Goal: Task Accomplishment & Management: Complete application form

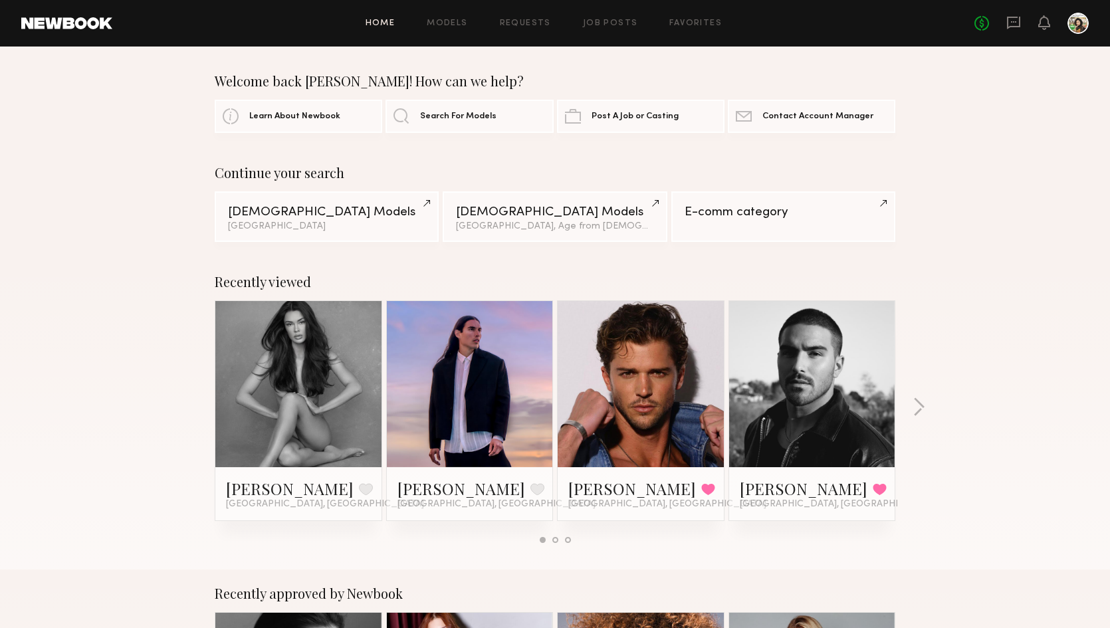
click at [581, 23] on div "Home Models Requests Job Posts Favorites Sign Out" at bounding box center [543, 23] width 862 height 9
click at [594, 27] on link "Job Posts" at bounding box center [610, 23] width 55 height 9
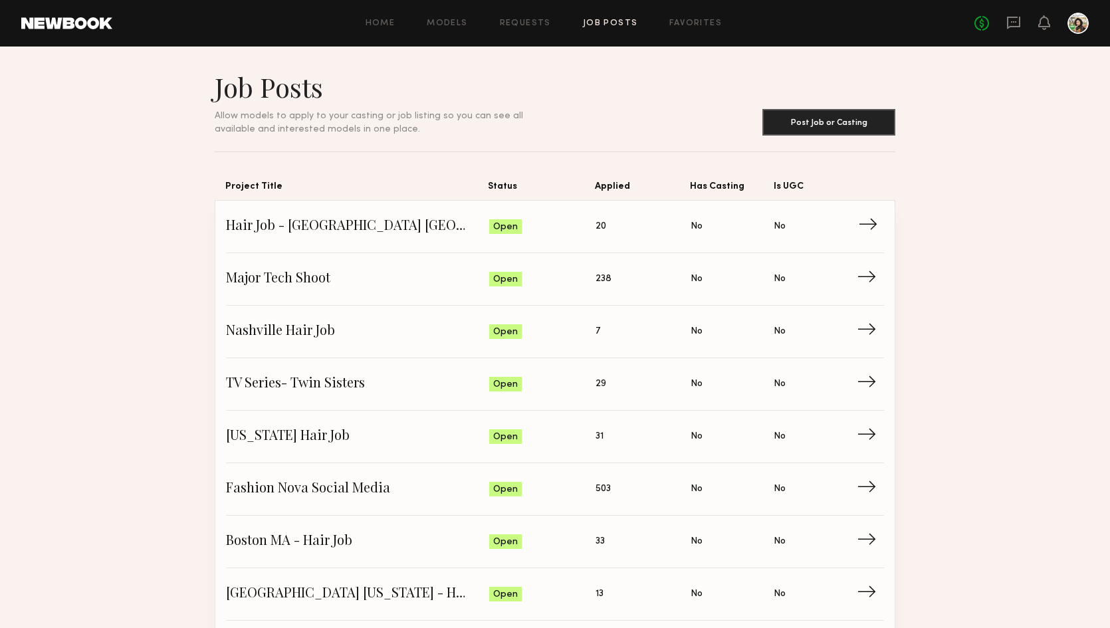
click at [433, 232] on span "Hair Job - [GEOGRAPHIC_DATA] [GEOGRAPHIC_DATA]" at bounding box center [357, 227] width 263 height 20
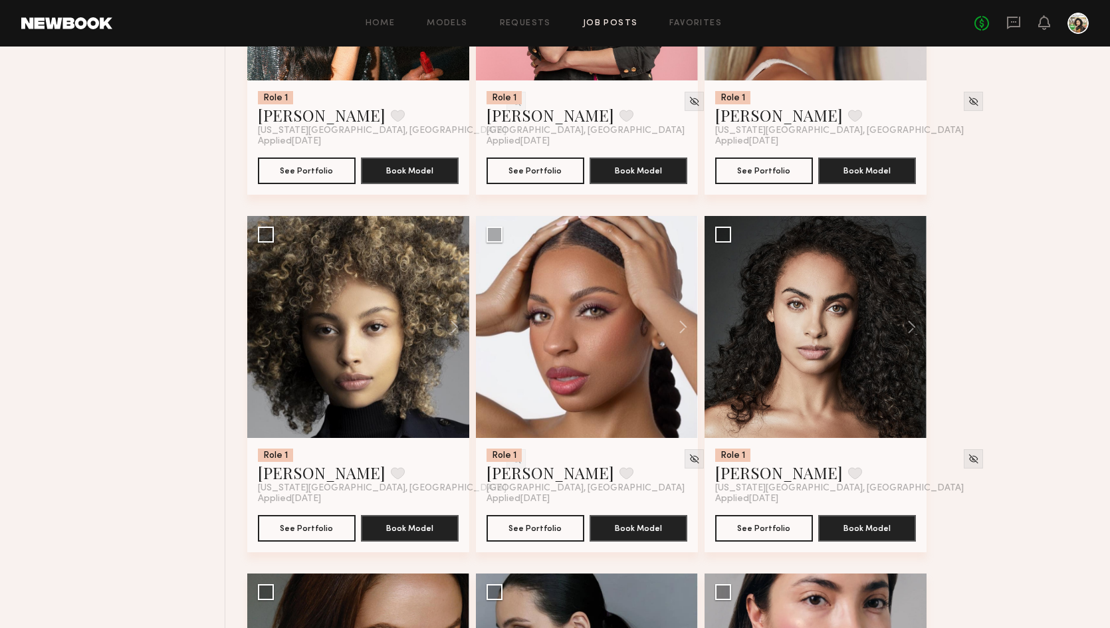
scroll to position [1188, 0]
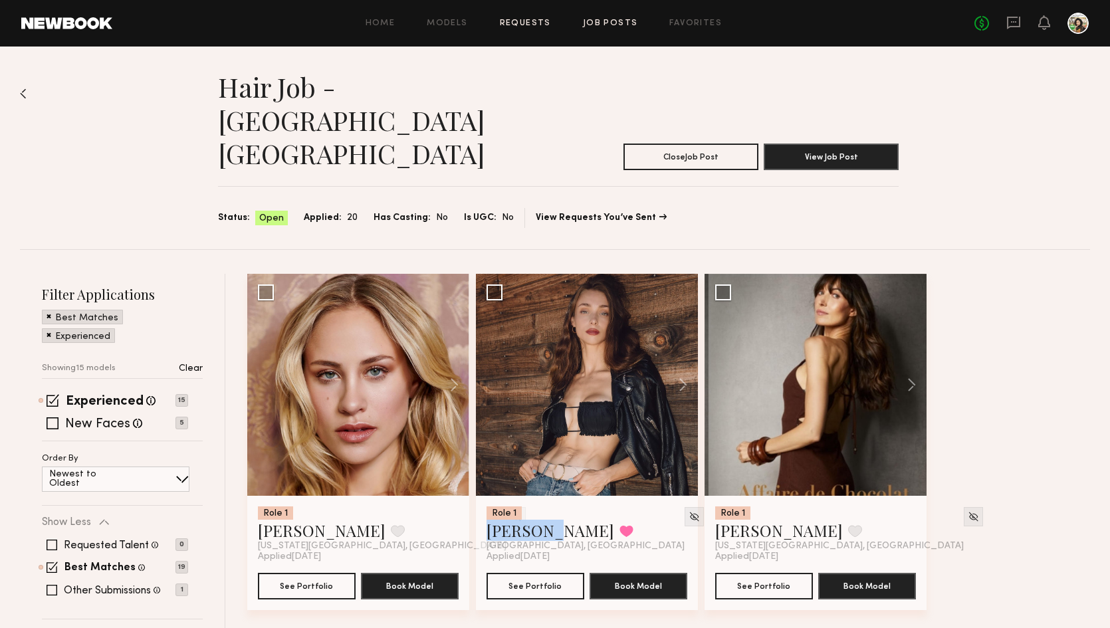
scroll to position [0, 0]
click at [611, 27] on link "Job Posts" at bounding box center [610, 23] width 55 height 9
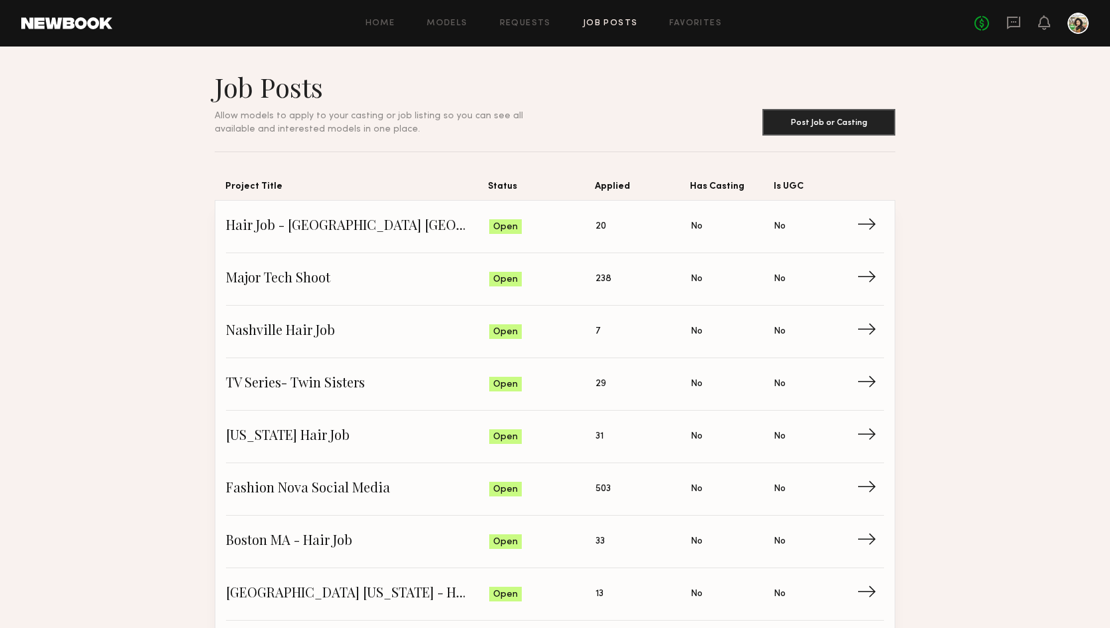
click at [527, 10] on header "Home Models Requests Job Posts Favorites Sign Out No fees up to $5,000" at bounding box center [555, 23] width 1110 height 47
click at [452, 33] on header "Home Models Requests Job Posts Favorites Sign Out No fees up to $5,000" at bounding box center [555, 23] width 1110 height 47
click at [1009, 19] on icon at bounding box center [1014, 22] width 15 height 15
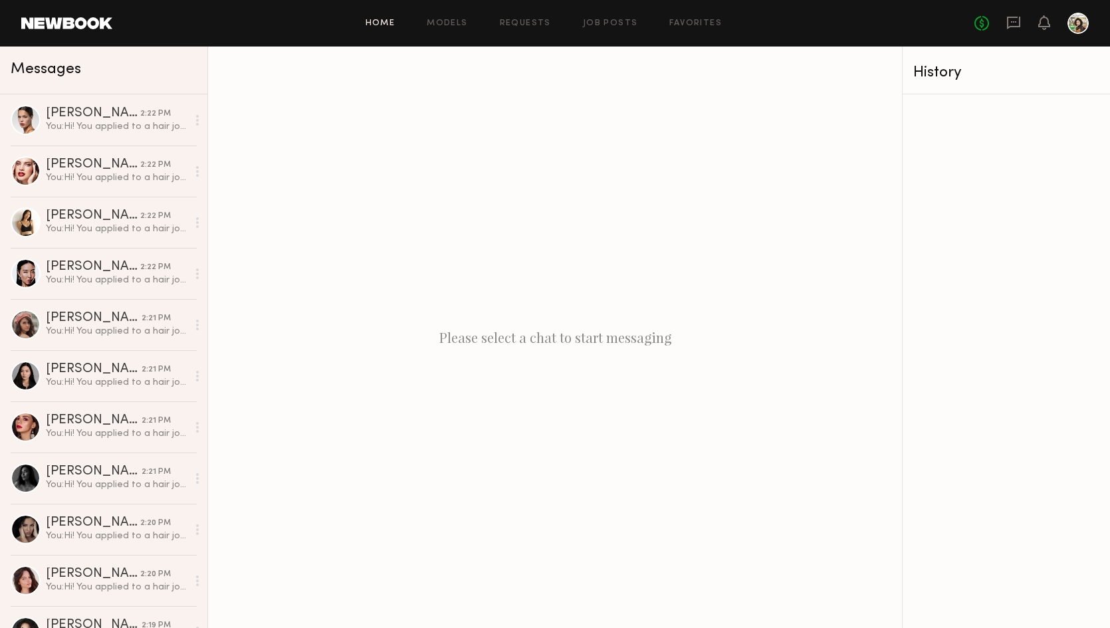
click at [394, 19] on link "Home" at bounding box center [381, 23] width 30 height 9
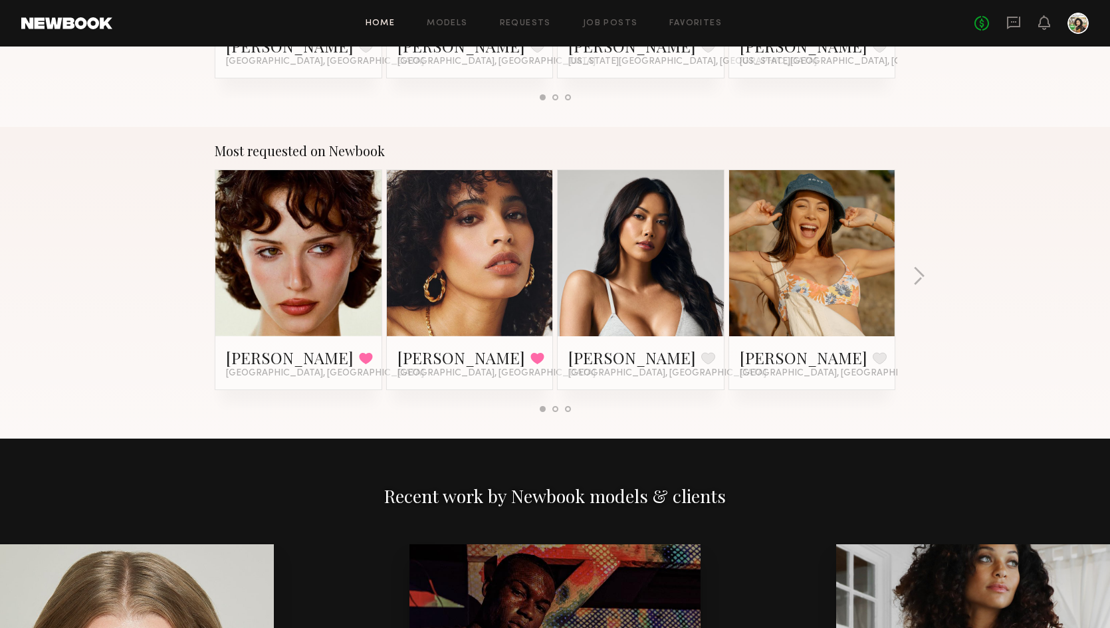
scroll to position [1069, 0]
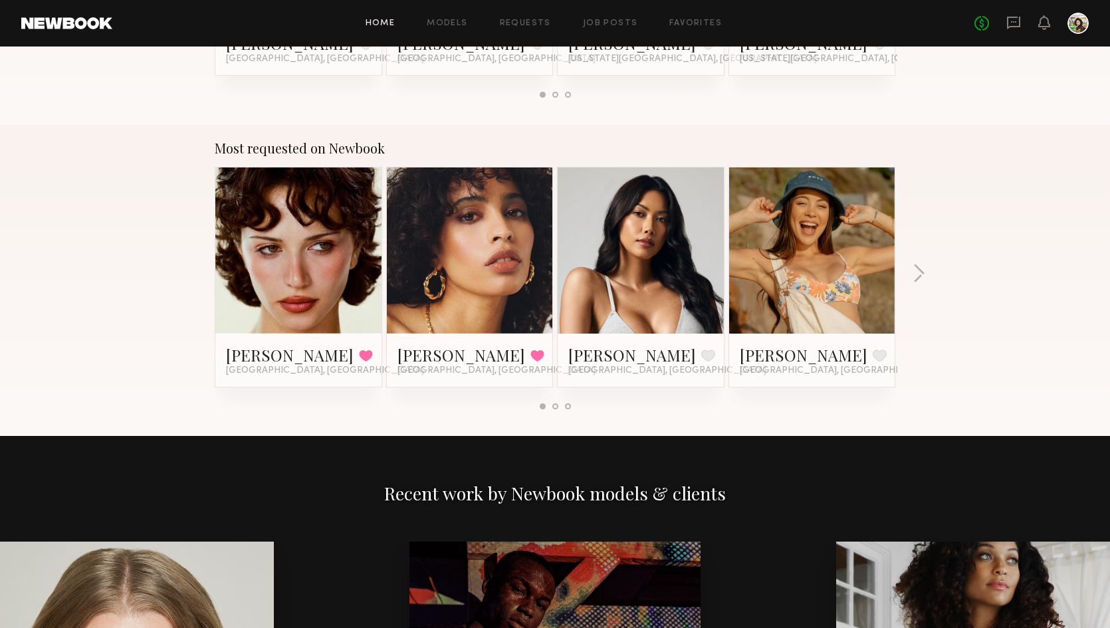
click at [424, 368] on span "Los Angeles, CA" at bounding box center [497, 371] width 198 height 11
click at [423, 350] on link "Jesi L." at bounding box center [462, 354] width 128 height 21
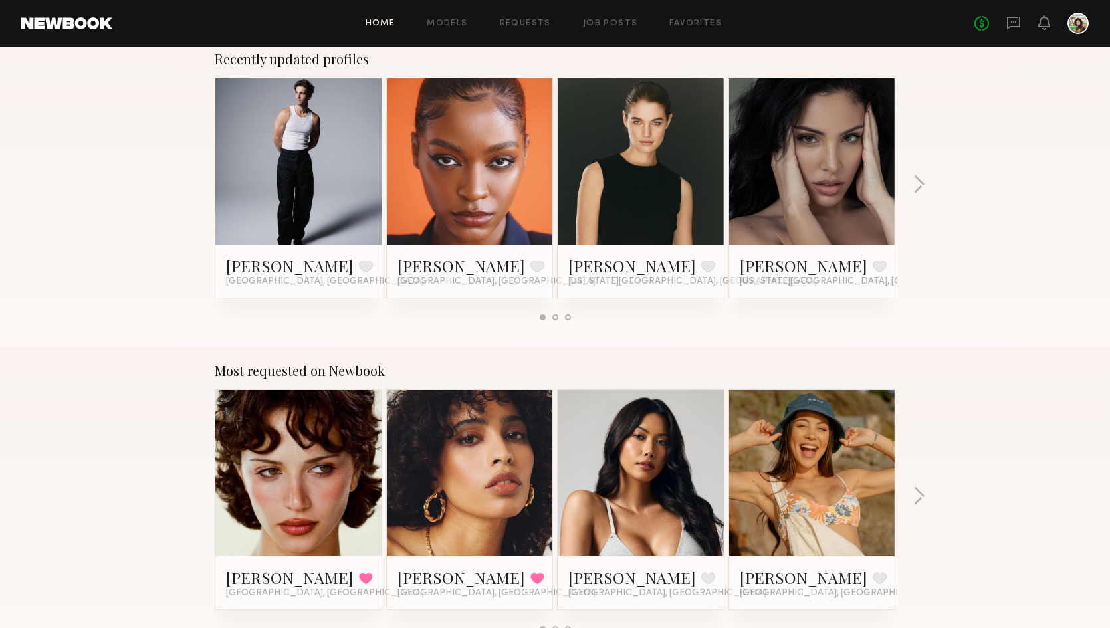
scroll to position [754, 0]
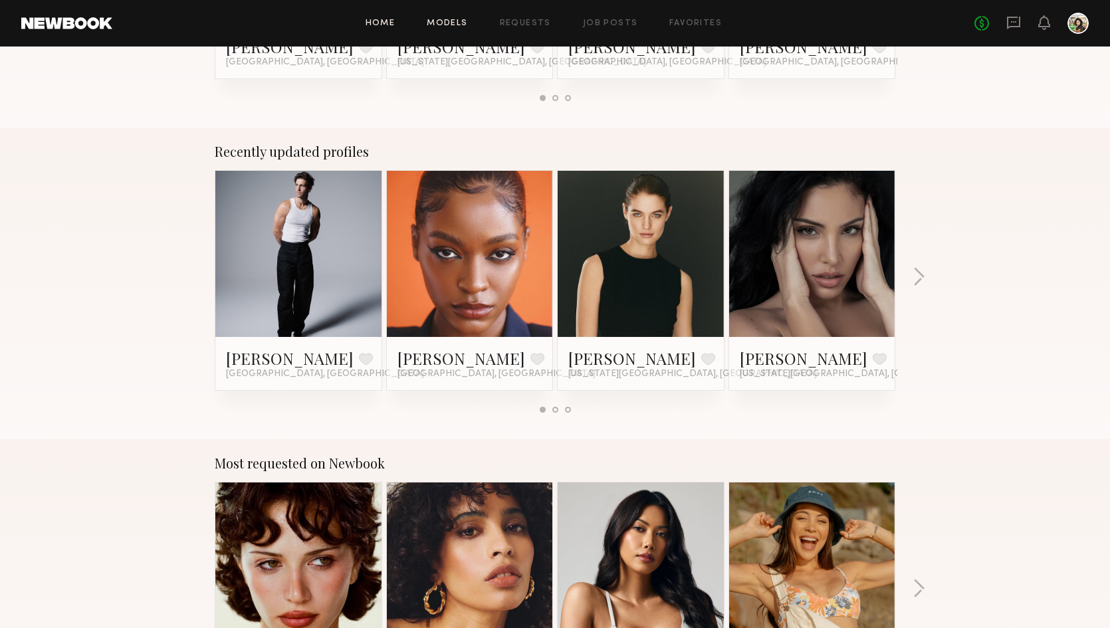
click at [435, 19] on link "Models" at bounding box center [447, 23] width 41 height 9
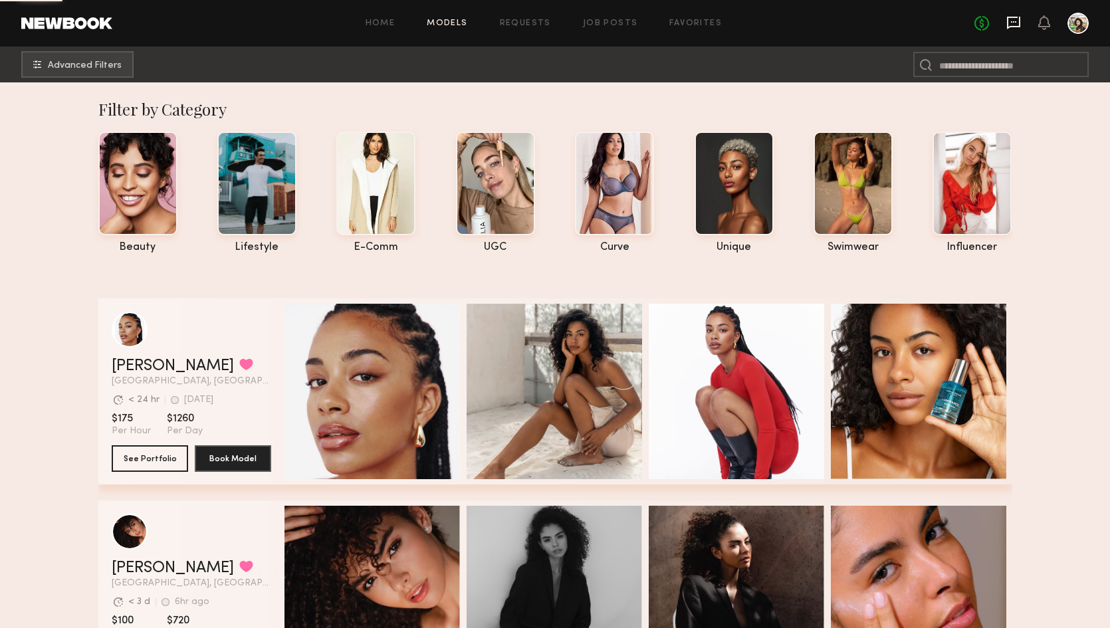
click at [1019, 29] on icon at bounding box center [1014, 22] width 15 height 15
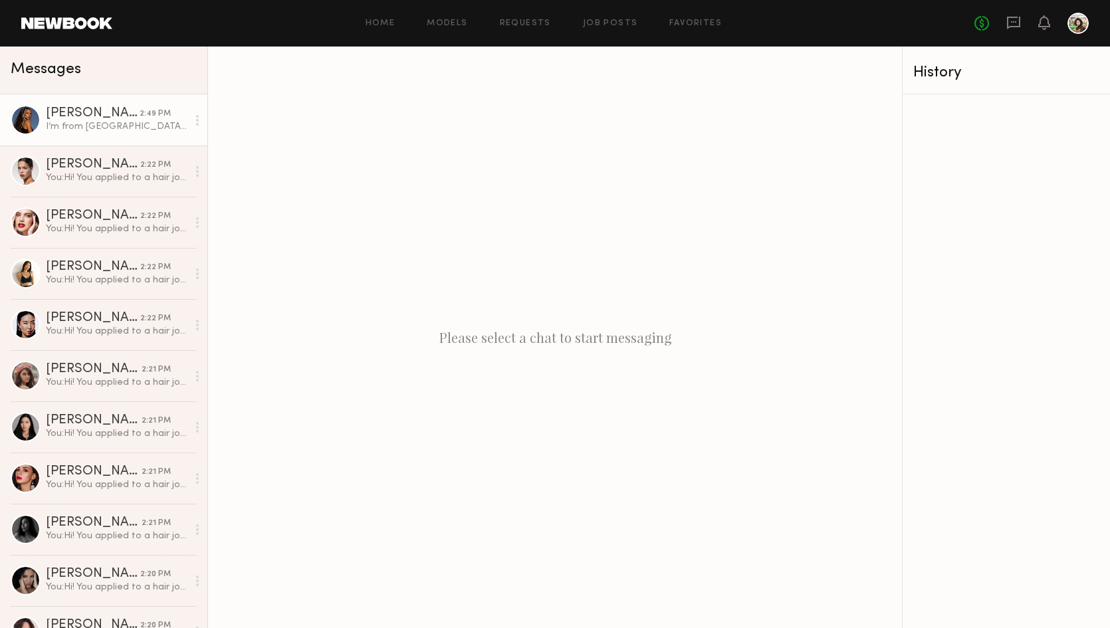
click at [174, 132] on div "I’m from San Diego, and it won’t make sense for me to spend more on a hotel and…" at bounding box center [117, 126] width 142 height 13
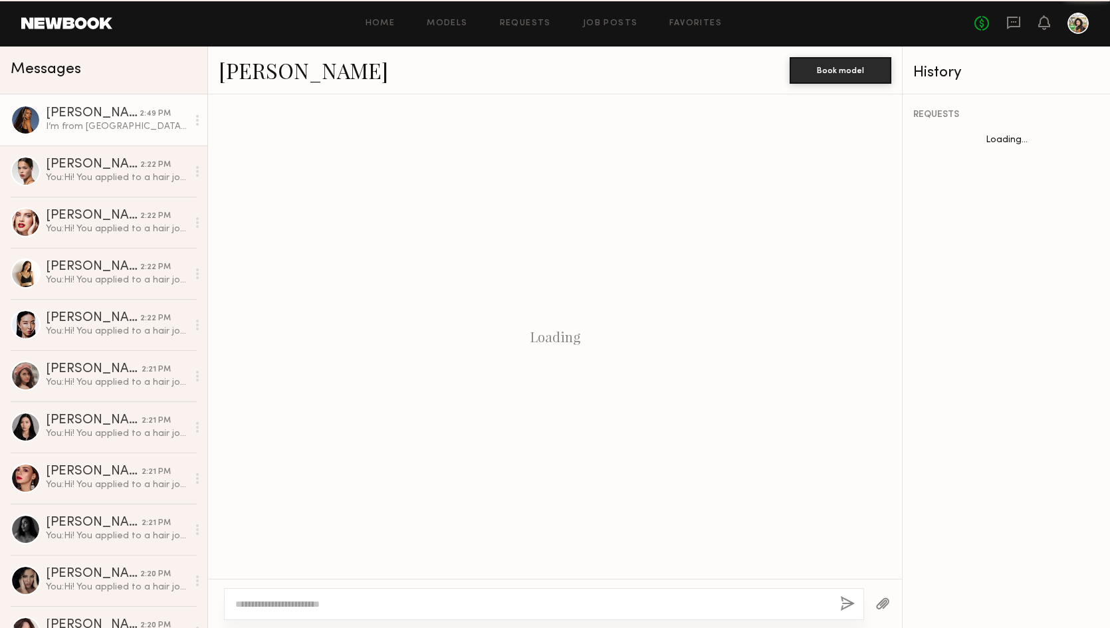
scroll to position [430, 0]
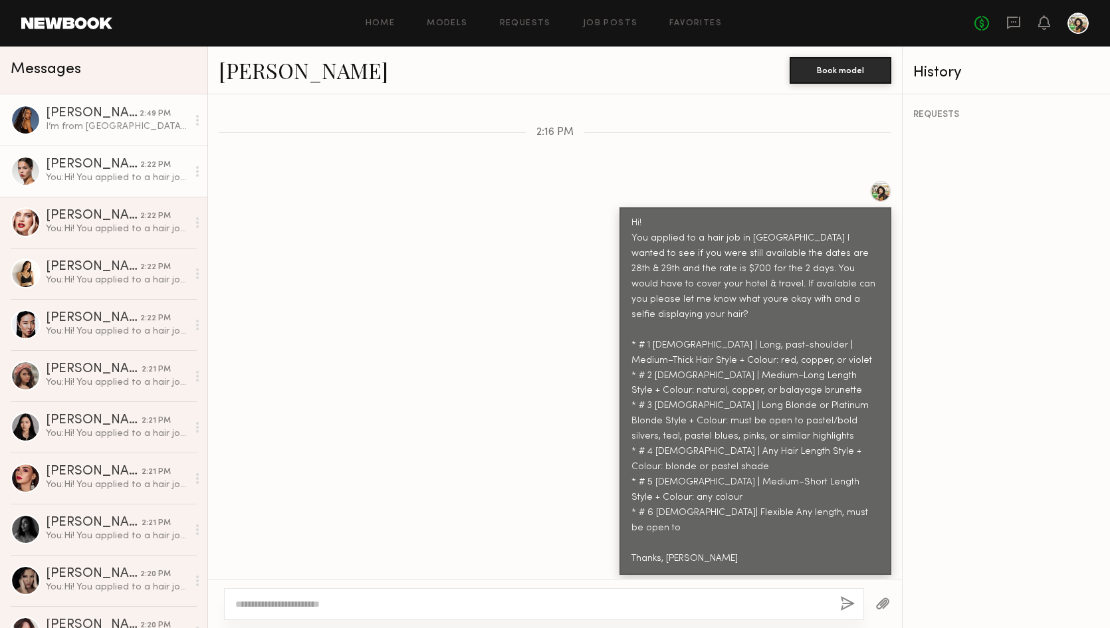
click at [147, 181] on div "You: Hi! You applied to a hair job in Philadelphia I wanted to see if you were …" at bounding box center [117, 178] width 142 height 13
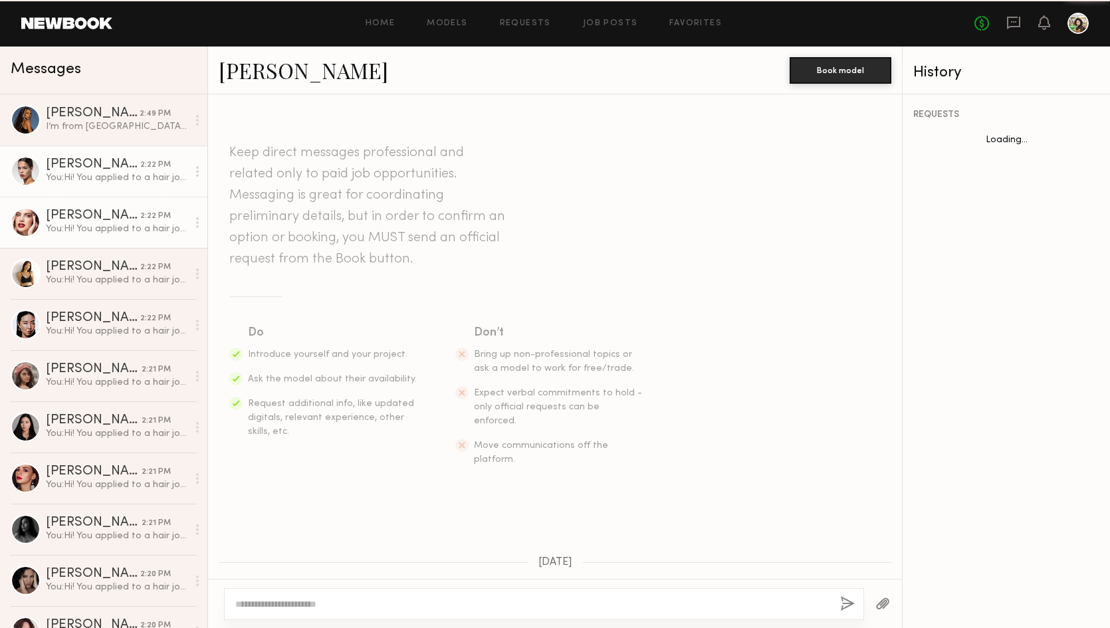
scroll to position [1249, 0]
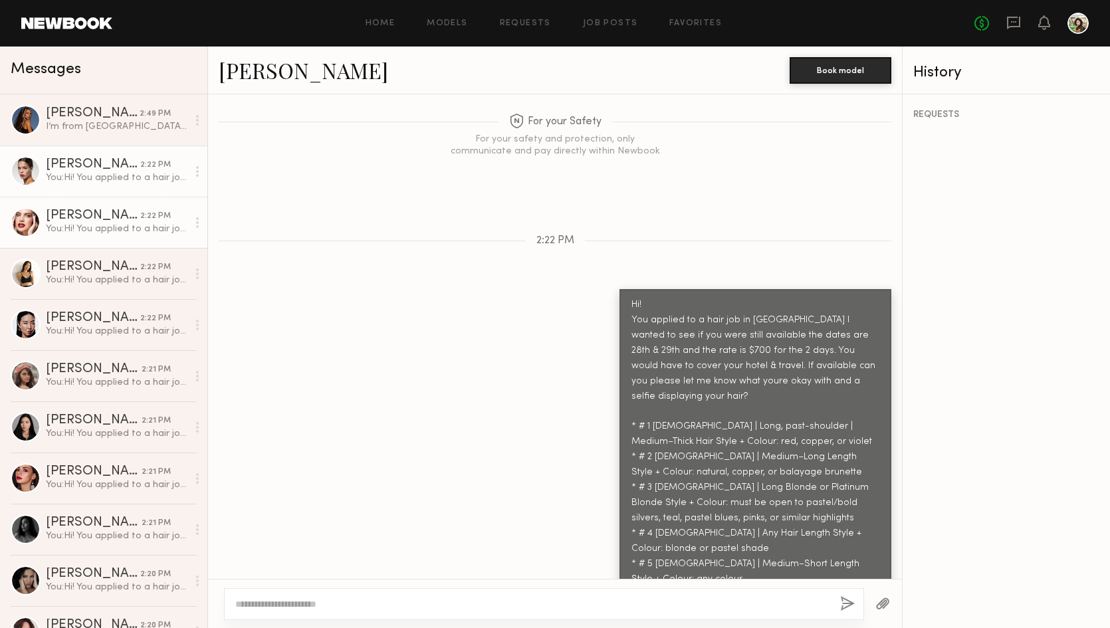
click at [128, 219] on div "Anna D." at bounding box center [93, 215] width 94 height 13
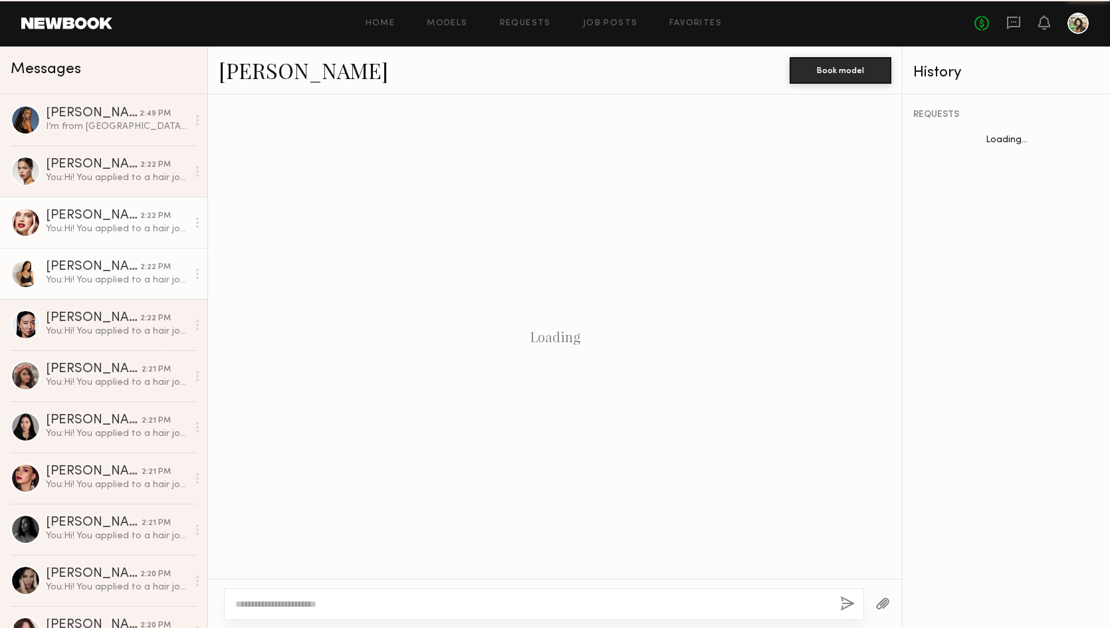
scroll to position [364, 0]
click at [113, 267] on div "Sophia C." at bounding box center [93, 267] width 94 height 13
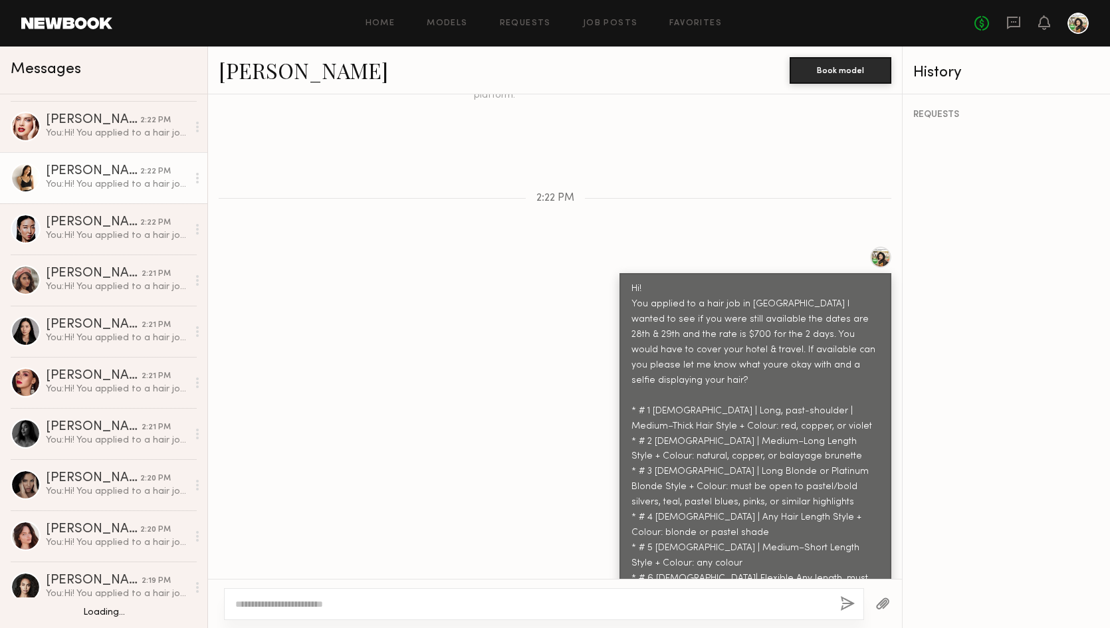
scroll to position [96, 0]
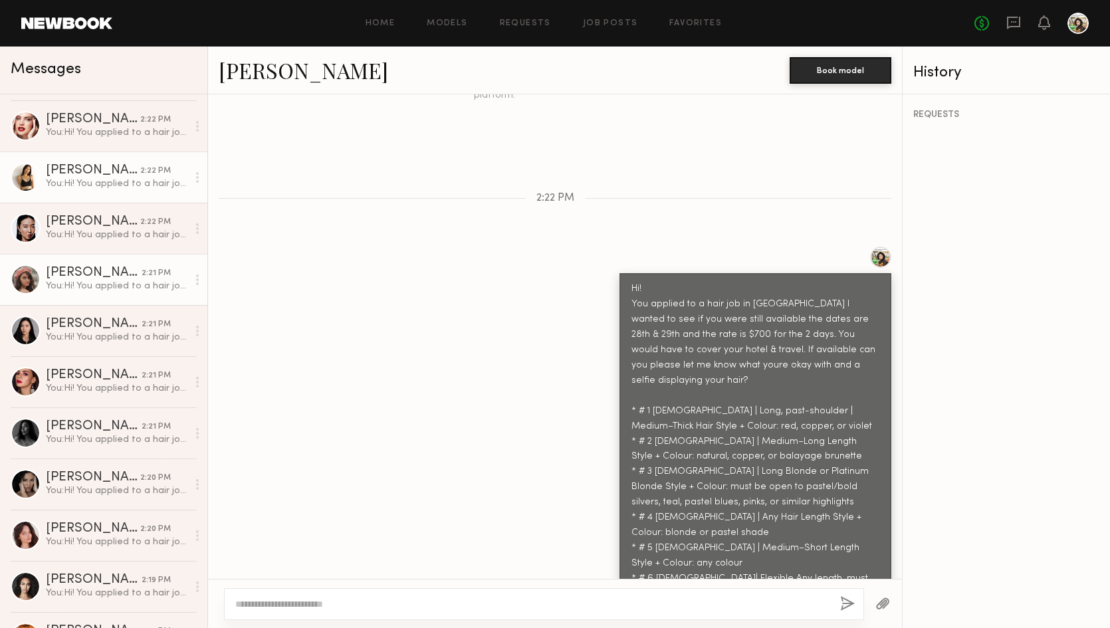
click at [113, 267] on div "Lauren B." at bounding box center [94, 273] width 96 height 13
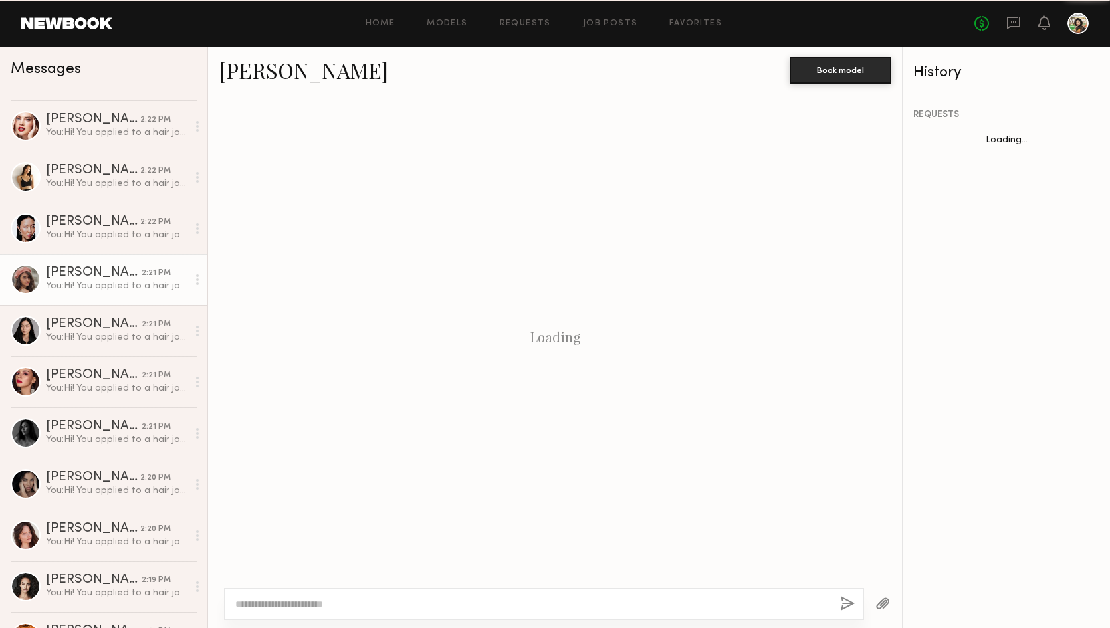
scroll to position [364, 0]
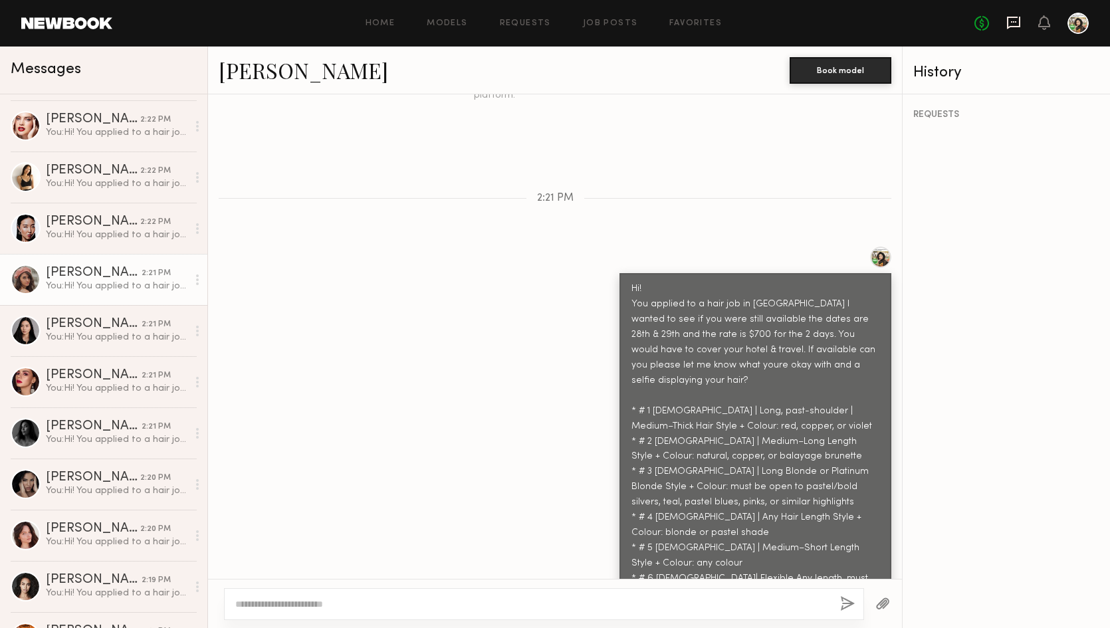
click at [1014, 20] on icon at bounding box center [1014, 22] width 15 height 15
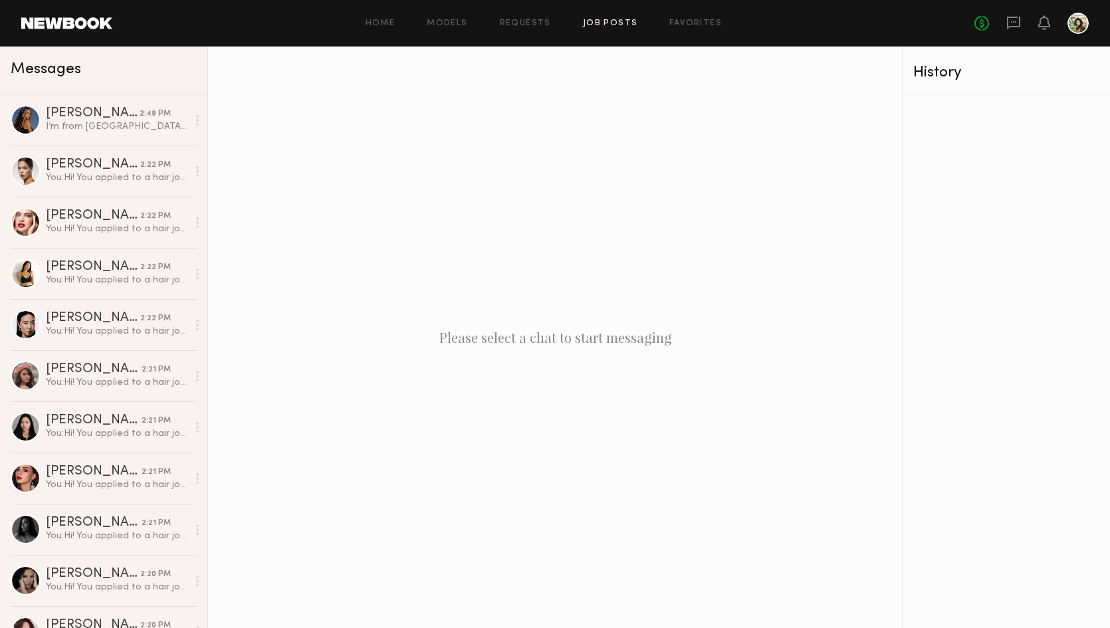
click at [601, 21] on link "Job Posts" at bounding box center [610, 23] width 55 height 9
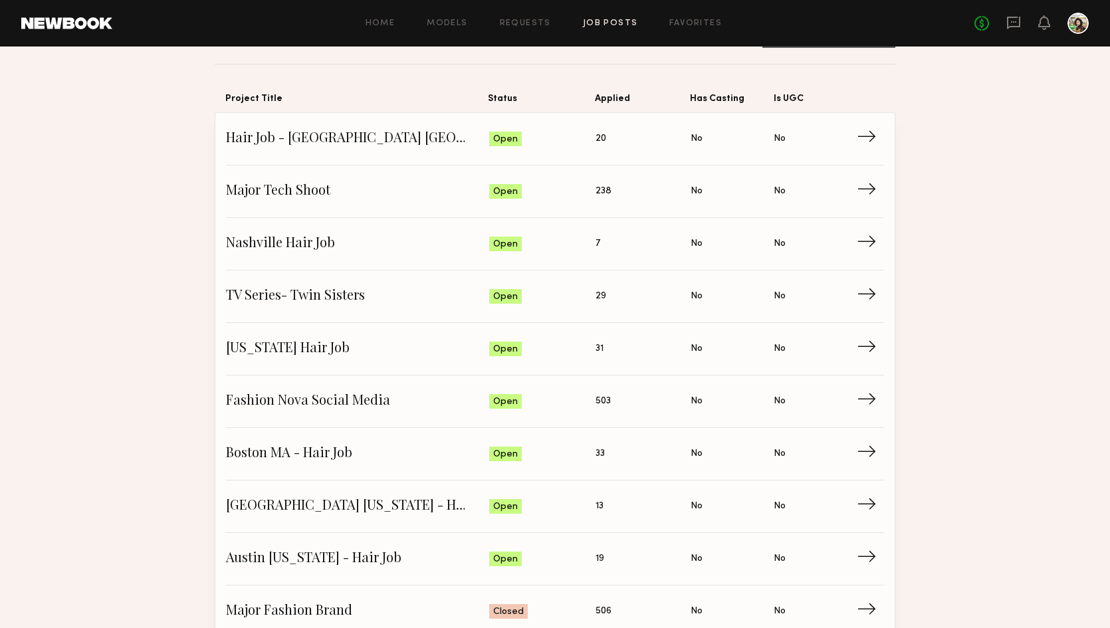
scroll to position [89, 0]
click at [344, 243] on span "Nashville Hair Job" at bounding box center [357, 243] width 263 height 20
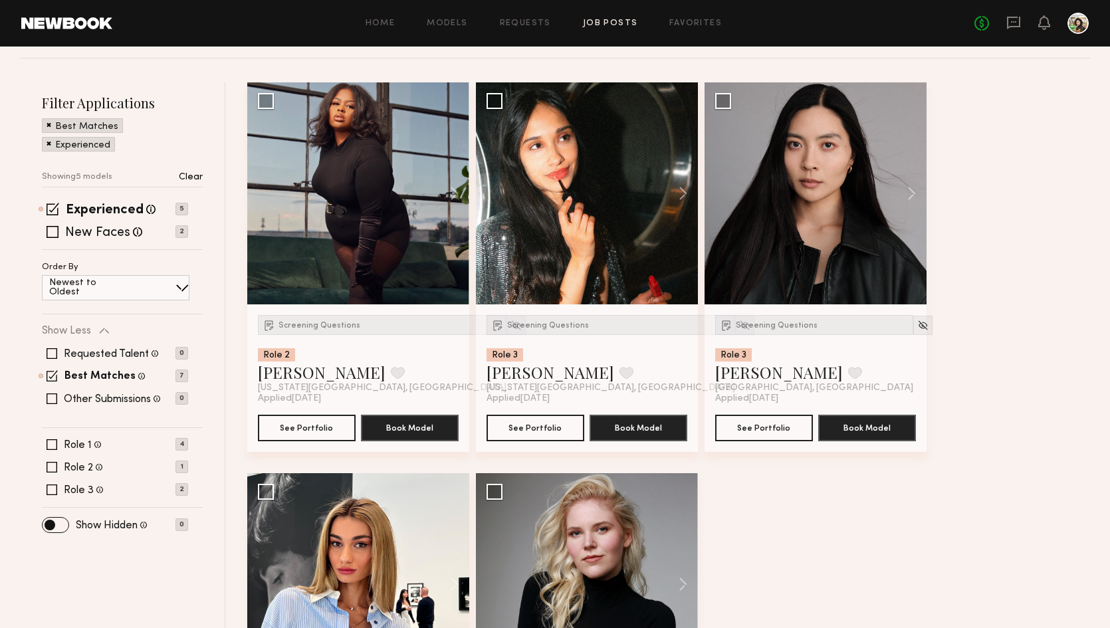
scroll to position [267, 0]
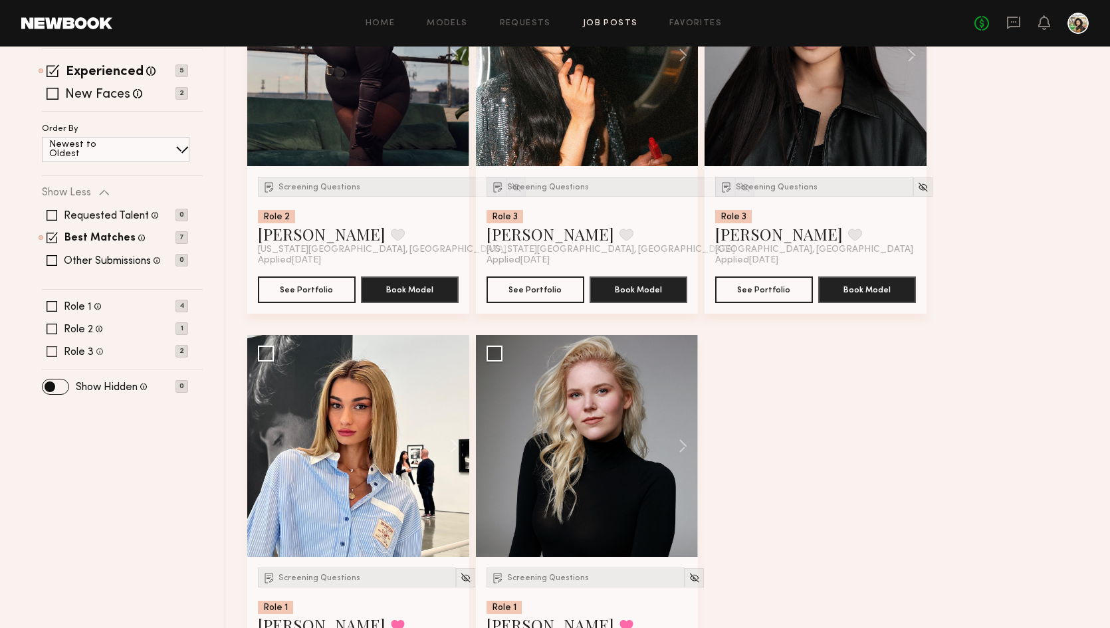
click at [183, 355] on p "2" at bounding box center [182, 351] width 13 height 13
click at [183, 351] on p "2" at bounding box center [182, 351] width 13 height 13
click at [88, 322] on div "Role 1 Female, 18–60, All ethnicities 4 Role 2 Female, 18–60, All ethnicities 1…" at bounding box center [122, 329] width 161 height 56
click at [88, 330] on label "Role 2" at bounding box center [78, 329] width 29 height 11
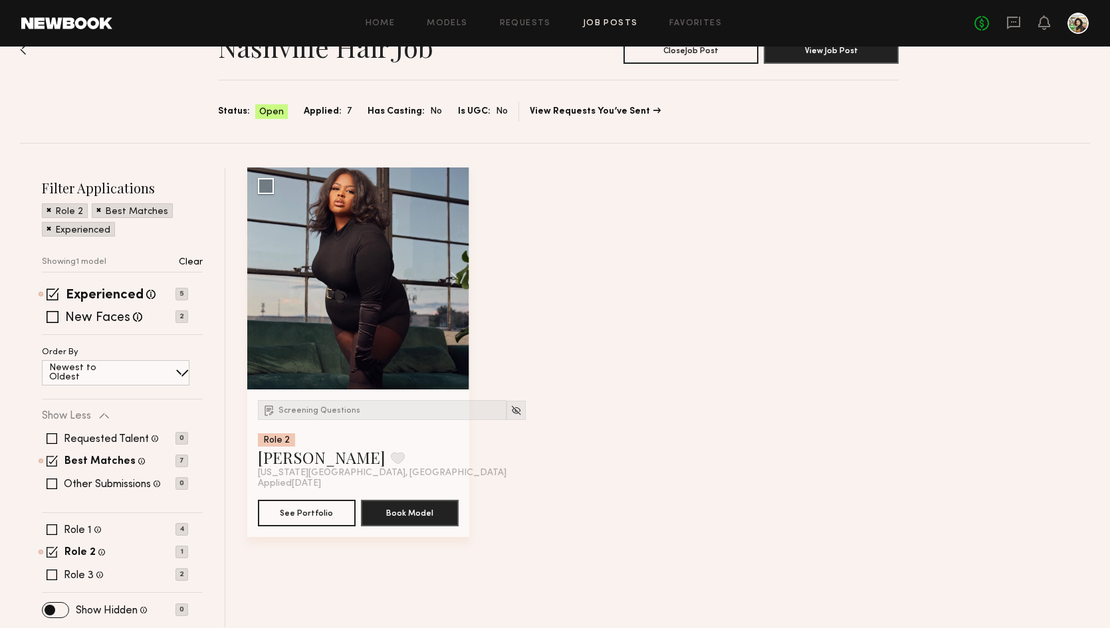
scroll to position [44, 0]
click at [110, 453] on div "Requested Talent Models you have reached out to with requests 0 Best Matches Mo…" at bounding box center [115, 462] width 146 height 80
click at [46, 556] on div "Role 2 Female, 18–60, All ethnicities 1" at bounding box center [115, 552] width 146 height 11
click at [54, 553] on span at bounding box center [52, 551] width 11 height 11
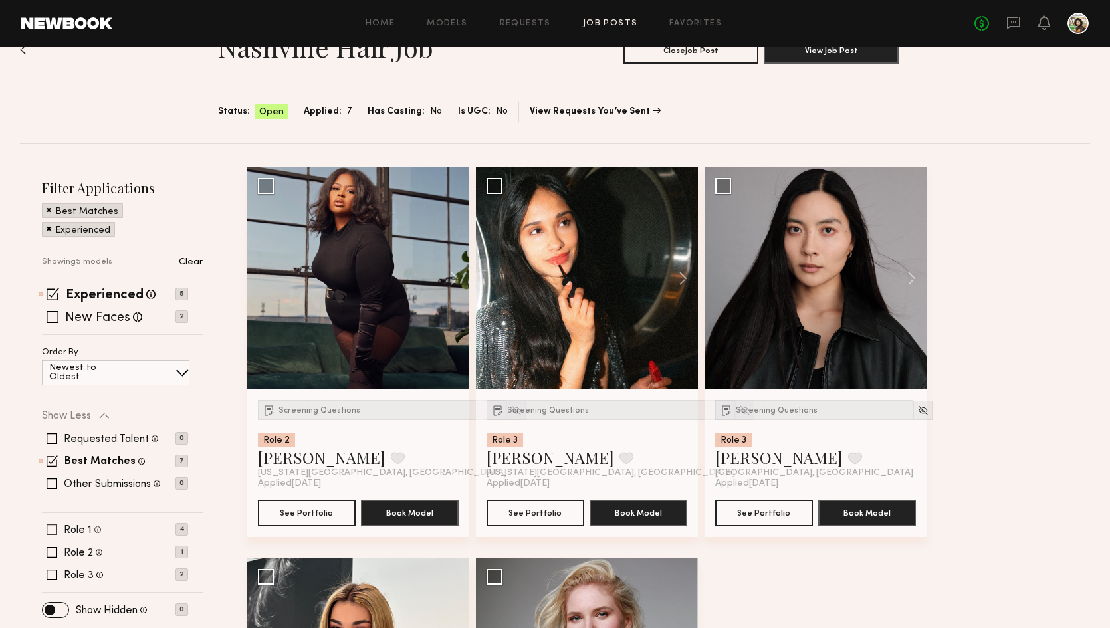
click at [68, 527] on label "Role 1" at bounding box center [78, 530] width 28 height 11
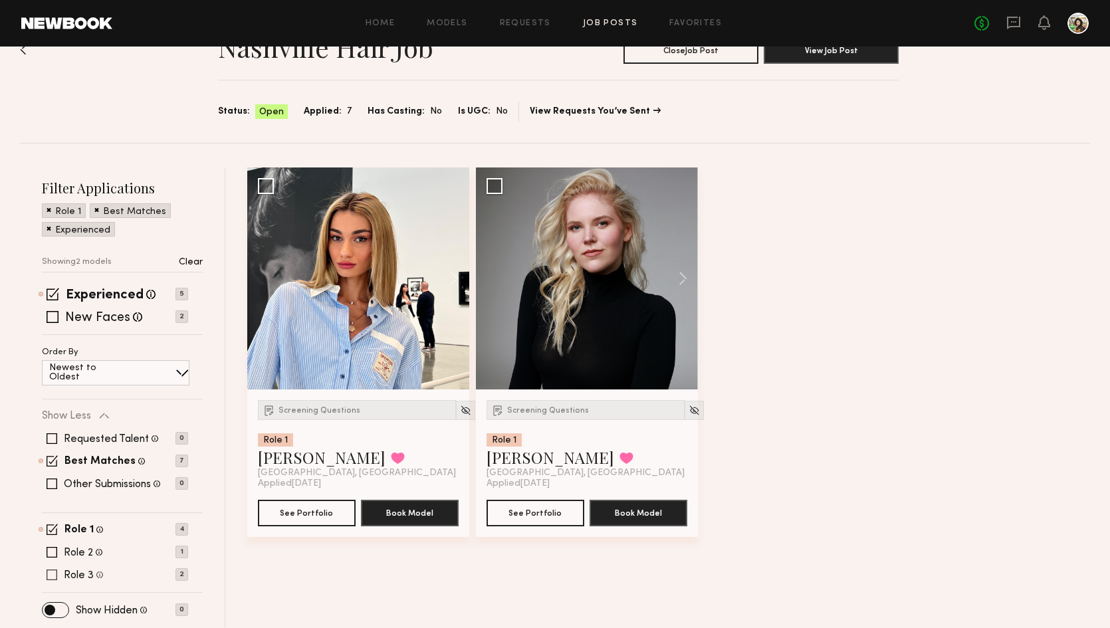
click at [82, 575] on label "Role 3" at bounding box center [79, 575] width 30 height 11
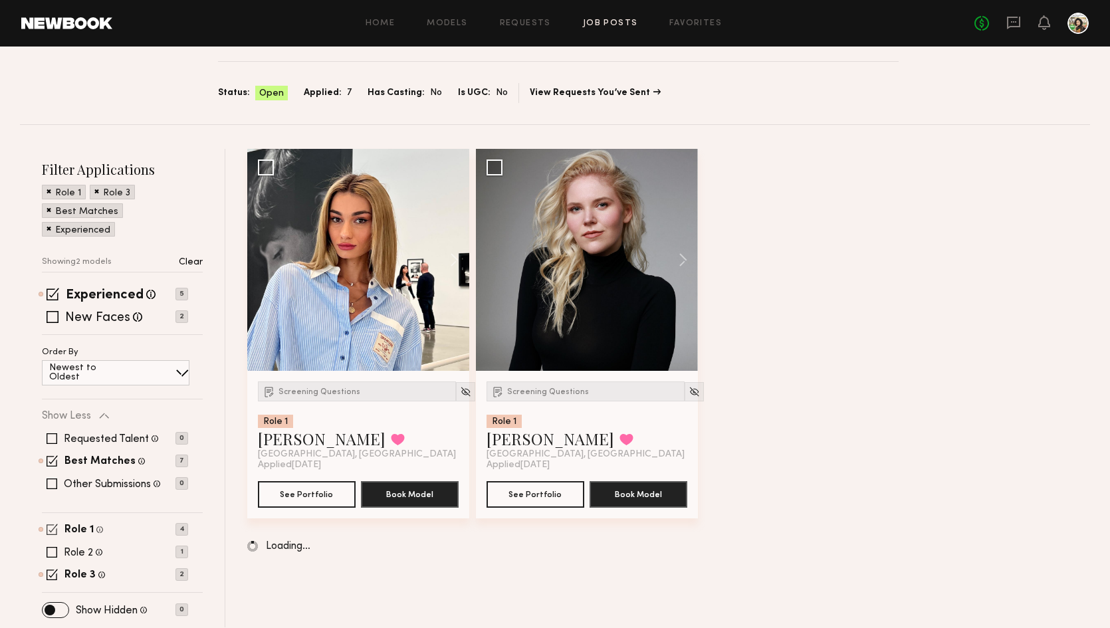
click at [55, 533] on span at bounding box center [52, 529] width 11 height 11
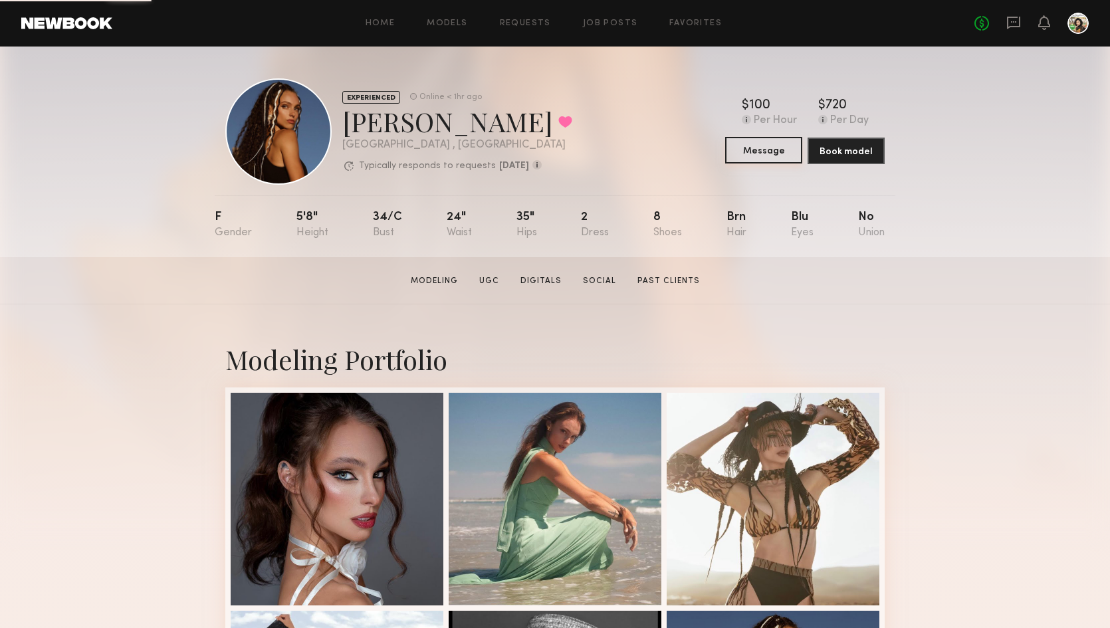
click at [763, 156] on button "Message" at bounding box center [763, 150] width 77 height 27
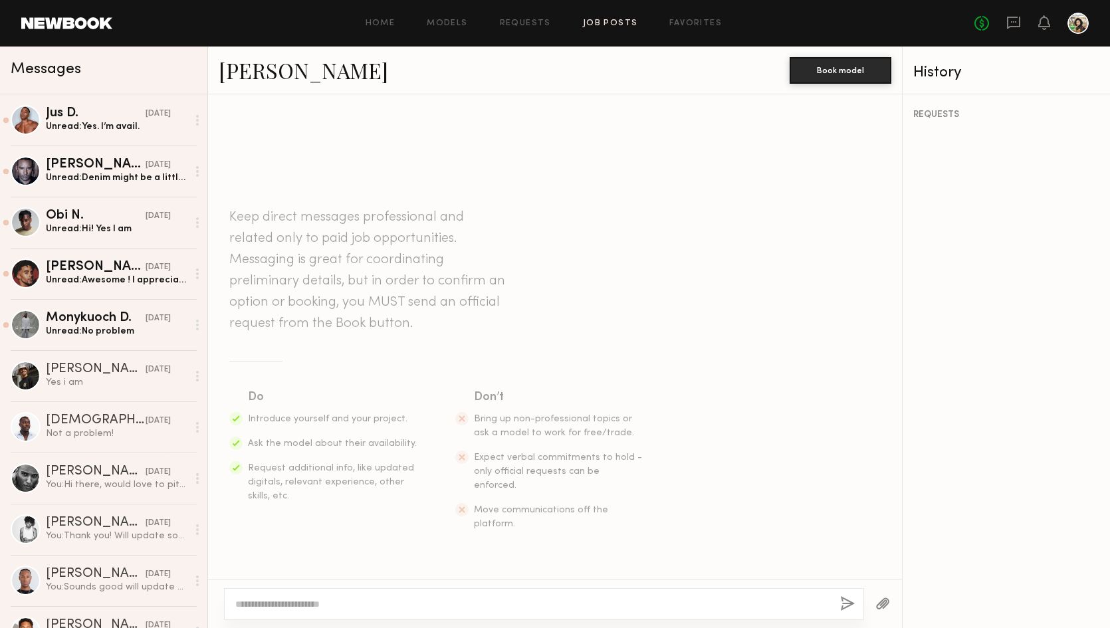
click at [598, 19] on link "Job Posts" at bounding box center [610, 23] width 55 height 9
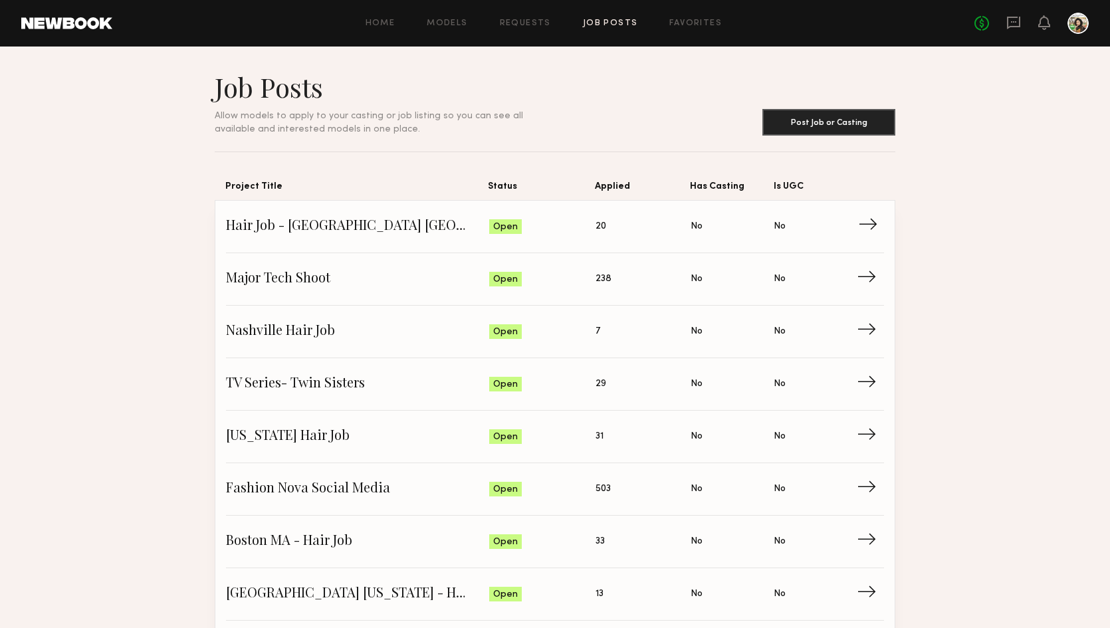
click at [366, 232] on span "Hair Job - [GEOGRAPHIC_DATA] [GEOGRAPHIC_DATA]" at bounding box center [357, 227] width 263 height 20
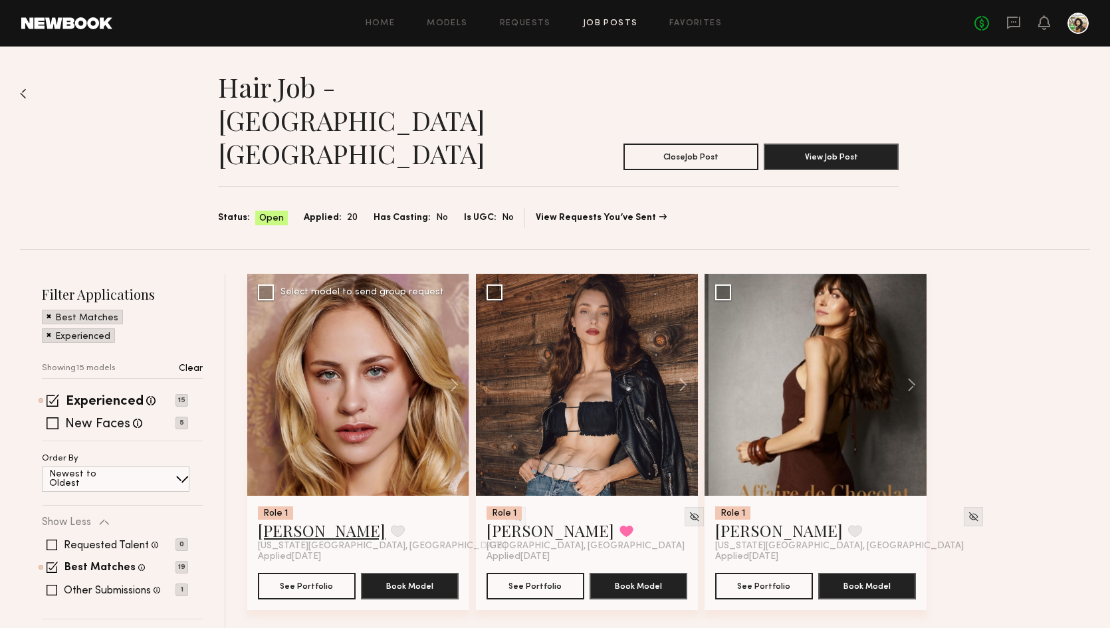
click at [295, 520] on link "Emilia B." at bounding box center [322, 530] width 128 height 21
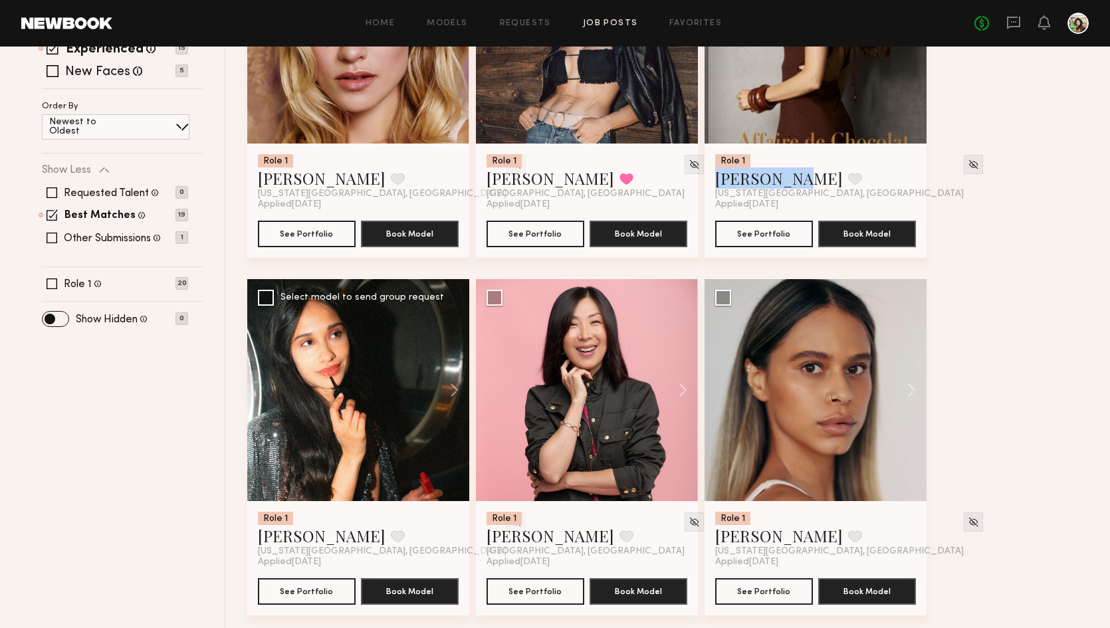
scroll to position [356, 0]
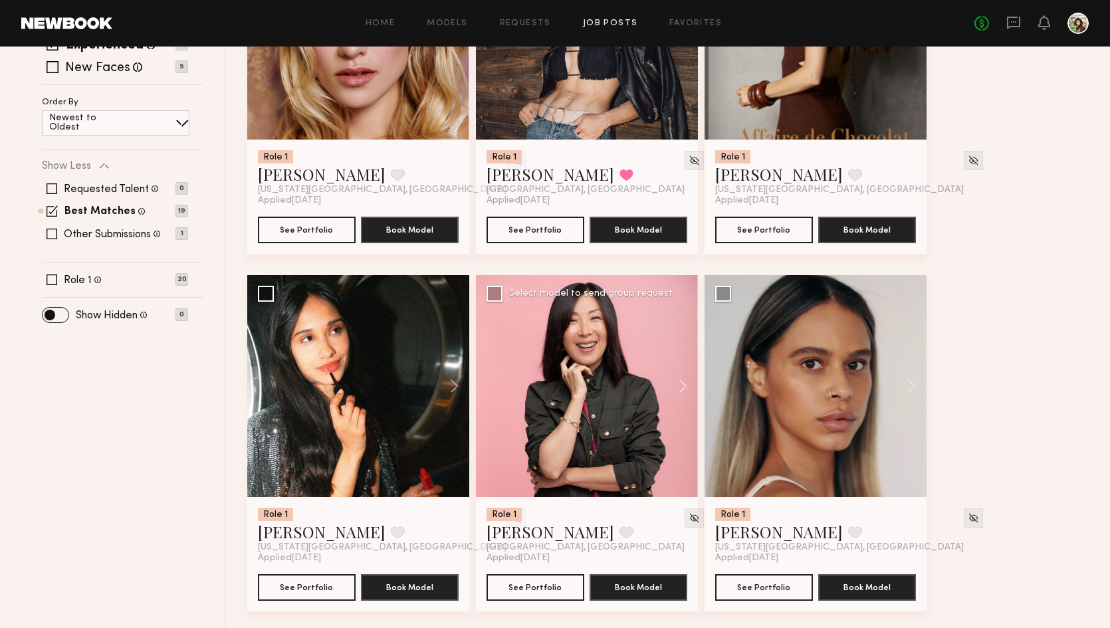
click at [588, 508] on div "Role 1 Judy L. Favorite Philadelphia, PA" at bounding box center [587, 530] width 201 height 45
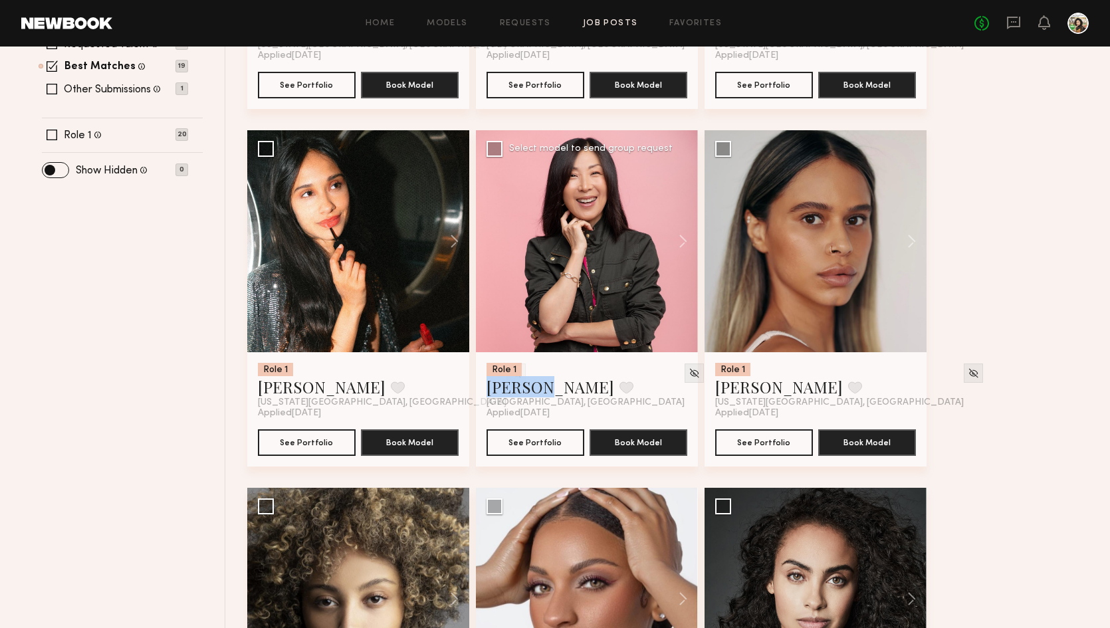
scroll to position [561, 0]
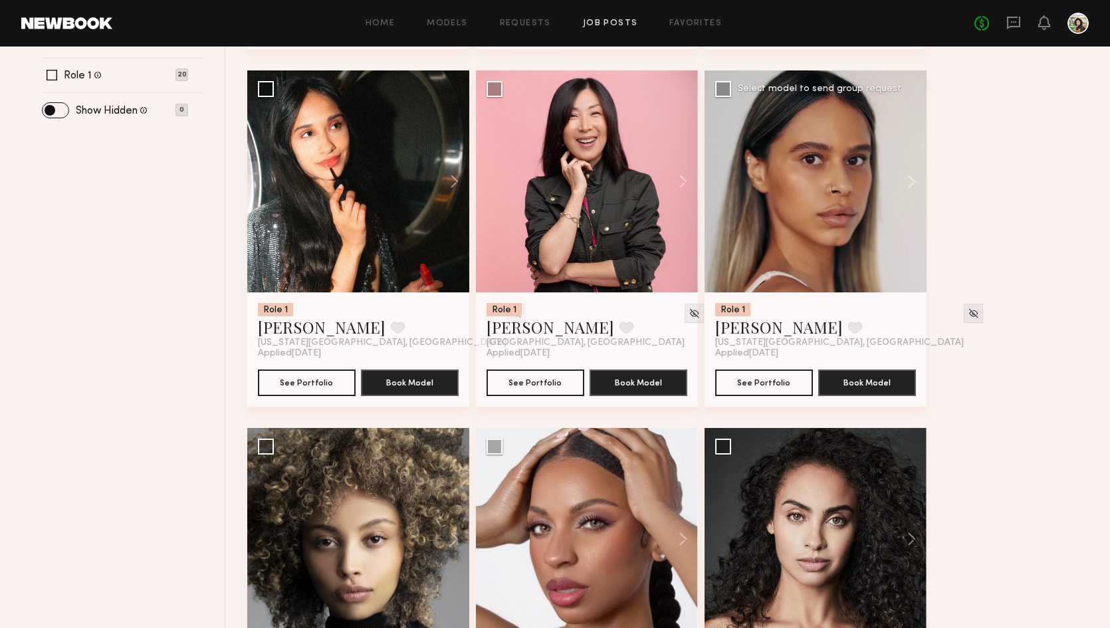
click at [834, 303] on div "Role 1 Enoe G. Favorite New York City, NY" at bounding box center [815, 325] width 201 height 45
click at [949, 130] on div "Role 1 Emilia B. Favorite New York City, NY Applied 09/04/2025 See Portfolio Bo…" at bounding box center [672, 607] width 850 height 1788
click at [117, 315] on div "Filter Applications Best Matches Experienced Showing 15 models Clear Experience…" at bounding box center [122, 607] width 205 height 1788
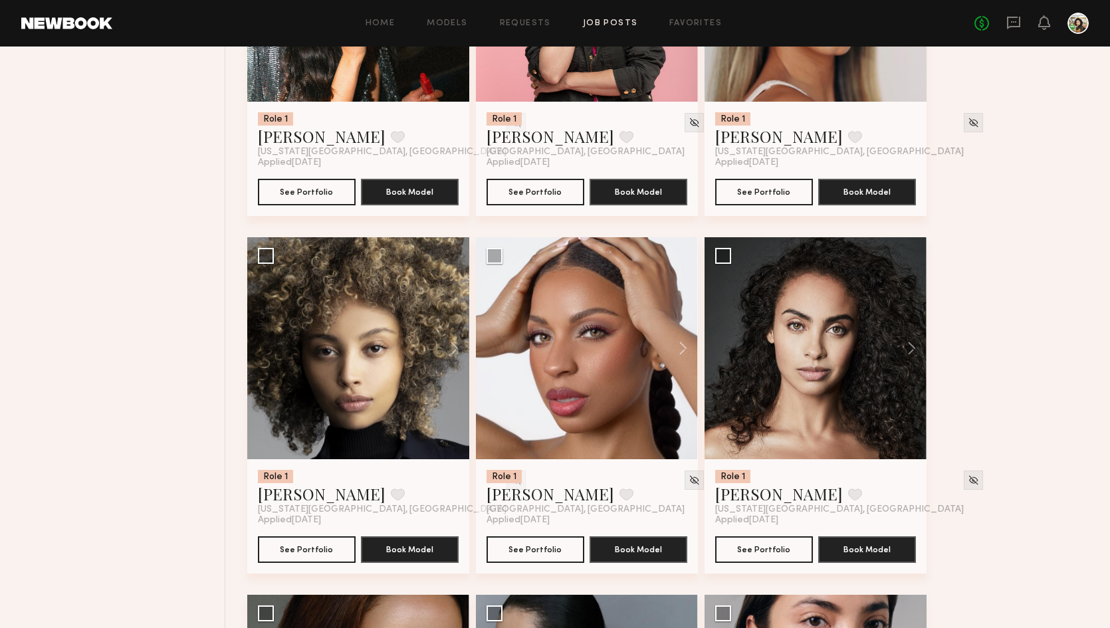
scroll to position [773, 0]
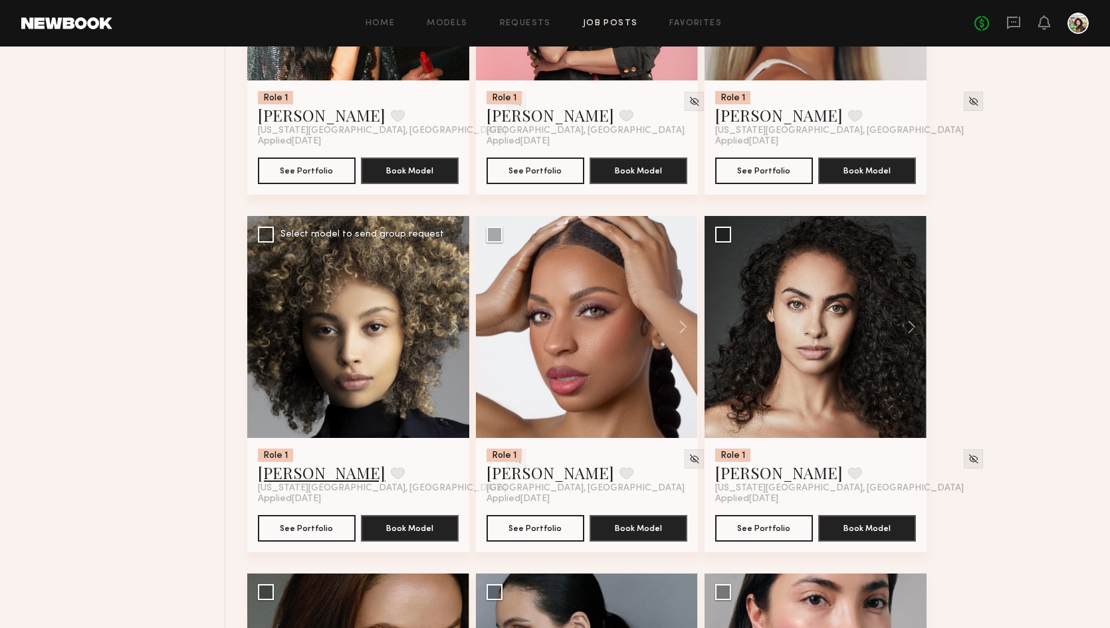
click at [300, 462] on link "Andreanna H." at bounding box center [322, 472] width 128 height 21
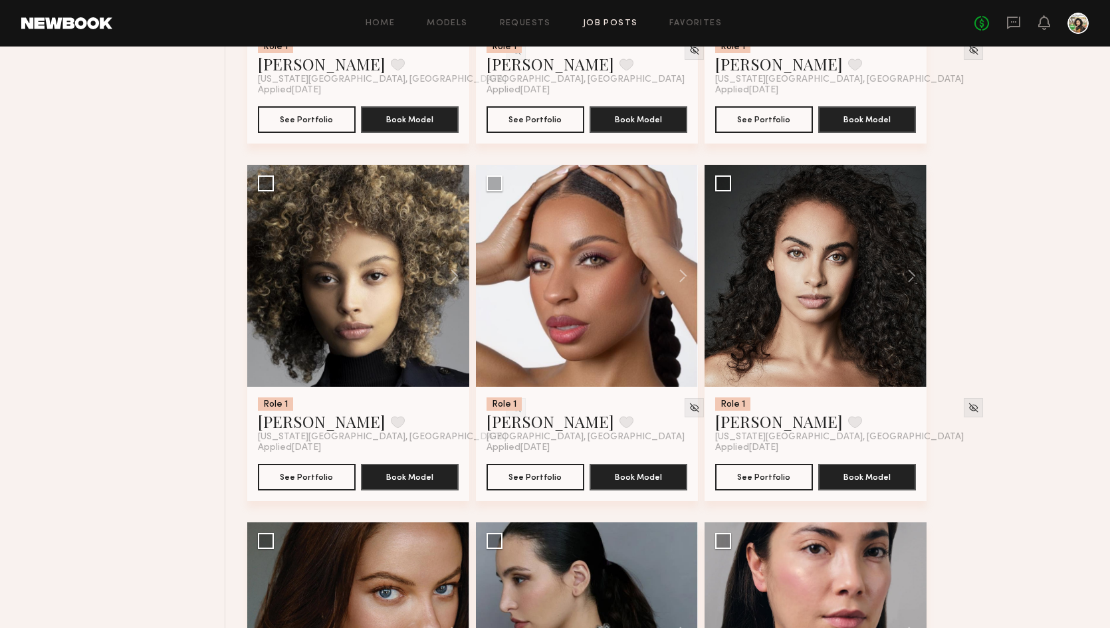
scroll to position [871, 0]
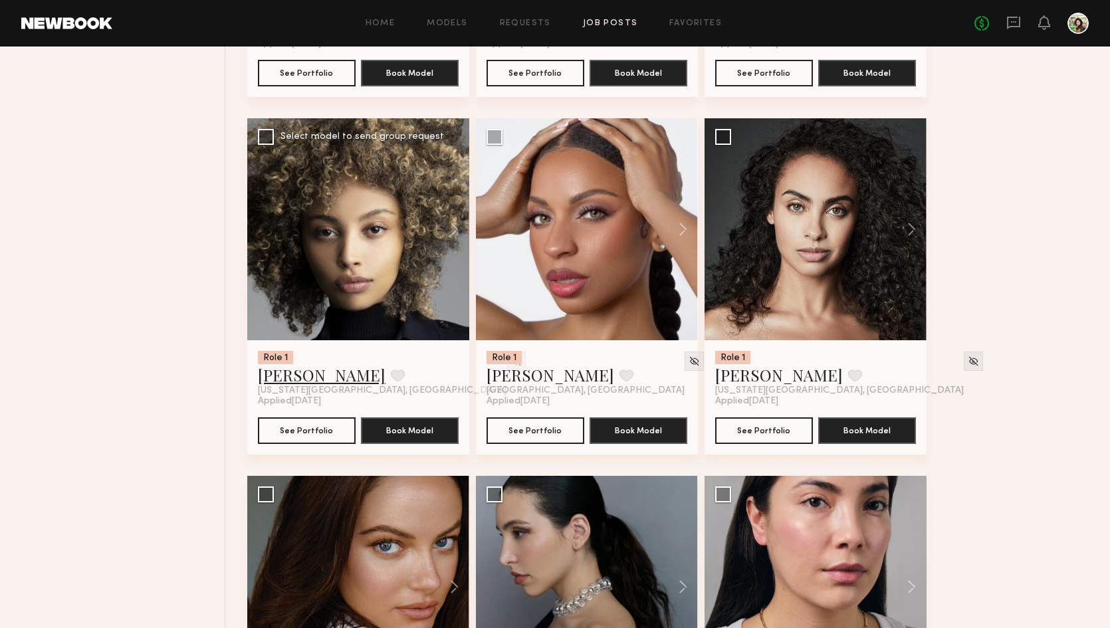
click at [323, 364] on link "Andreanna H." at bounding box center [322, 374] width 128 height 21
click at [187, 332] on div "Filter Applications Best Matches Experienced Showing 15 models Clear Experience…" at bounding box center [122, 297] width 205 height 1788
click at [1080, 199] on div "Role 1 Emilia B. Favorite New York City, NY Applied 09/04/2025 See Portfolio Bo…" at bounding box center [672, 297] width 850 height 1788
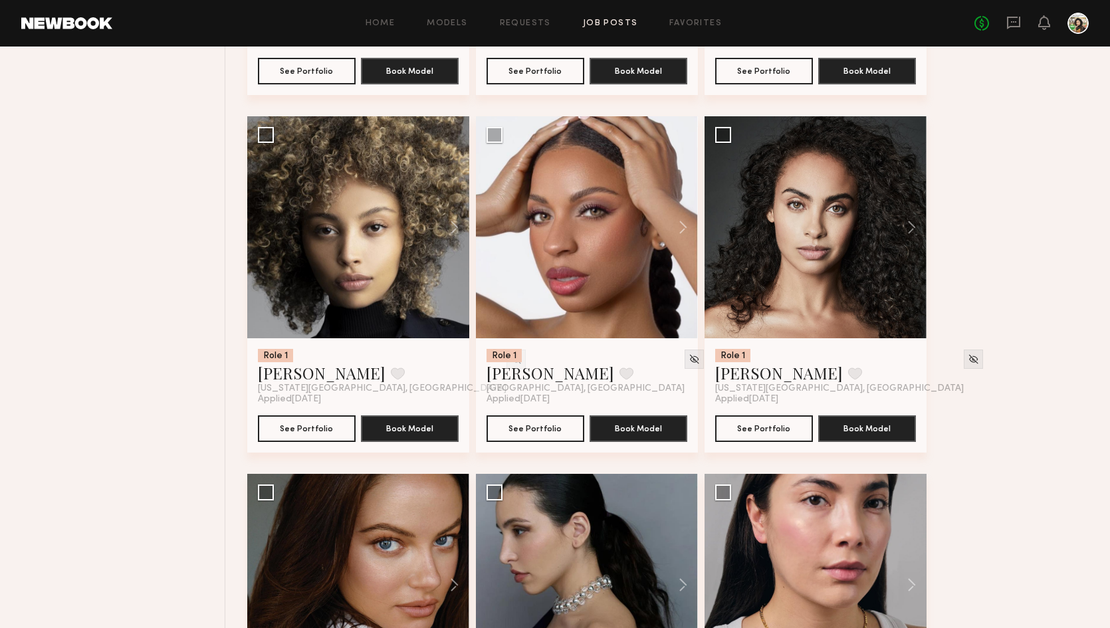
click at [114, 322] on div "Filter Applications Best Matches Experienced Showing 15 models Clear Experience…" at bounding box center [122, 295] width 205 height 1788
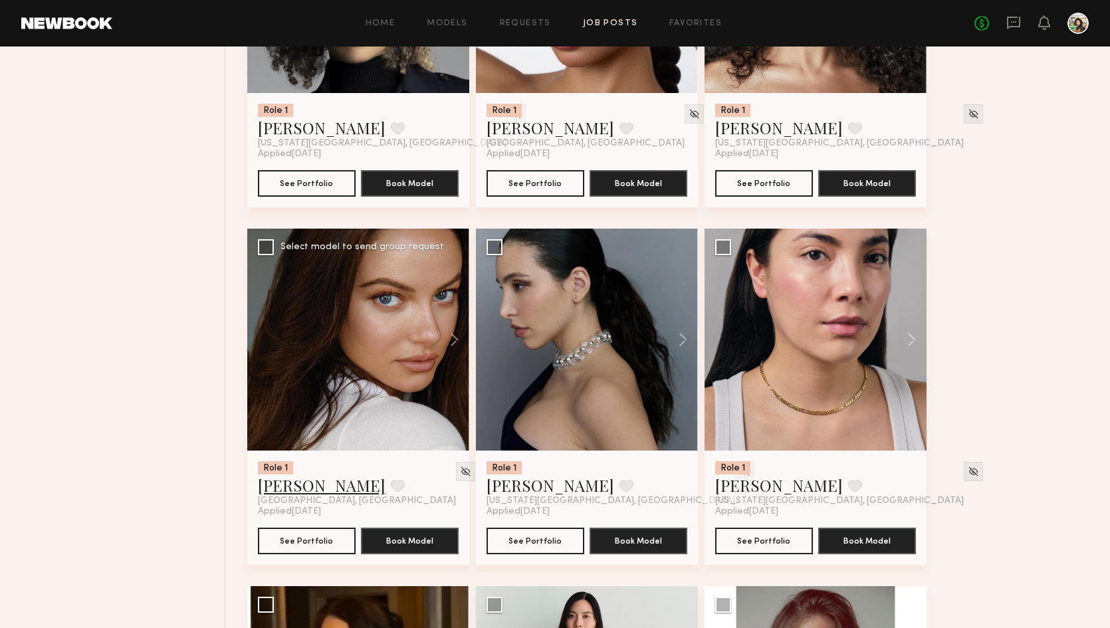
scroll to position [1117, 0]
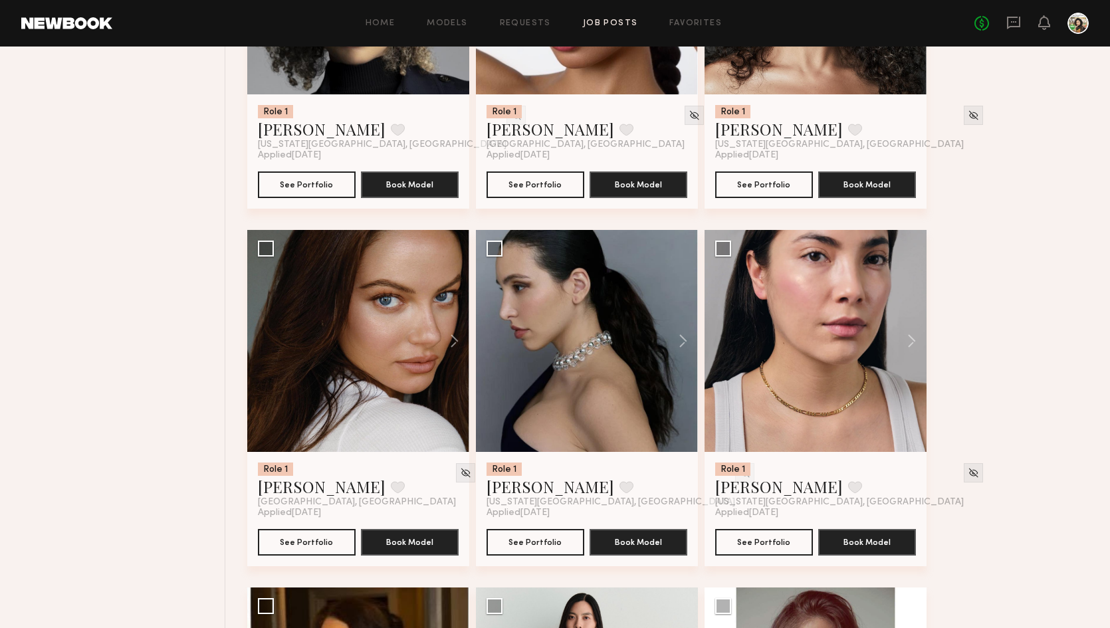
click at [117, 307] on div "Filter Applications Best Matches Experienced Showing 15 models Clear Experience…" at bounding box center [122, 51] width 205 height 1788
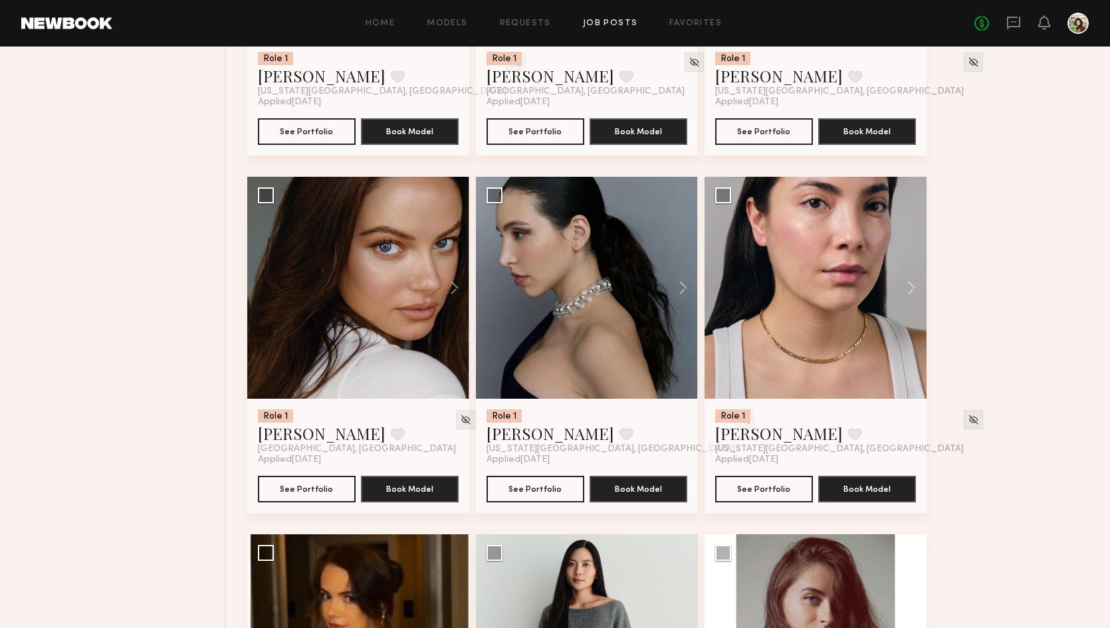
scroll to position [1221, 0]
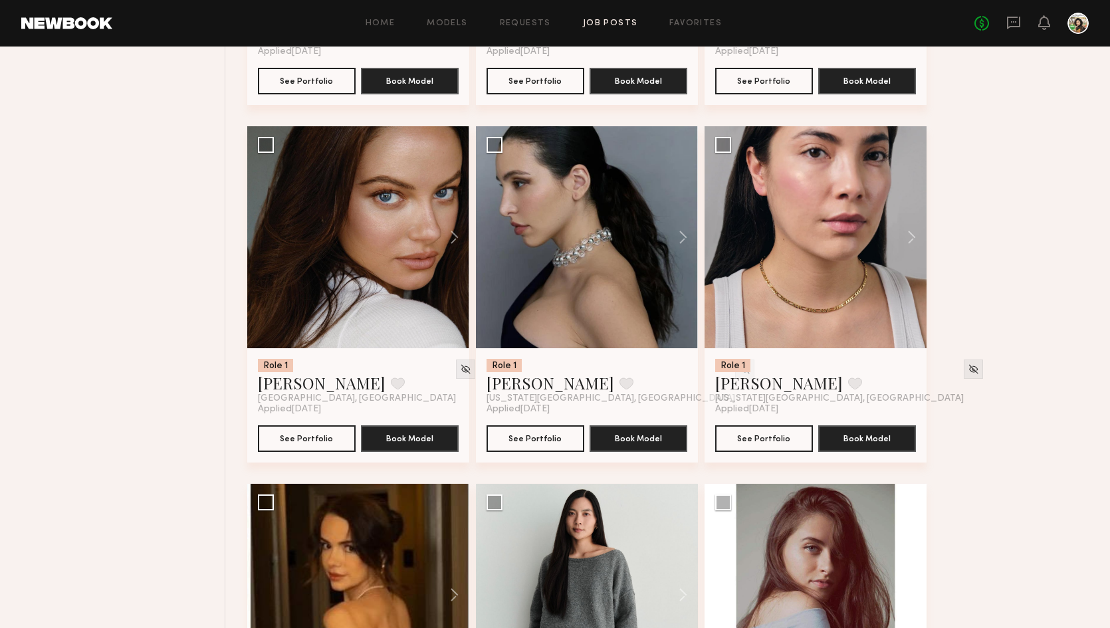
drag, startPoint x: 228, startPoint y: 275, endPoint x: 218, endPoint y: 275, distance: 10.0
click at [738, 1] on header "Home Models Requests Job Posts Favorites Sign Out No fees up to $5,000" at bounding box center [555, 23] width 1110 height 47
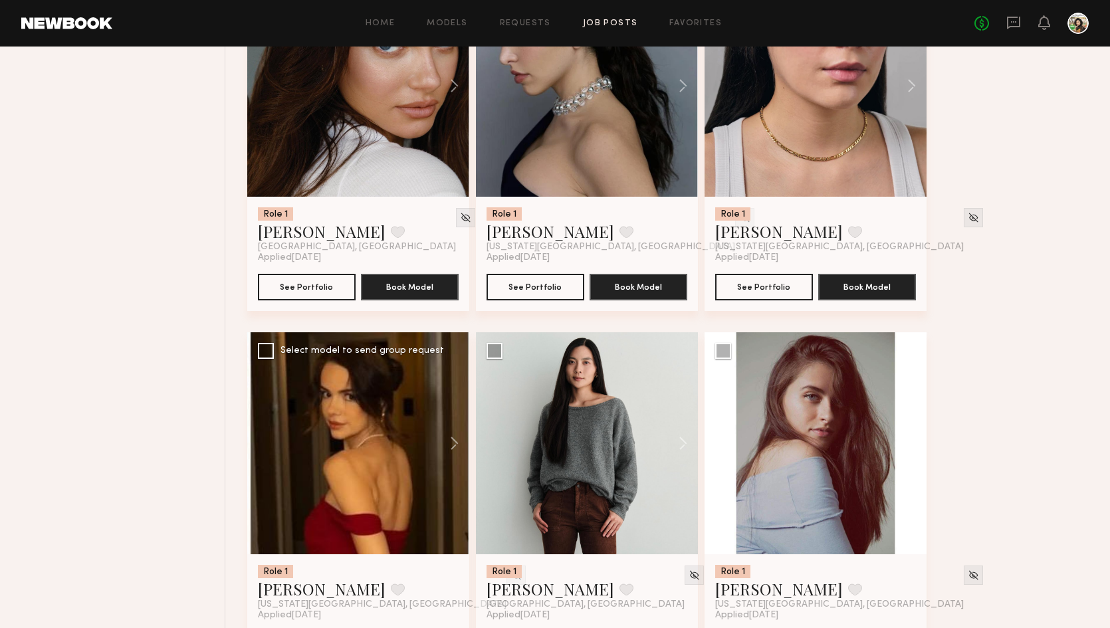
scroll to position [1372, 0]
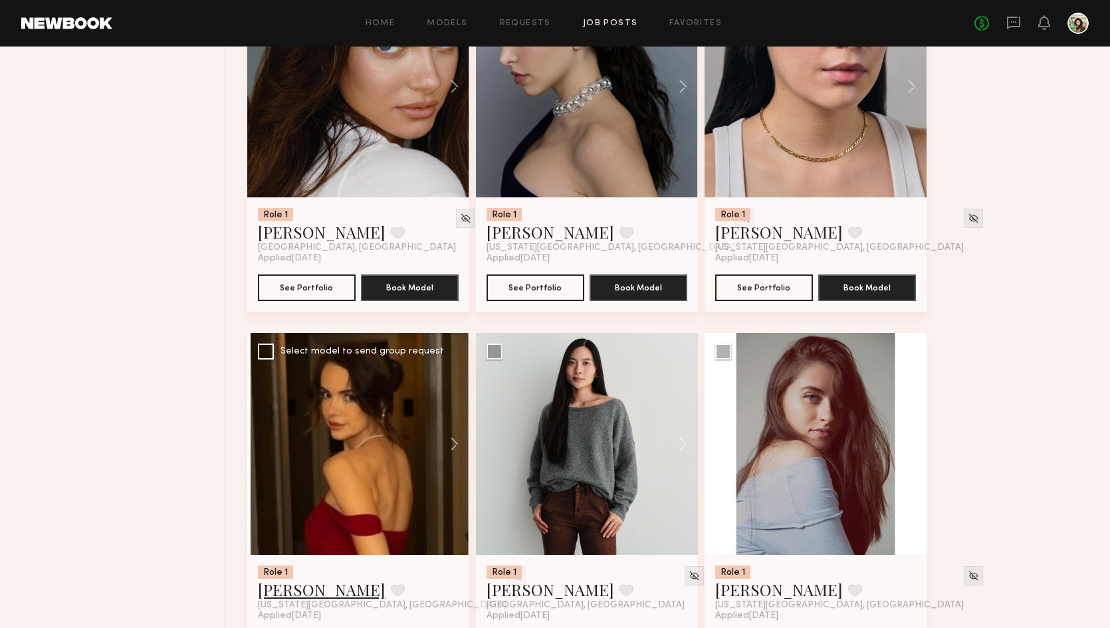
click at [306, 579] on link "Lyuba R." at bounding box center [322, 589] width 128 height 21
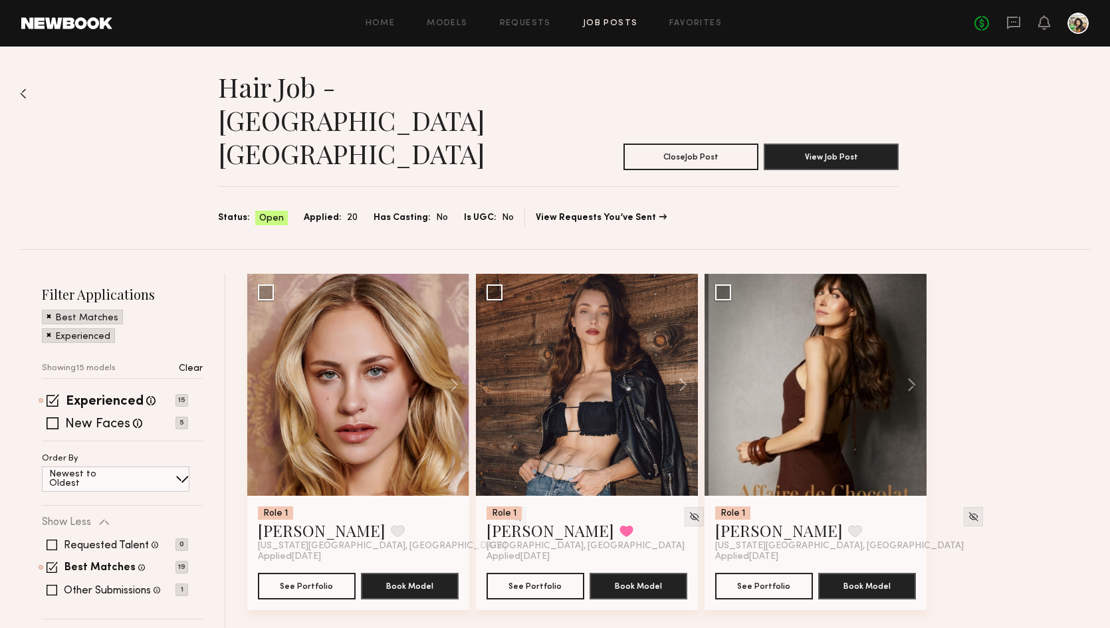
scroll to position [25, 0]
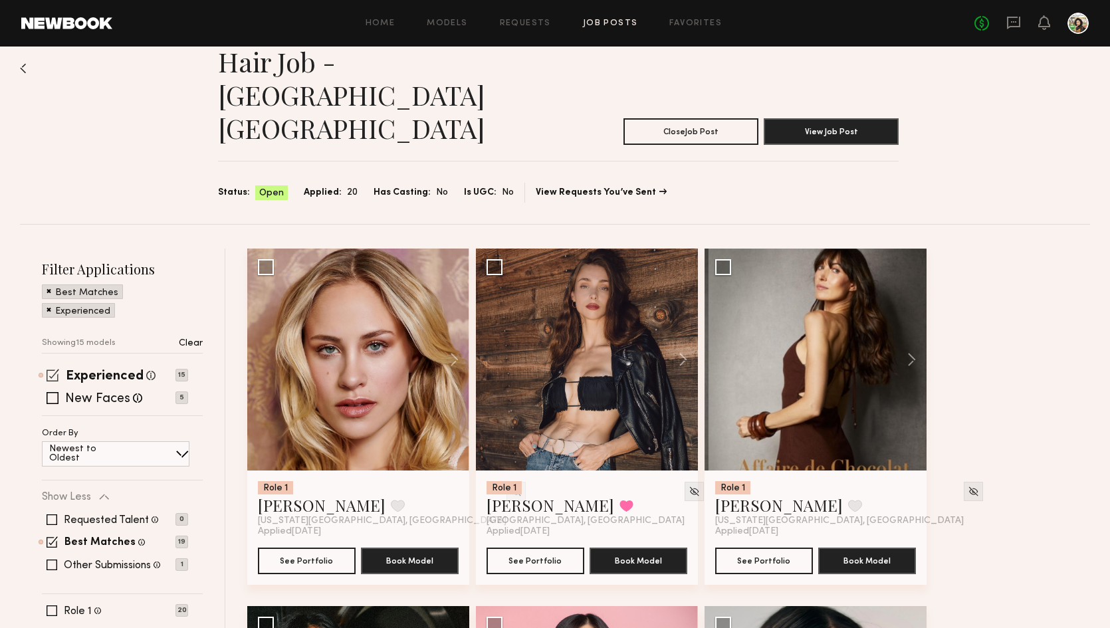
click at [59, 370] on div "Experienced Talent we've deemed to have ample paid, professional modeling exper…" at bounding box center [115, 375] width 146 height 11
click at [80, 393] on label "New Faces" at bounding box center [97, 399] width 65 height 13
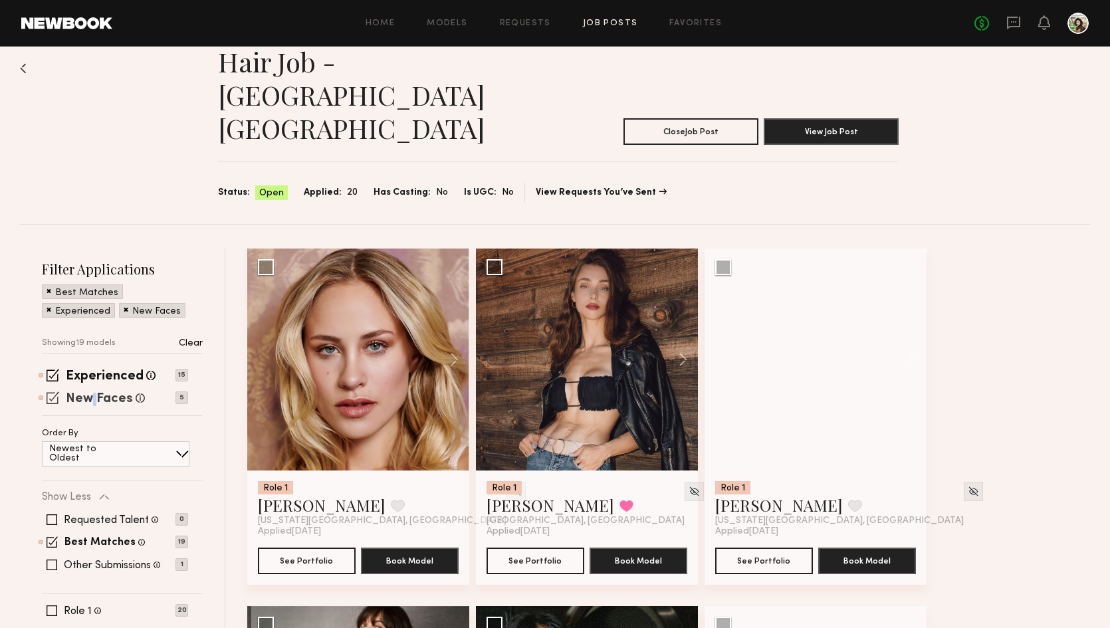
click at [94, 393] on label "New Faces" at bounding box center [99, 399] width 67 height 13
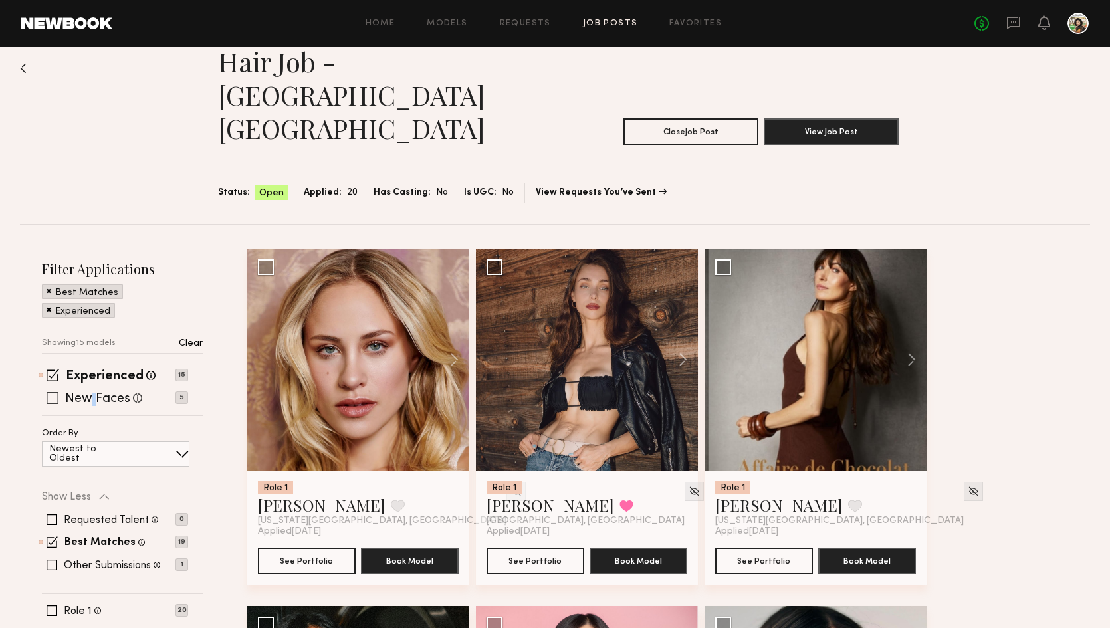
click at [94, 393] on label "New Faces" at bounding box center [97, 399] width 65 height 13
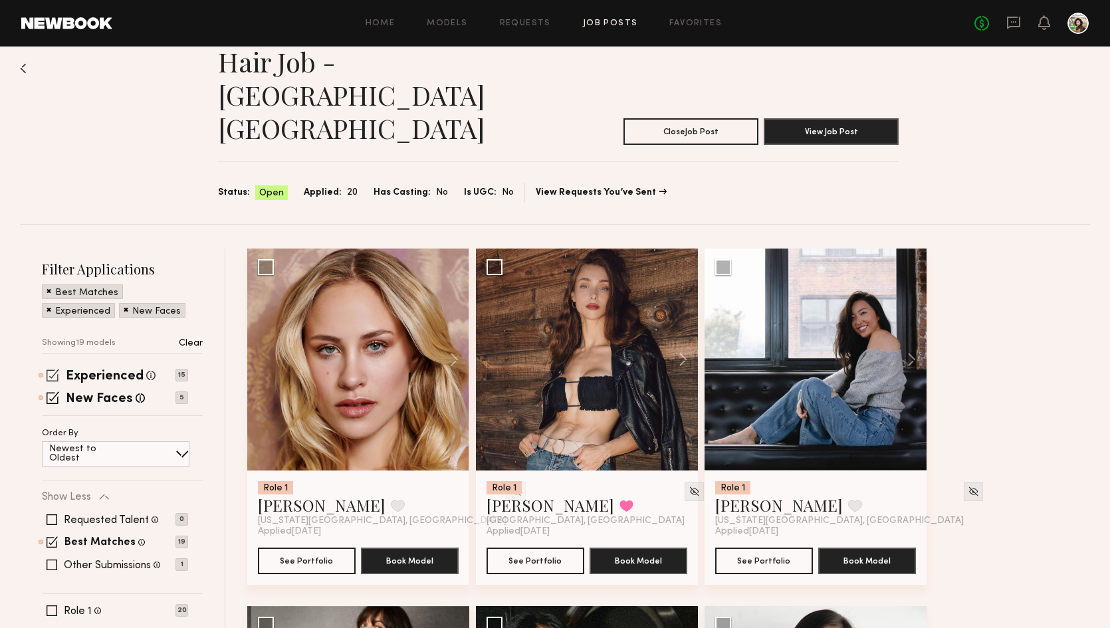
click at [54, 369] on span at bounding box center [53, 375] width 13 height 13
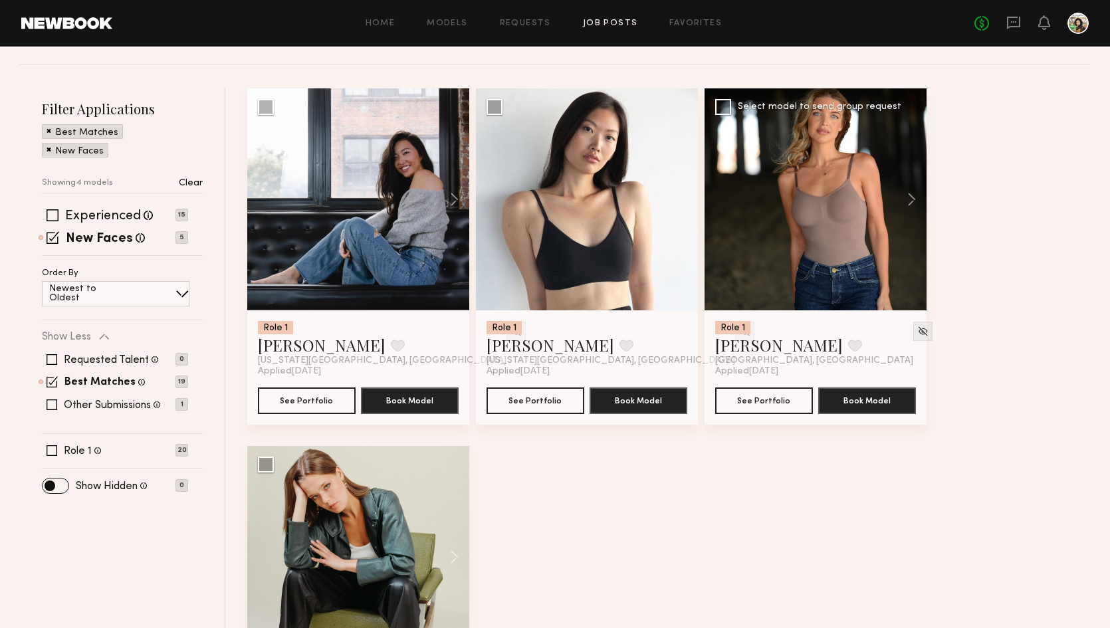
scroll to position [205, 0]
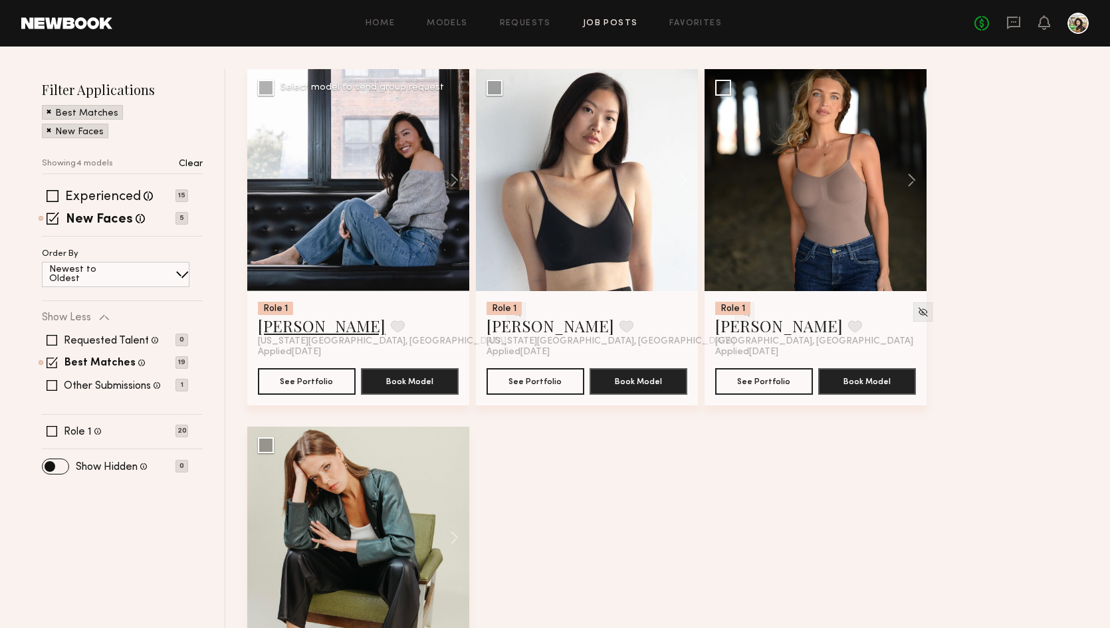
click at [304, 315] on link "Tenny Z." at bounding box center [322, 325] width 128 height 21
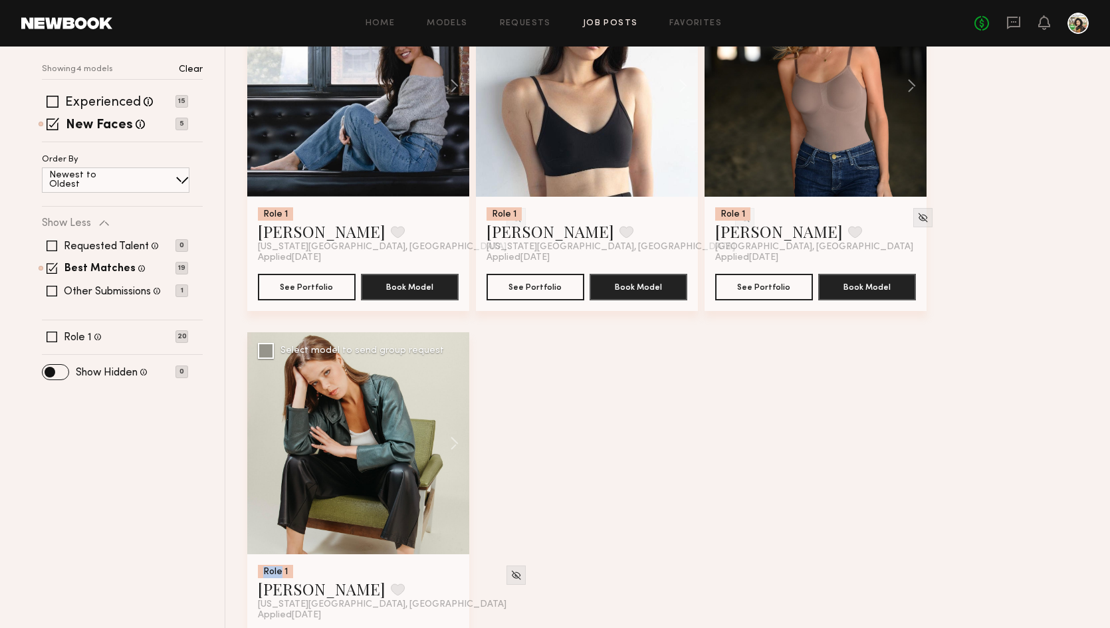
click at [247, 403] on div at bounding box center [358, 443] width 222 height 222
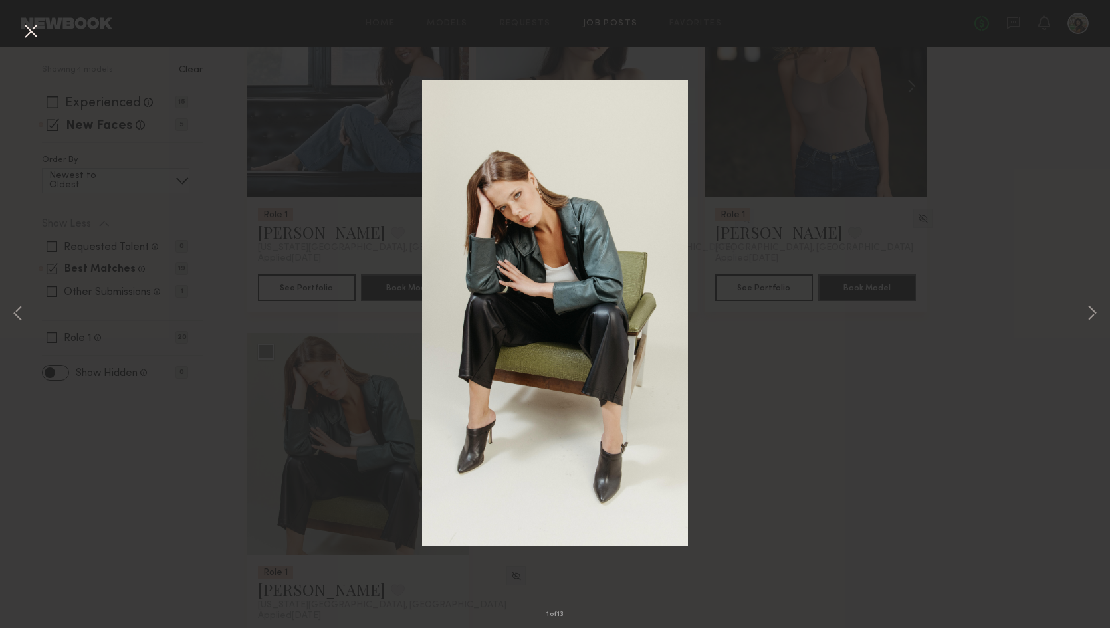
click at [352, 314] on div "1 of 13" at bounding box center [555, 314] width 1110 height 628
click at [21, 33] on button at bounding box center [30, 32] width 21 height 24
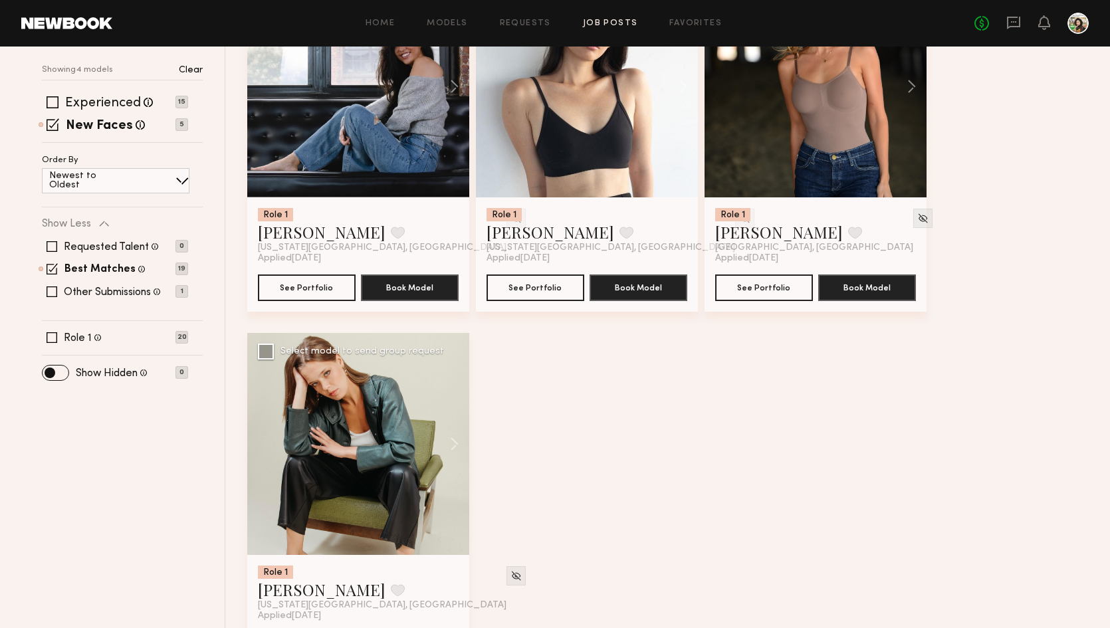
click at [297, 600] on span "New York City, NY" at bounding box center [382, 605] width 249 height 11
click at [297, 579] on link "Anna G." at bounding box center [322, 589] width 128 height 21
click at [1009, 23] on icon at bounding box center [1014, 22] width 15 height 15
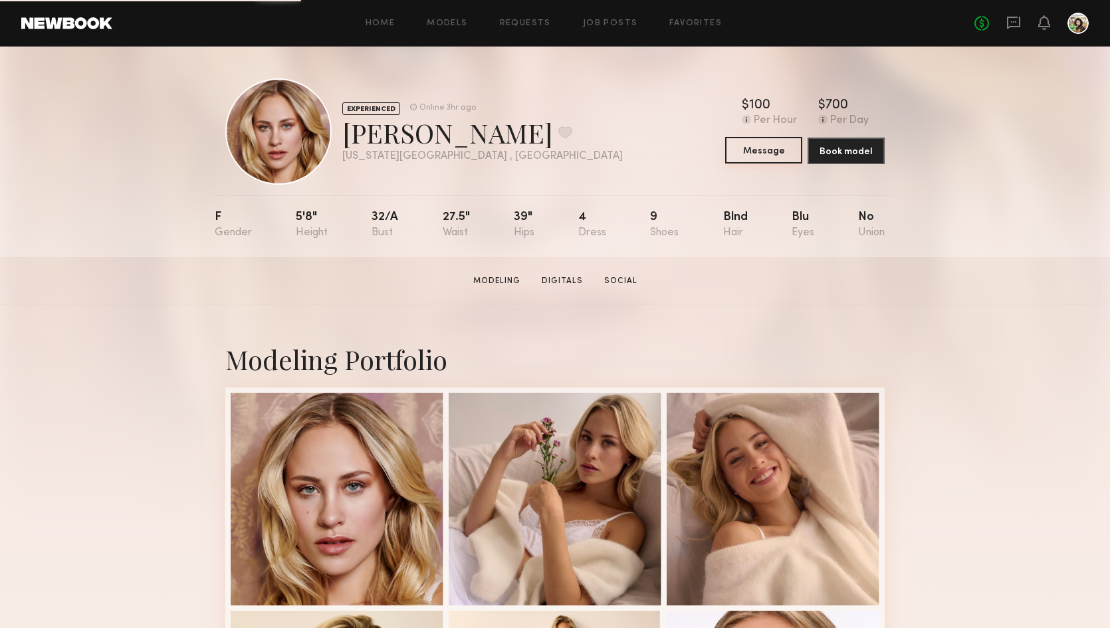
click at [753, 146] on button "Message" at bounding box center [763, 150] width 77 height 27
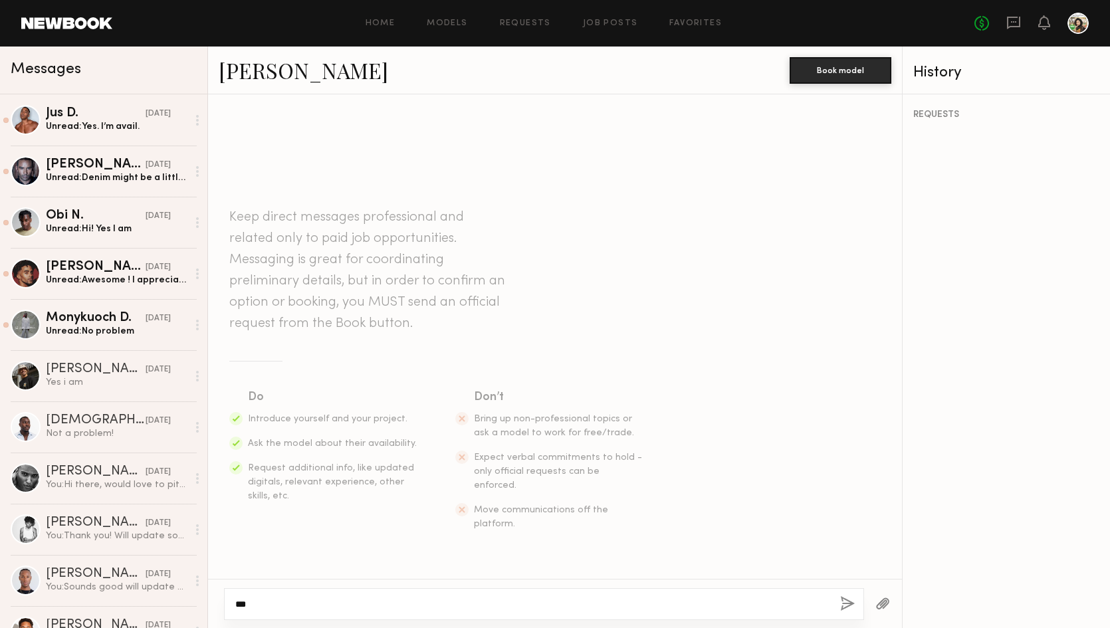
click at [358, 598] on textarea "***" at bounding box center [532, 604] width 594 height 13
paste textarea "**********"
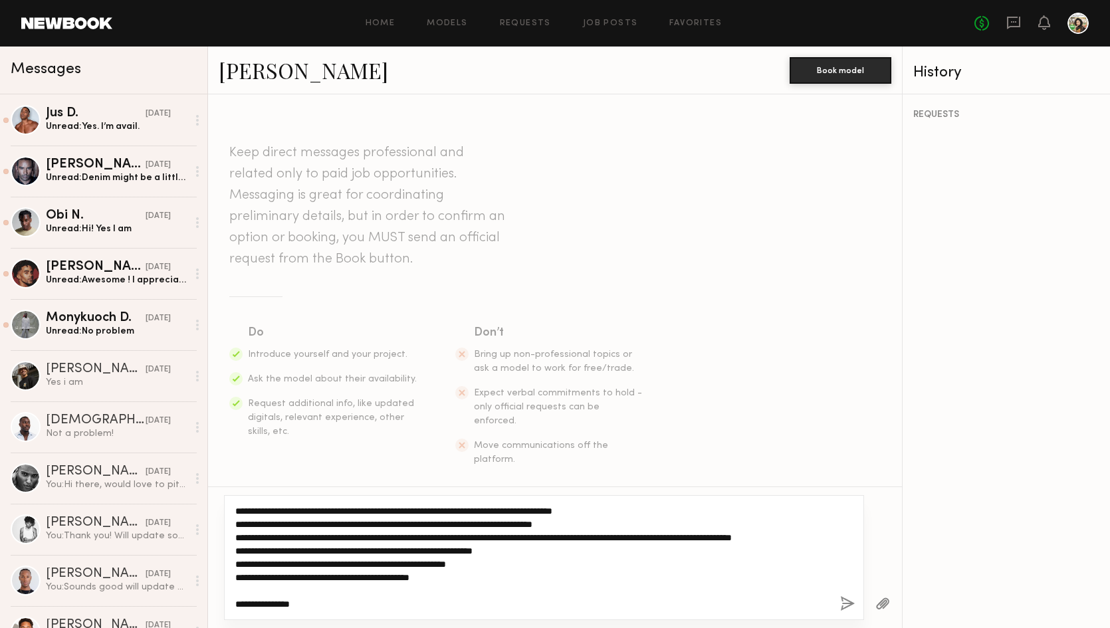
scroll to position [104, 0]
type textarea "**********"
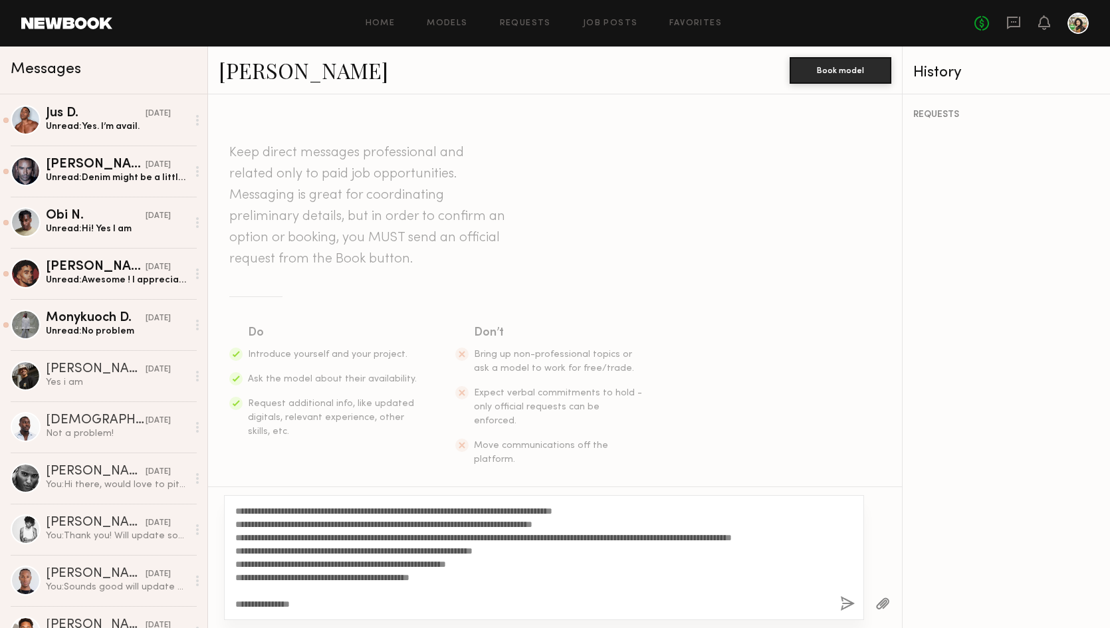
click at [848, 606] on button "button" at bounding box center [847, 604] width 15 height 17
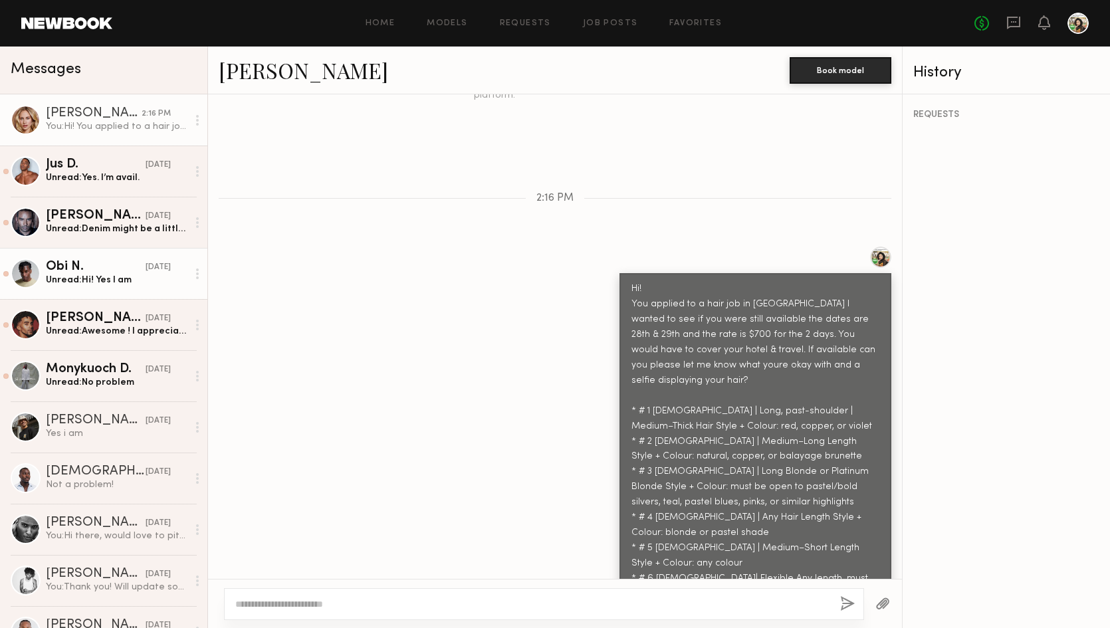
scroll to position [0, 0]
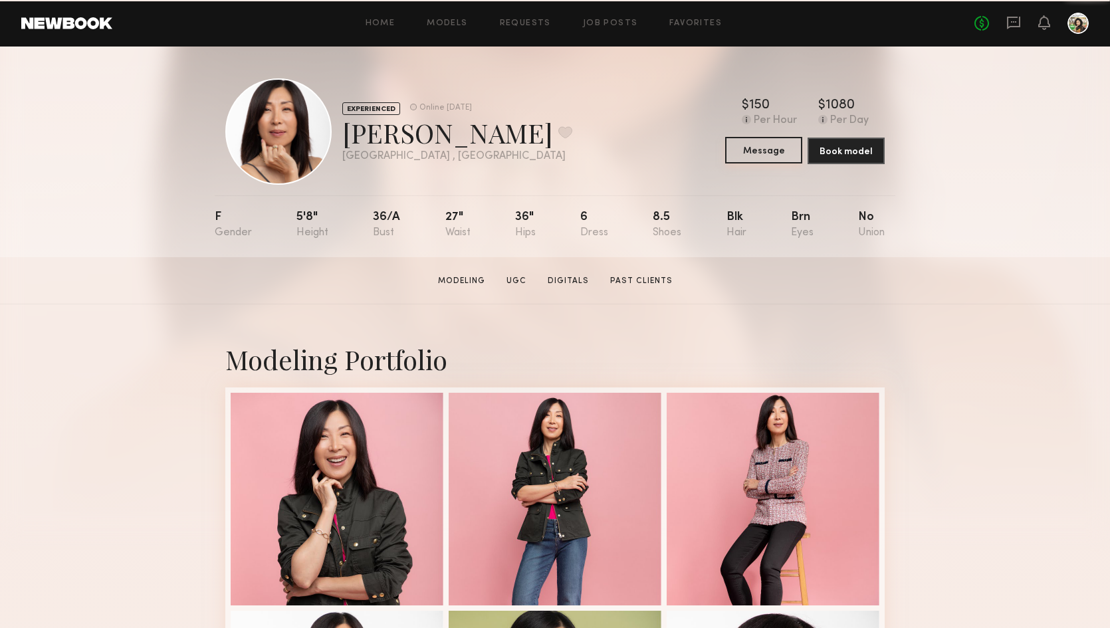
click at [755, 152] on button "Message" at bounding box center [763, 150] width 77 height 27
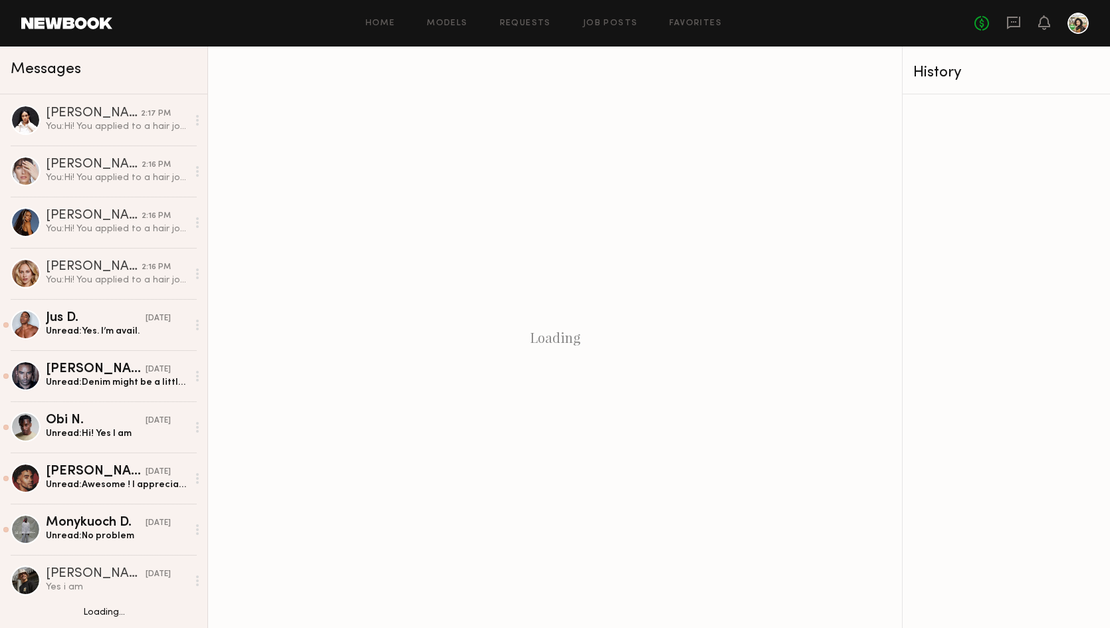
click at [741, 150] on div "Loading" at bounding box center [555, 338] width 694 height 582
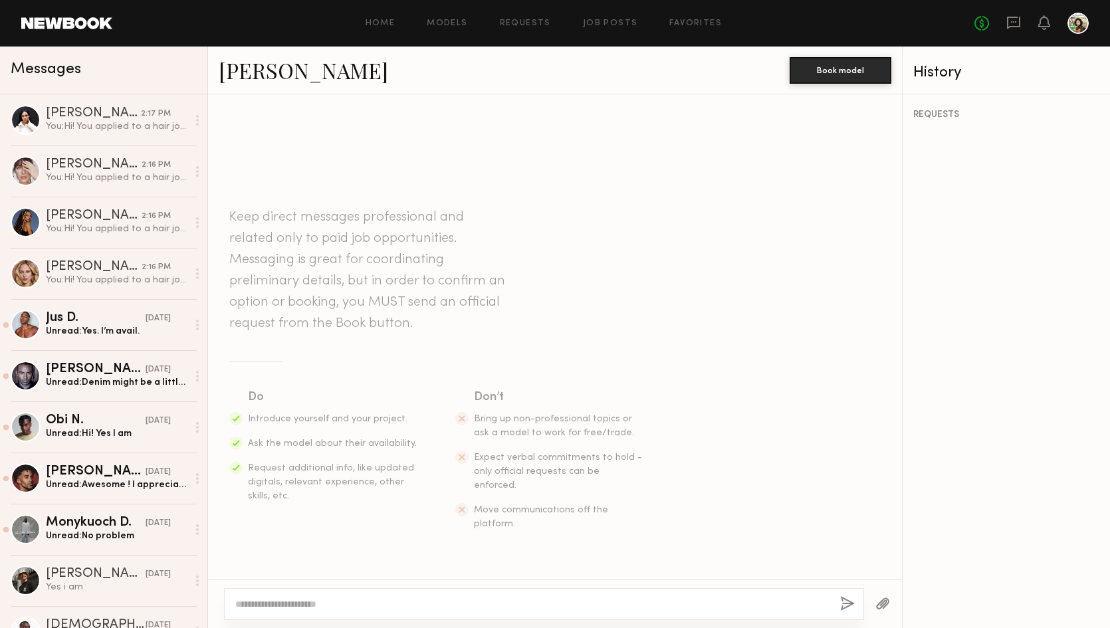
paste textarea "**********"
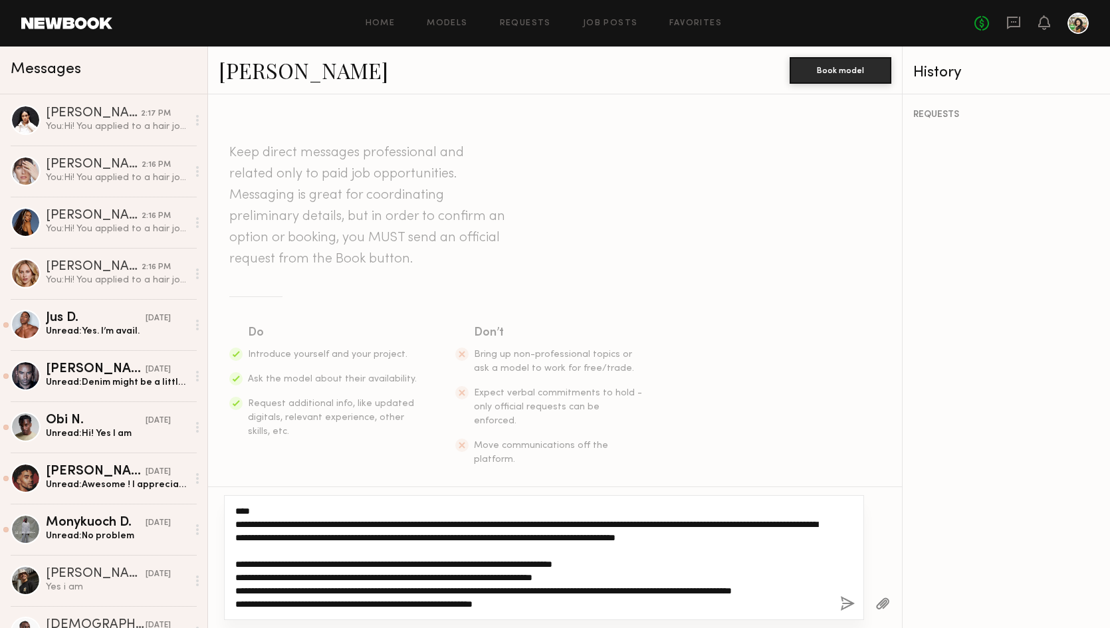
scroll to position [93, 0]
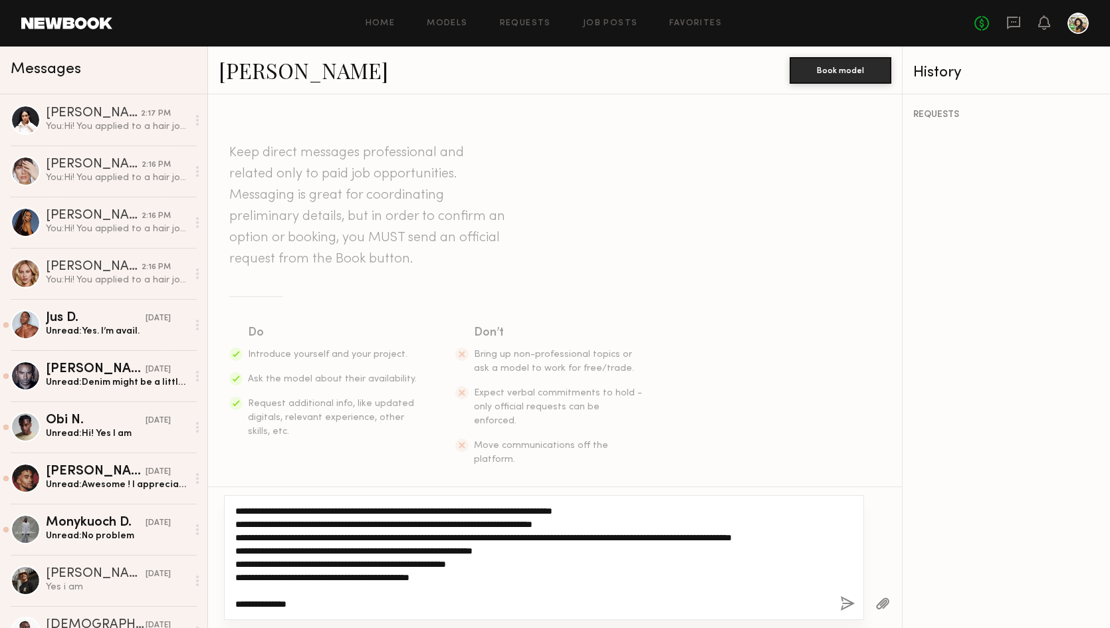
type textarea "**********"
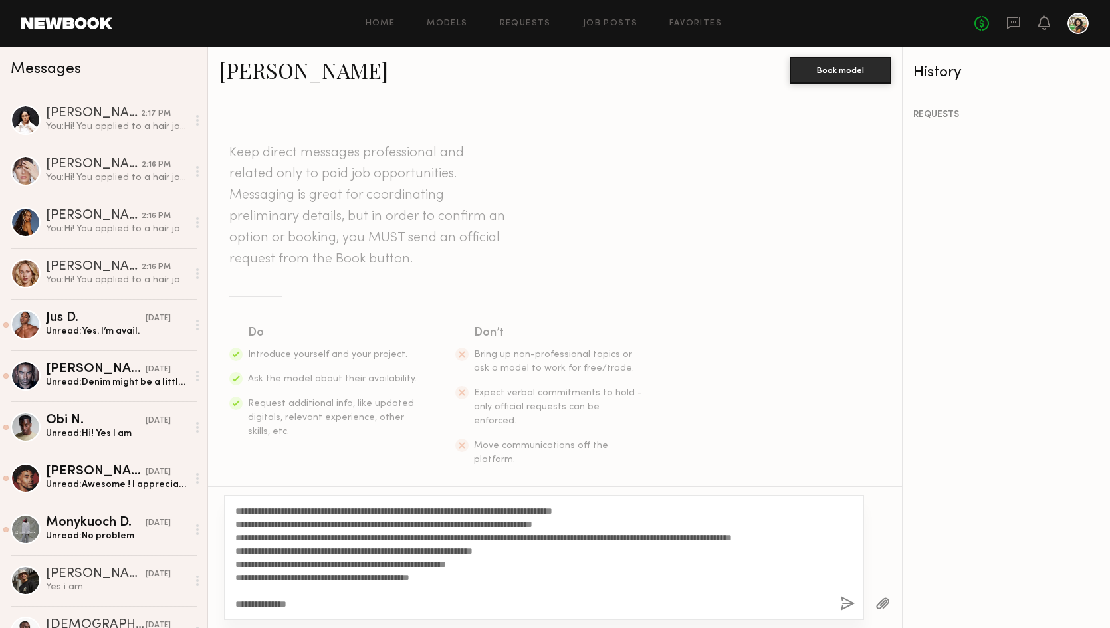
click at [840, 605] on div "**********" at bounding box center [544, 557] width 640 height 125
click at [845, 604] on button "button" at bounding box center [847, 604] width 15 height 17
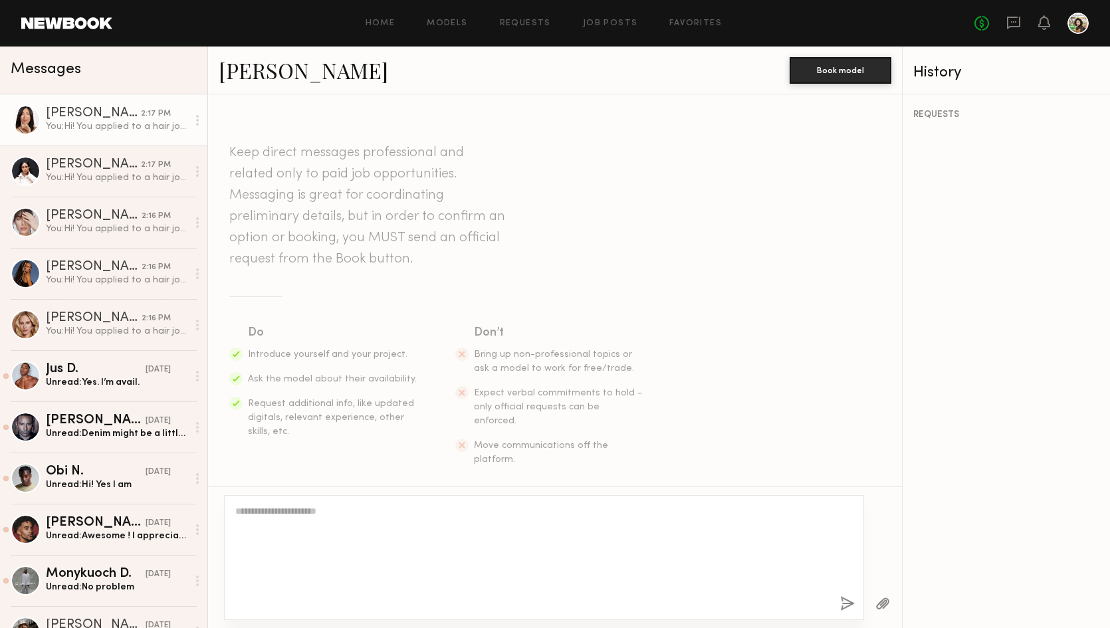
scroll to position [364, 0]
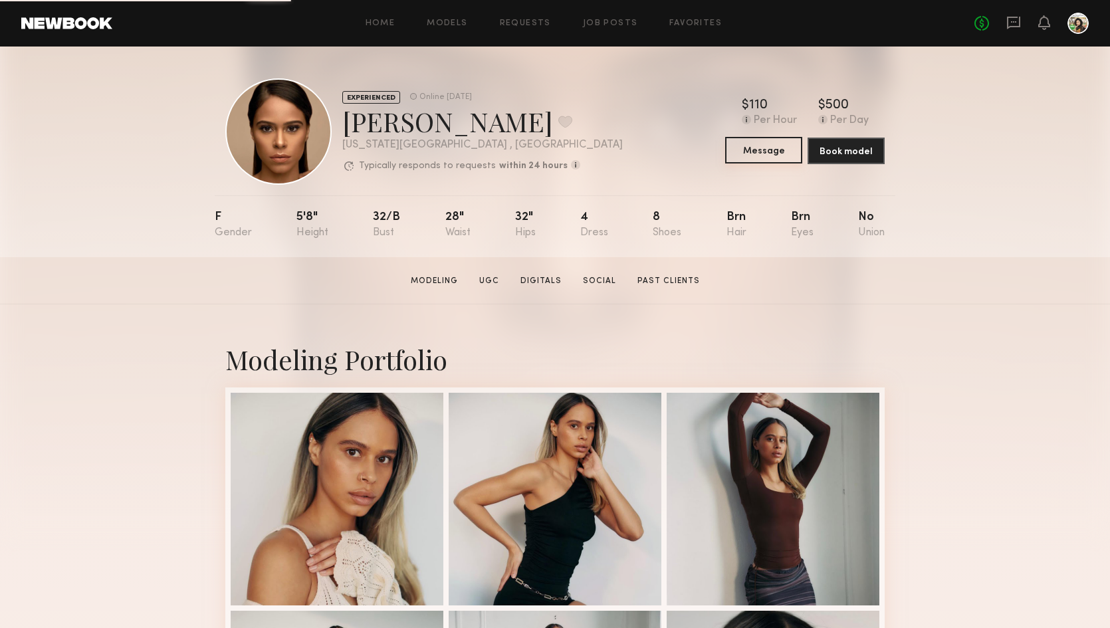
click at [753, 160] on button "Message" at bounding box center [763, 150] width 77 height 27
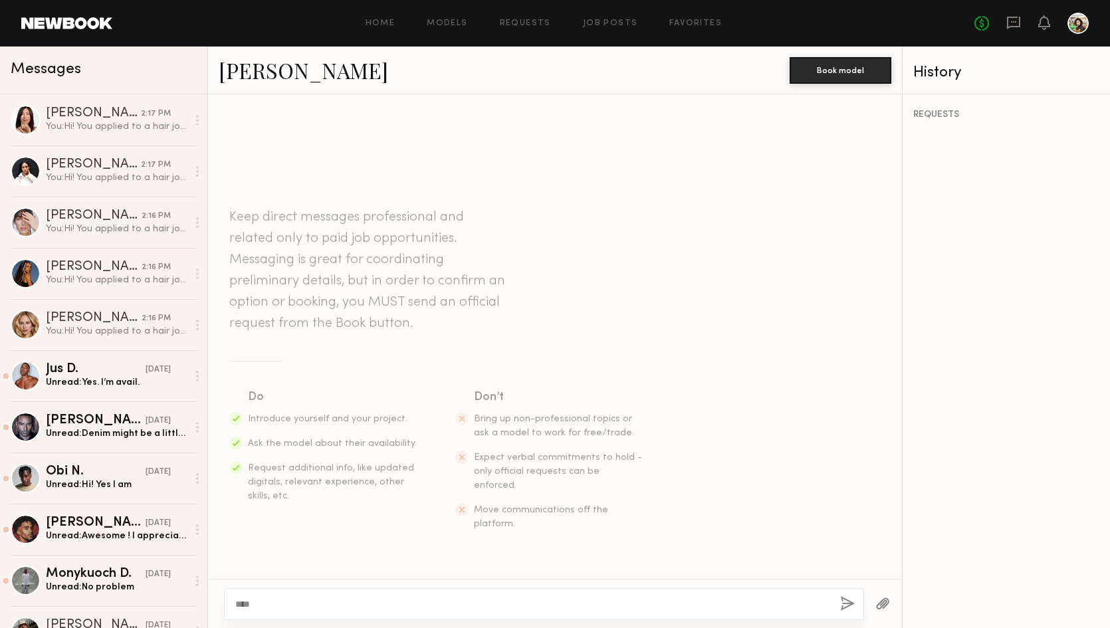
scroll to position [93, 0]
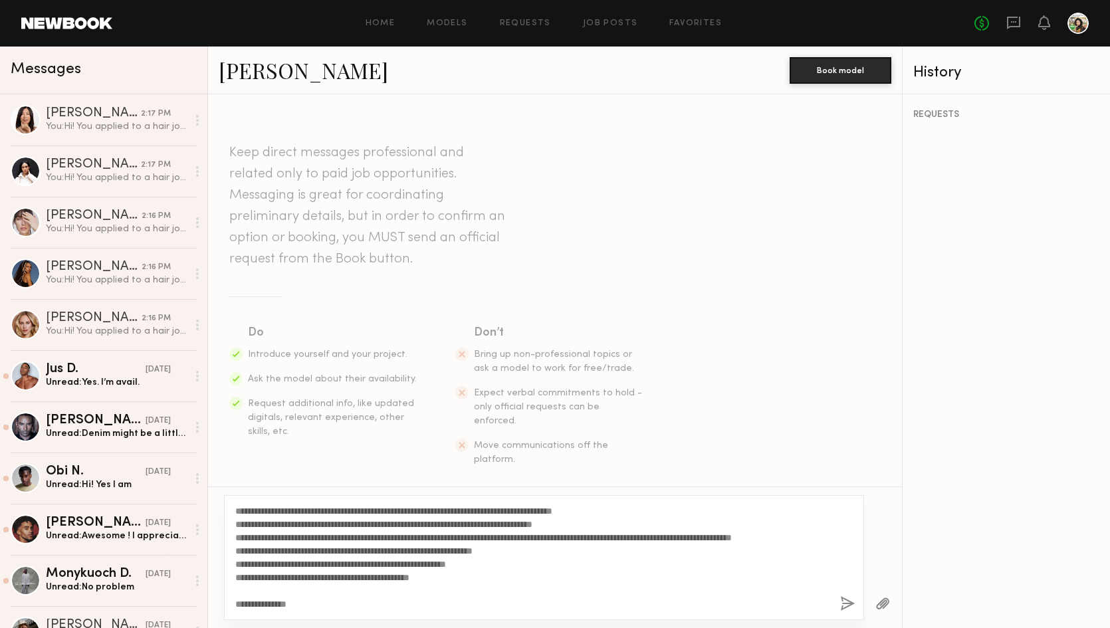
type textarea "**********"
click at [838, 603] on div "**********" at bounding box center [544, 557] width 640 height 125
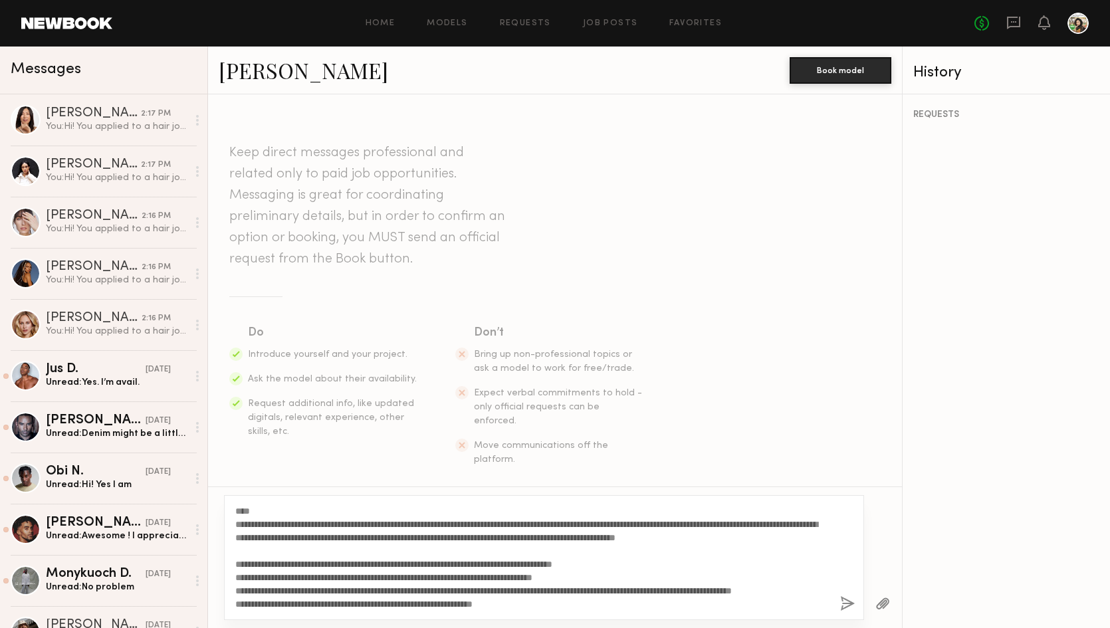
scroll to position [0, 0]
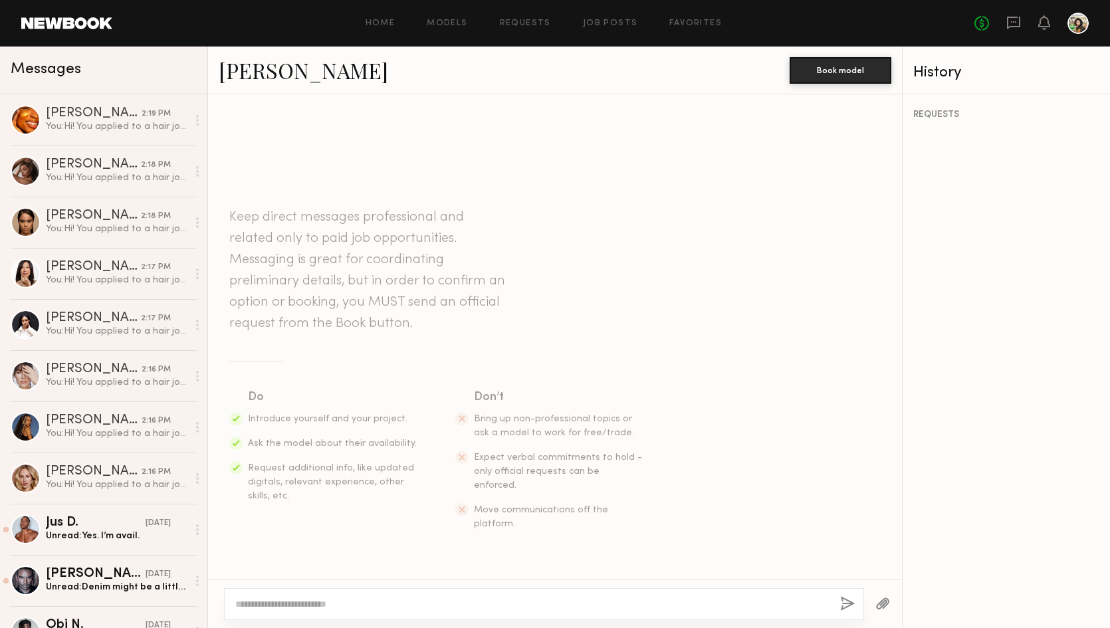
click at [374, 606] on textarea at bounding box center [532, 604] width 594 height 13
click at [680, 598] on textarea "**********" at bounding box center [532, 604] width 594 height 13
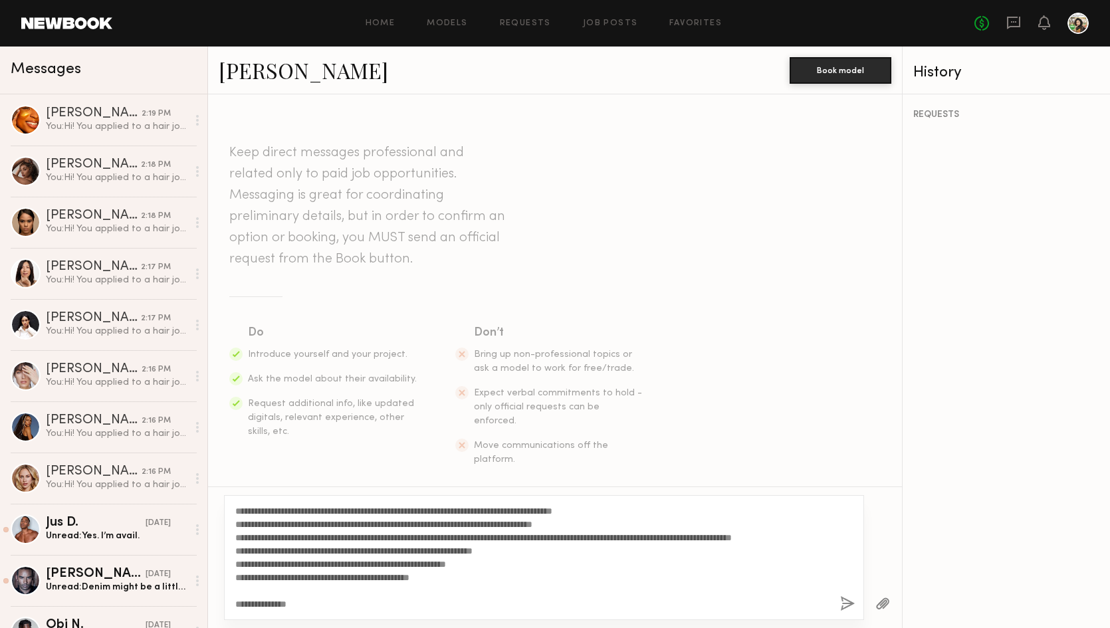
type textarea "**********"
click at [848, 608] on button "button" at bounding box center [847, 604] width 15 height 17
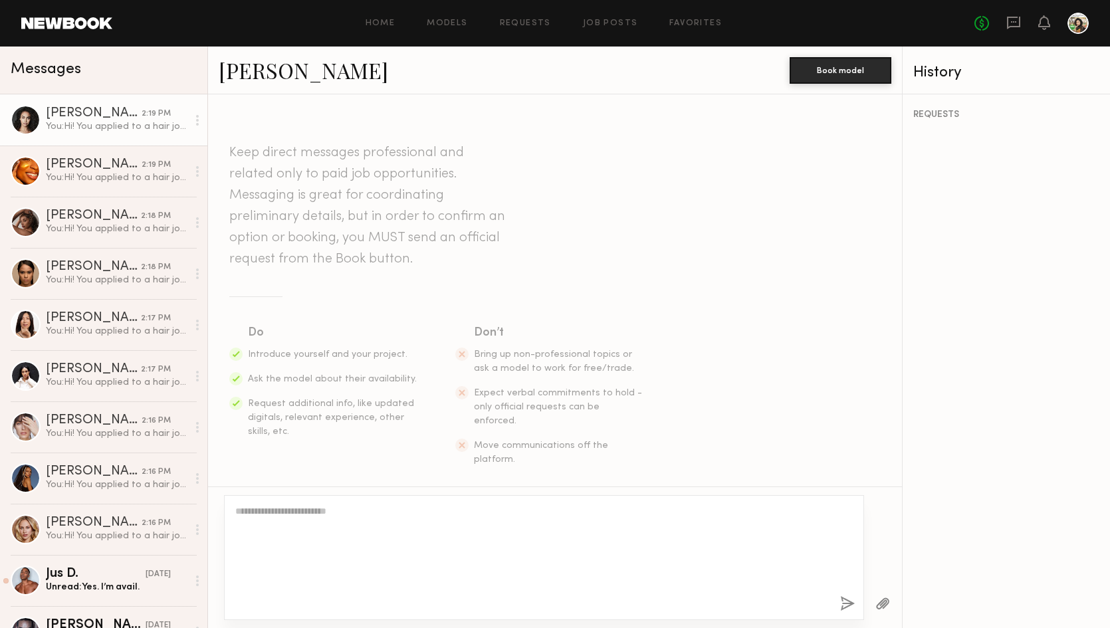
scroll to position [364, 0]
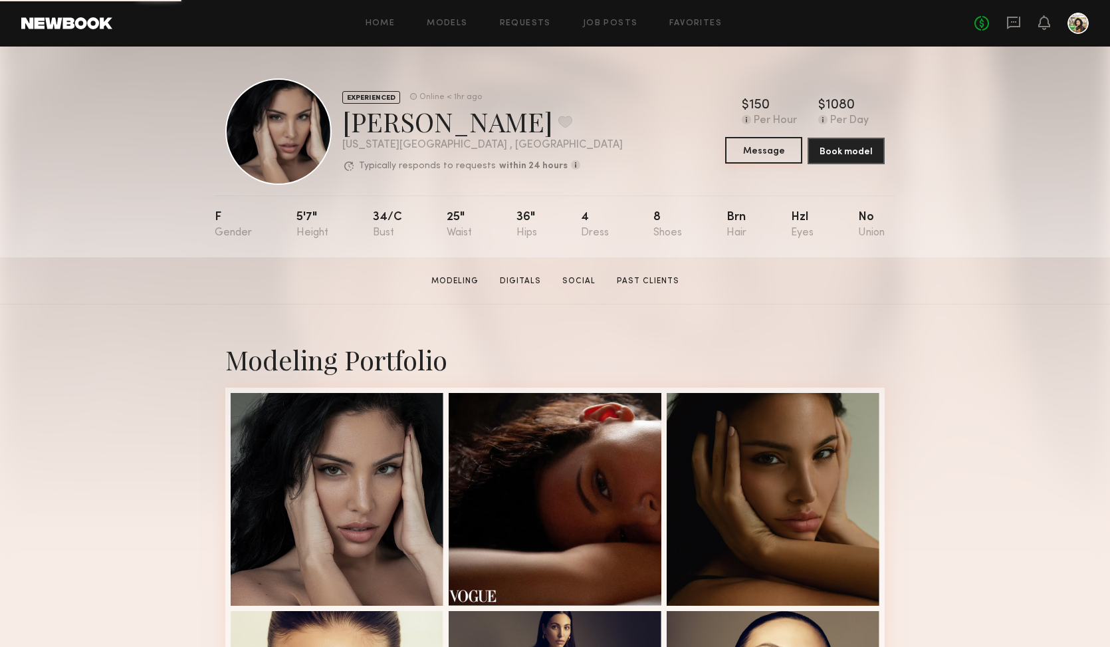
click at [742, 145] on button "Message" at bounding box center [763, 150] width 77 height 27
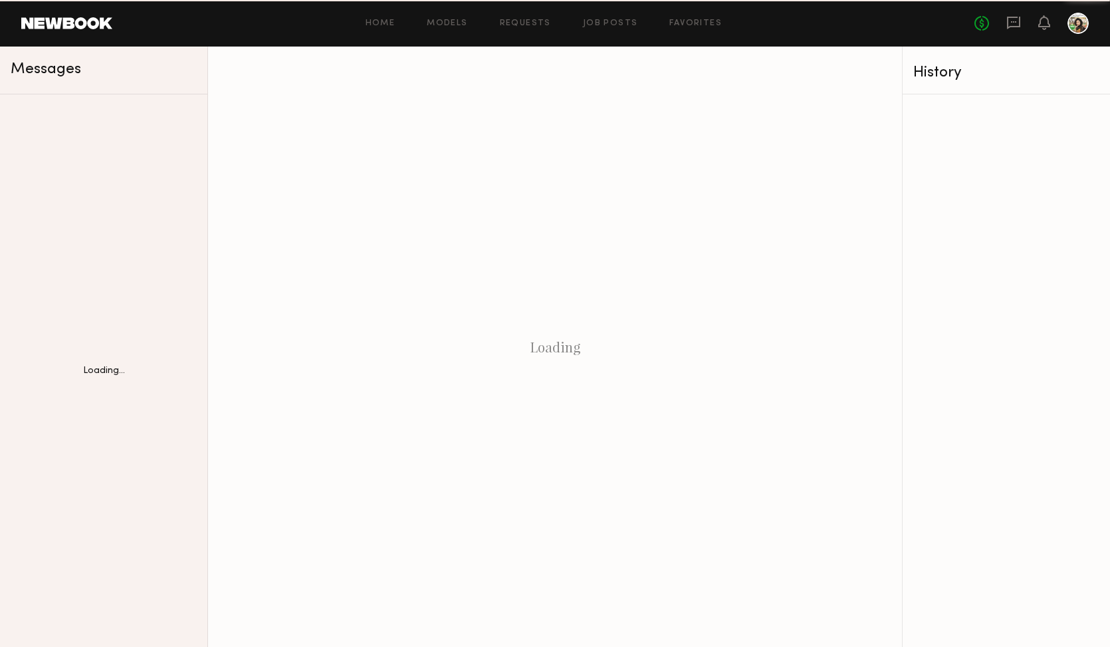
click at [739, 158] on div "Loading" at bounding box center [555, 347] width 694 height 600
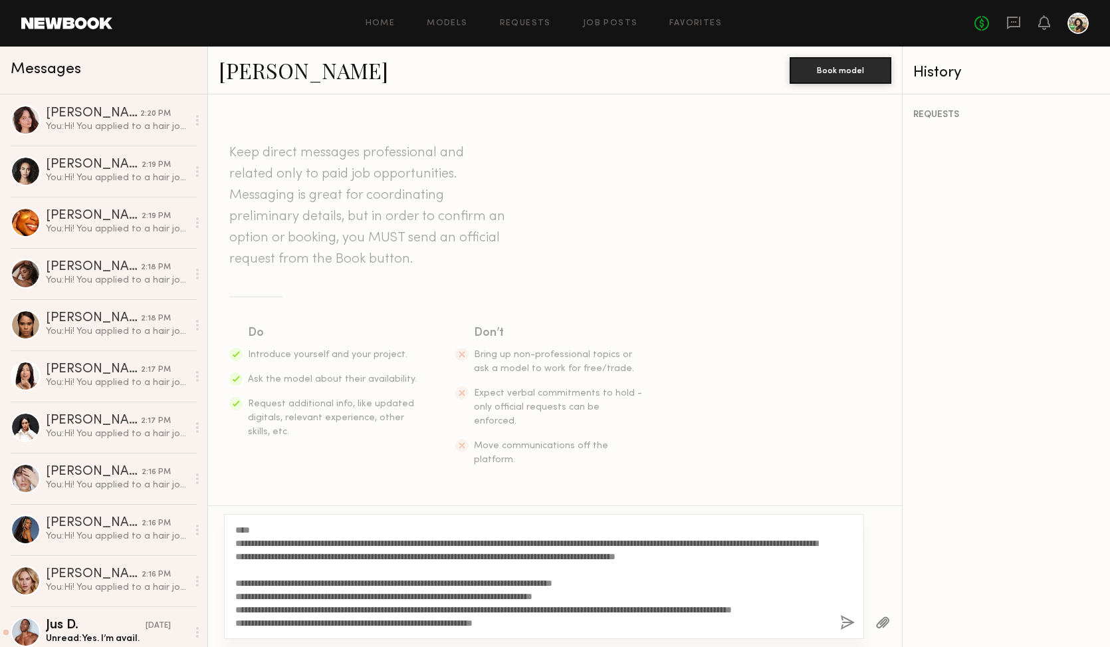
scroll to position [93, 0]
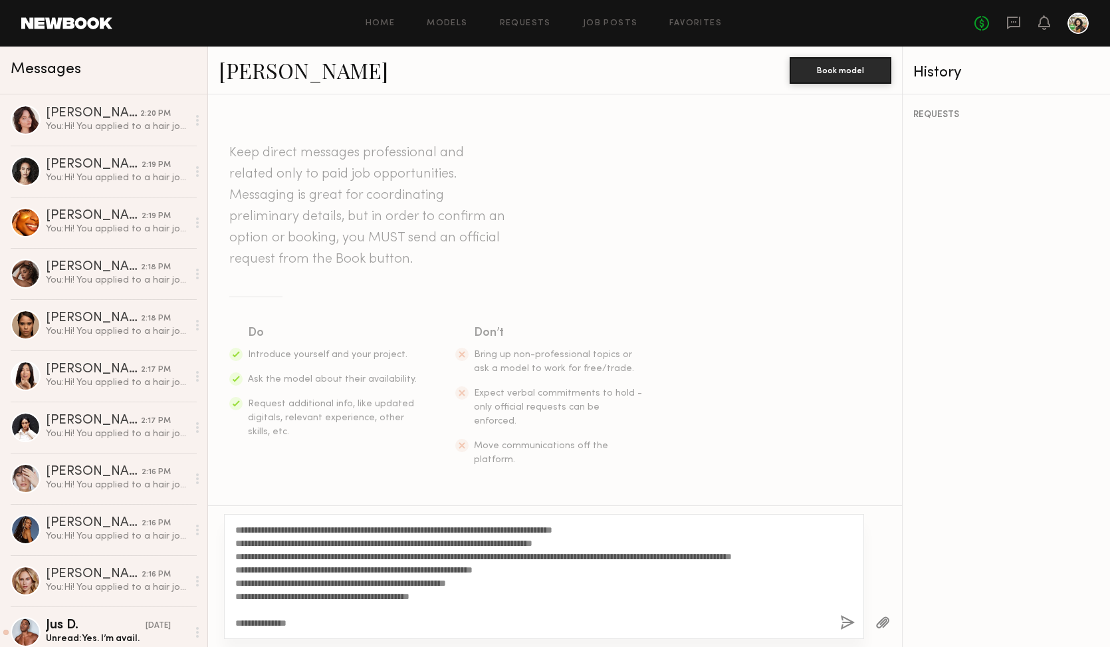
type textarea "**********"
click at [845, 622] on button "button" at bounding box center [847, 623] width 15 height 17
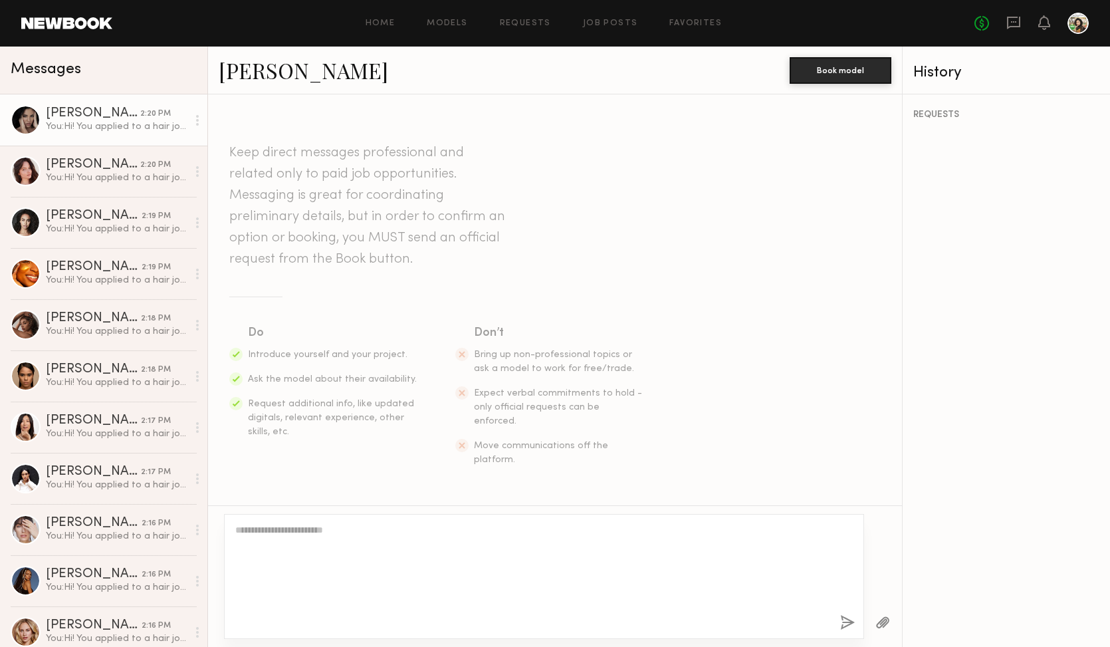
scroll to position [346, 0]
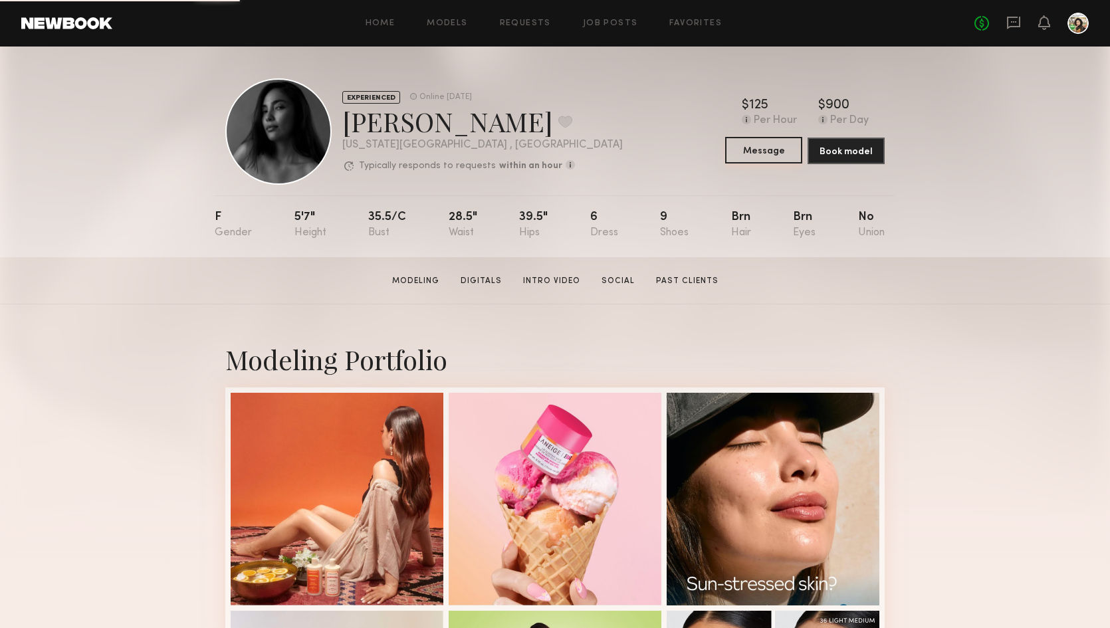
click at [742, 157] on button "Message" at bounding box center [763, 150] width 77 height 27
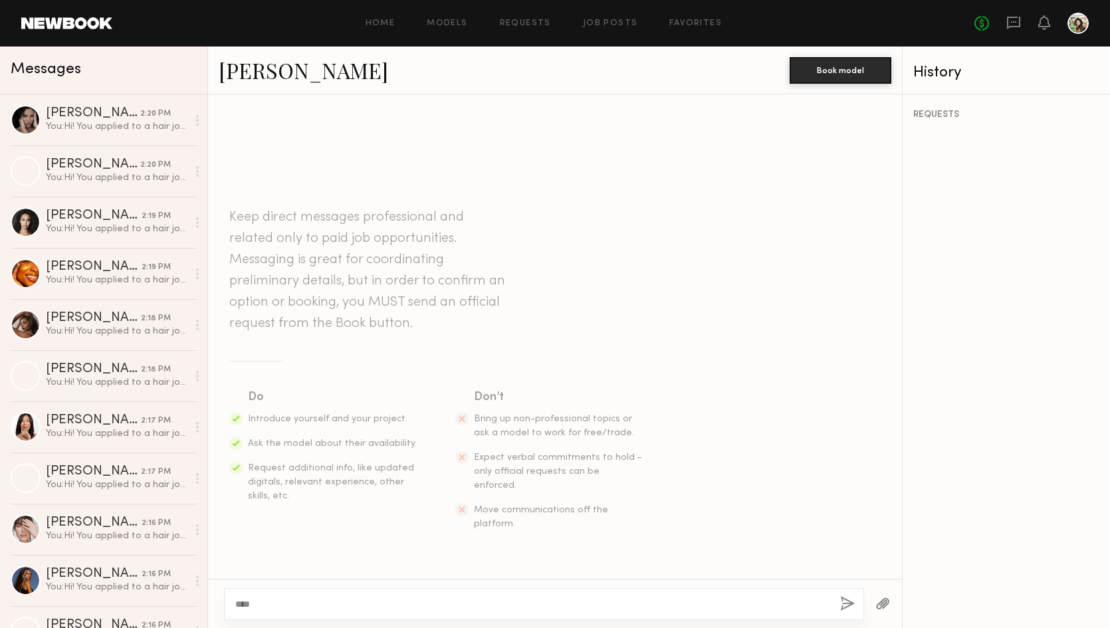
scroll to position [93, 0]
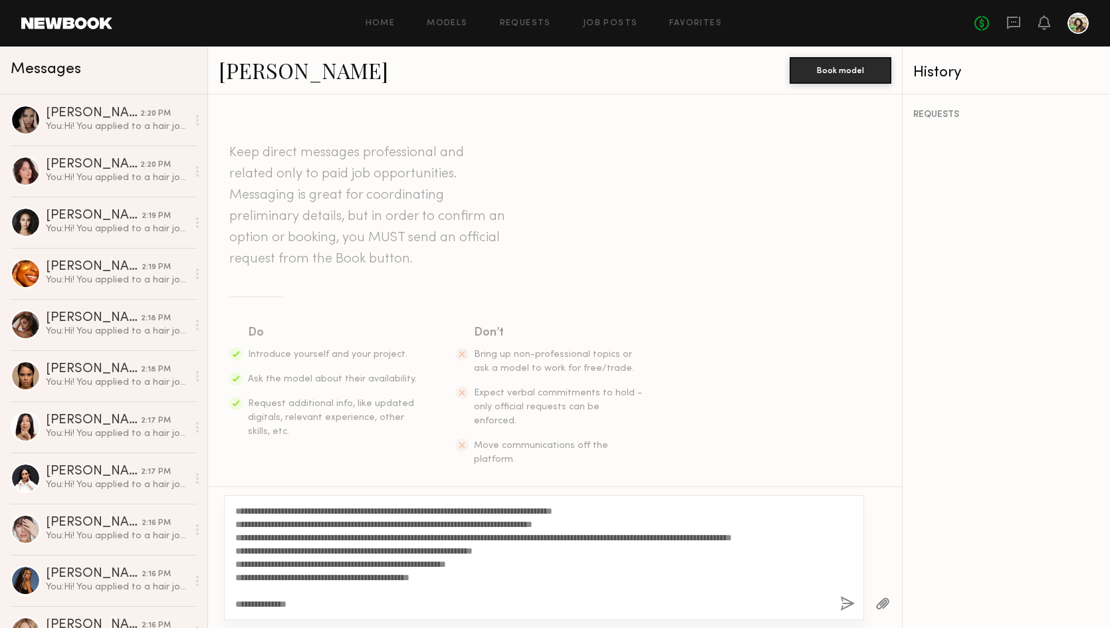
type textarea "**********"
click at [856, 604] on div "**********" at bounding box center [544, 557] width 640 height 125
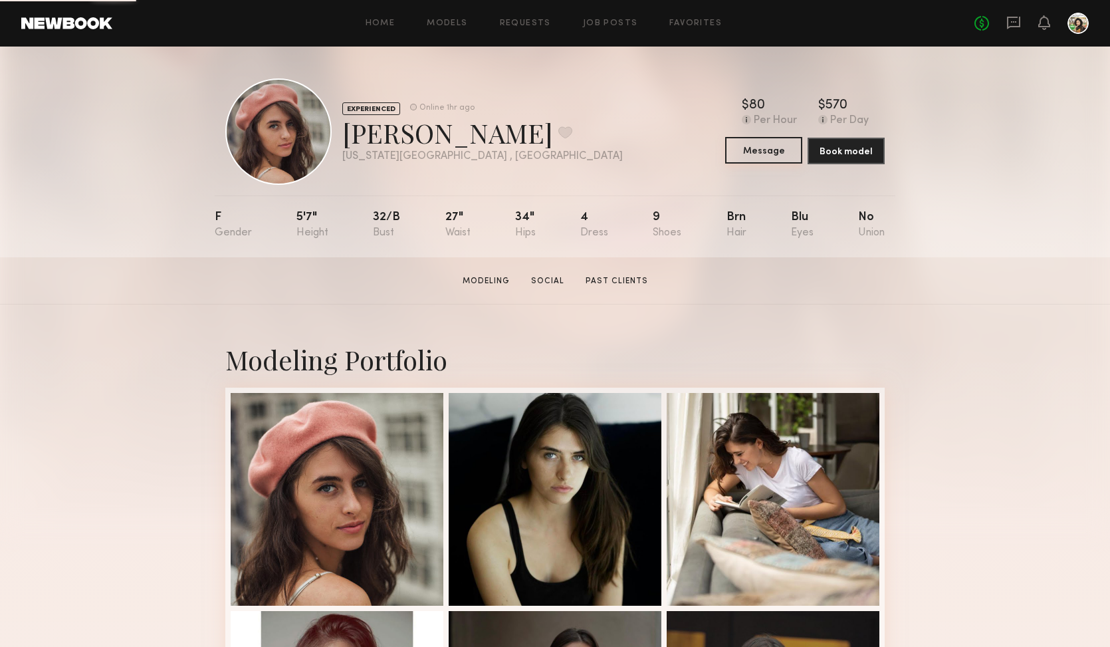
click at [768, 151] on button "Message" at bounding box center [763, 150] width 77 height 27
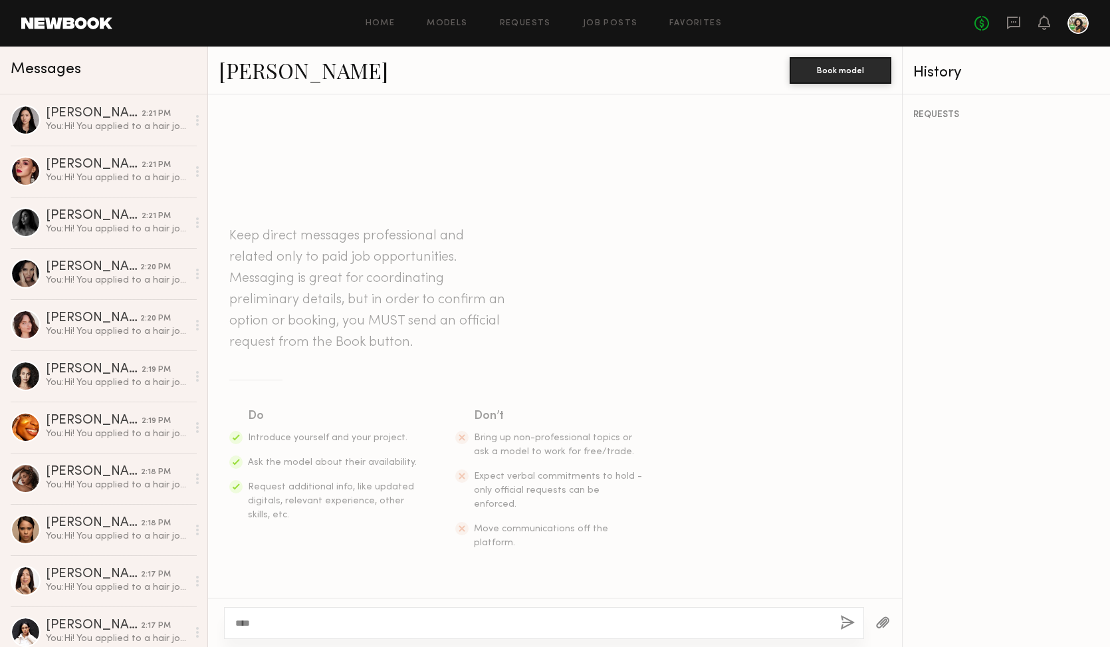
scroll to position [93, 0]
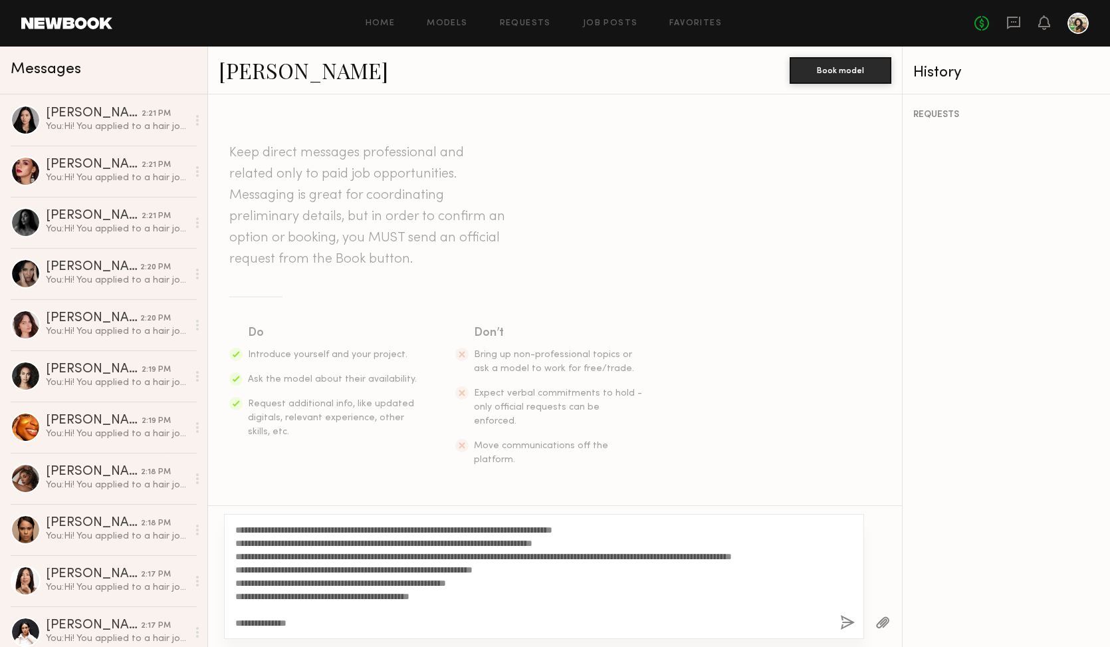
type textarea "**********"
click at [842, 614] on div "**********" at bounding box center [544, 576] width 640 height 125
click at [845, 630] on button "button" at bounding box center [847, 623] width 15 height 17
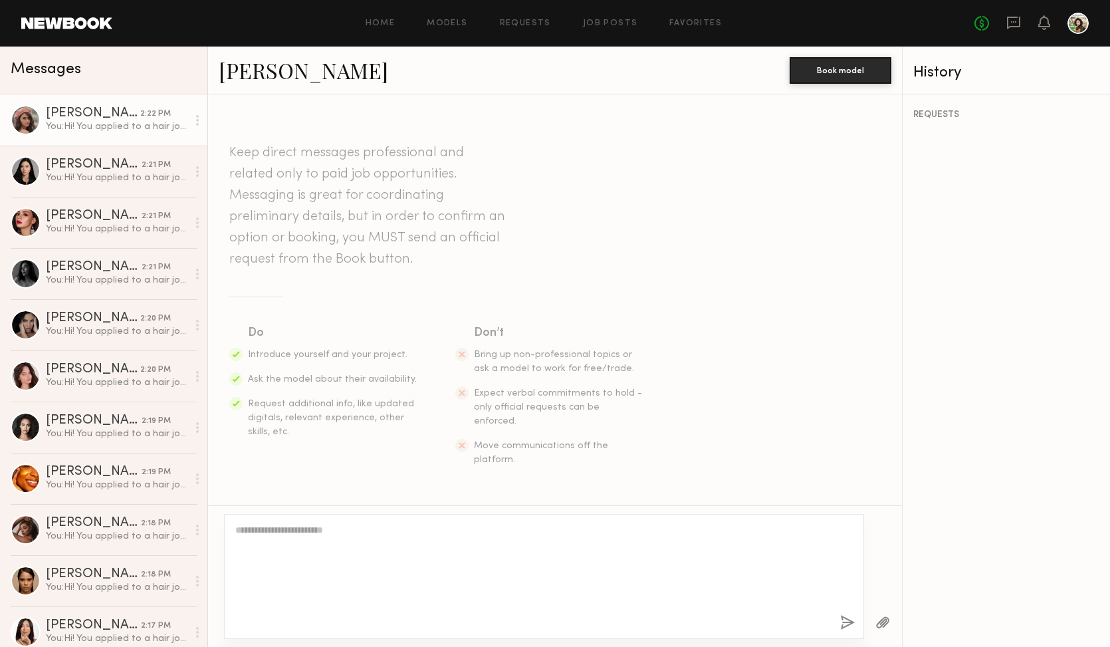
scroll to position [346, 0]
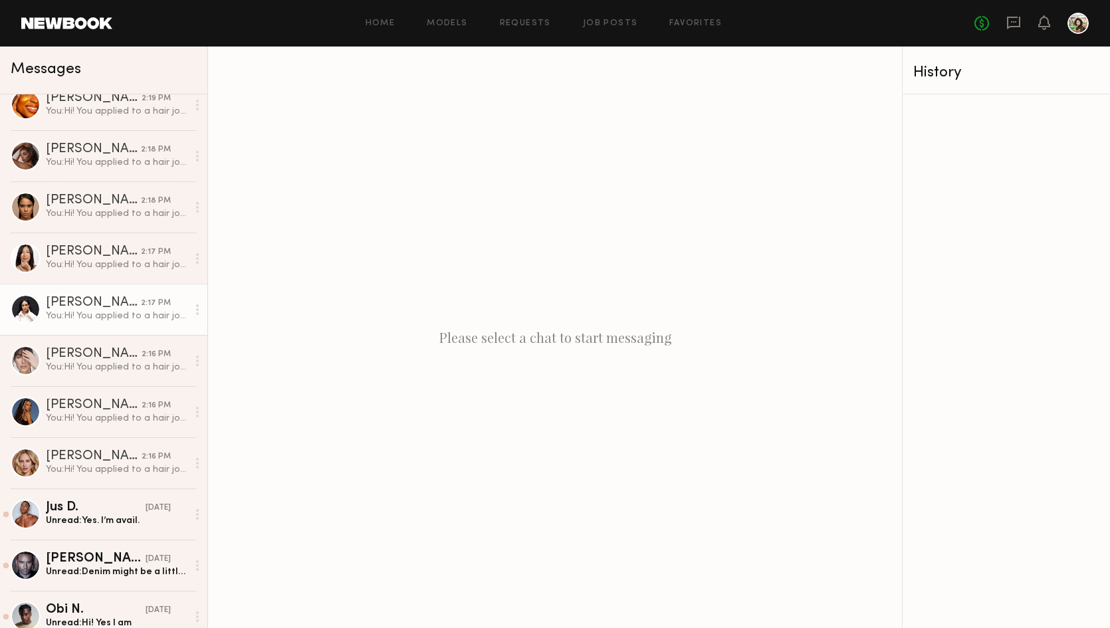
scroll to position [579, 0]
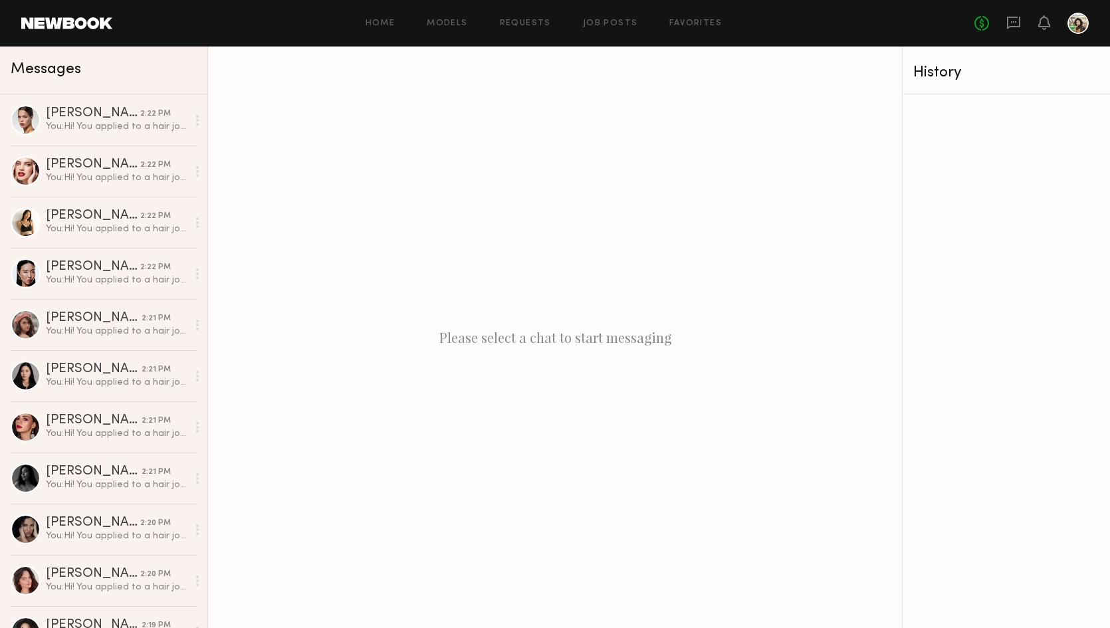
click at [639, 20] on div "Home Models Requests Job Posts Favorites Sign Out" at bounding box center [543, 23] width 862 height 9
click at [610, 19] on link "Job Posts" at bounding box center [610, 23] width 55 height 9
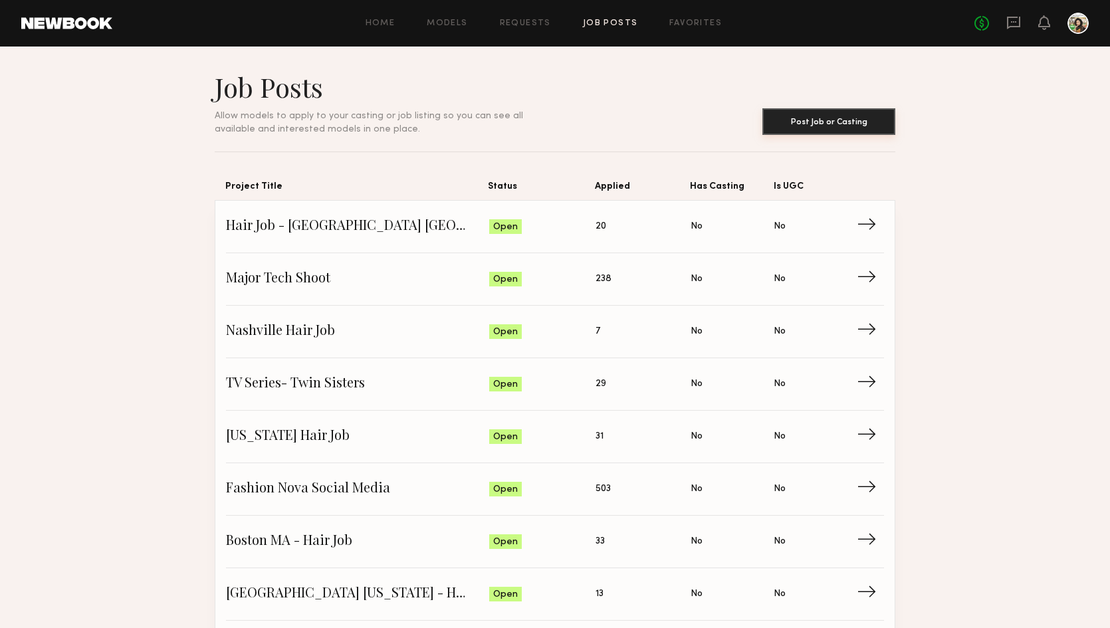
click at [801, 133] on button "Post Job or Casting" at bounding box center [829, 121] width 133 height 27
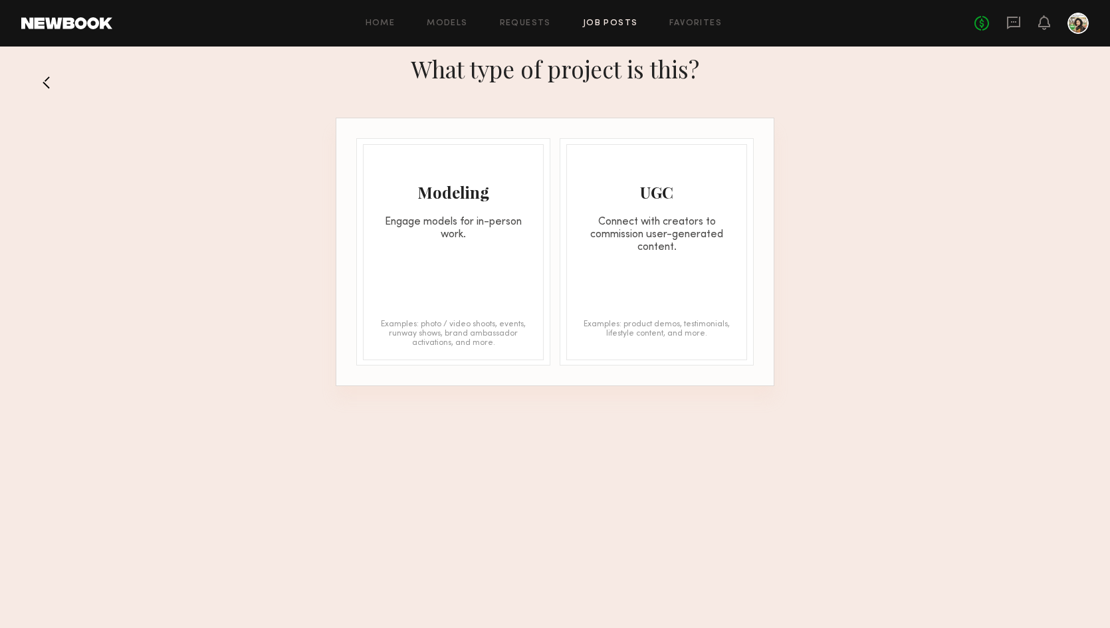
click at [495, 202] on div "Modeling" at bounding box center [454, 191] width 180 height 21
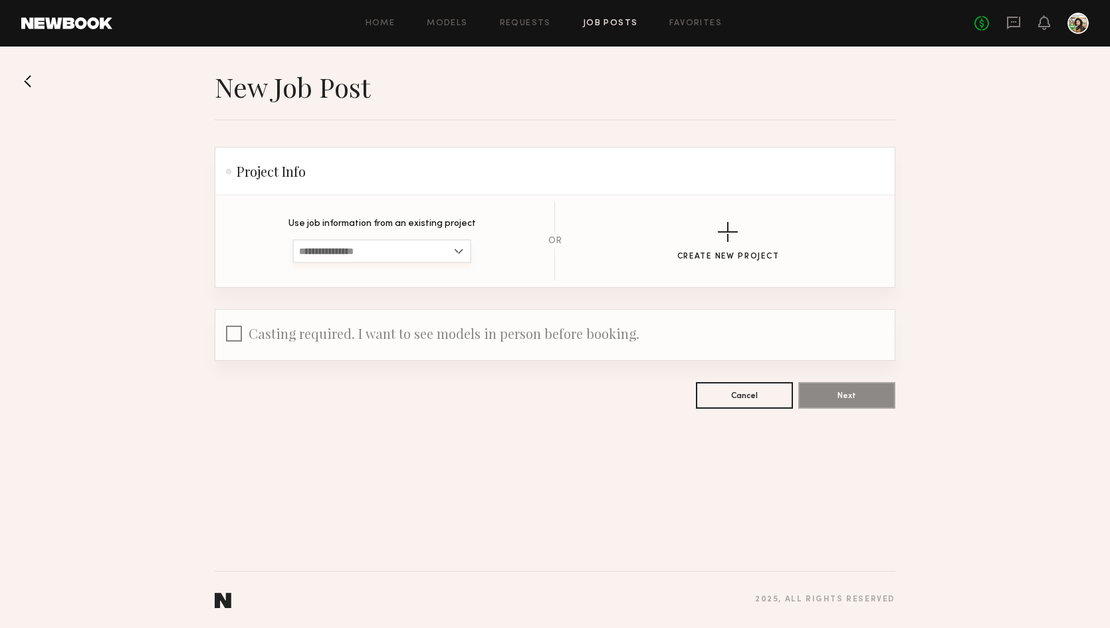
click at [424, 256] on input at bounding box center [382, 251] width 179 height 24
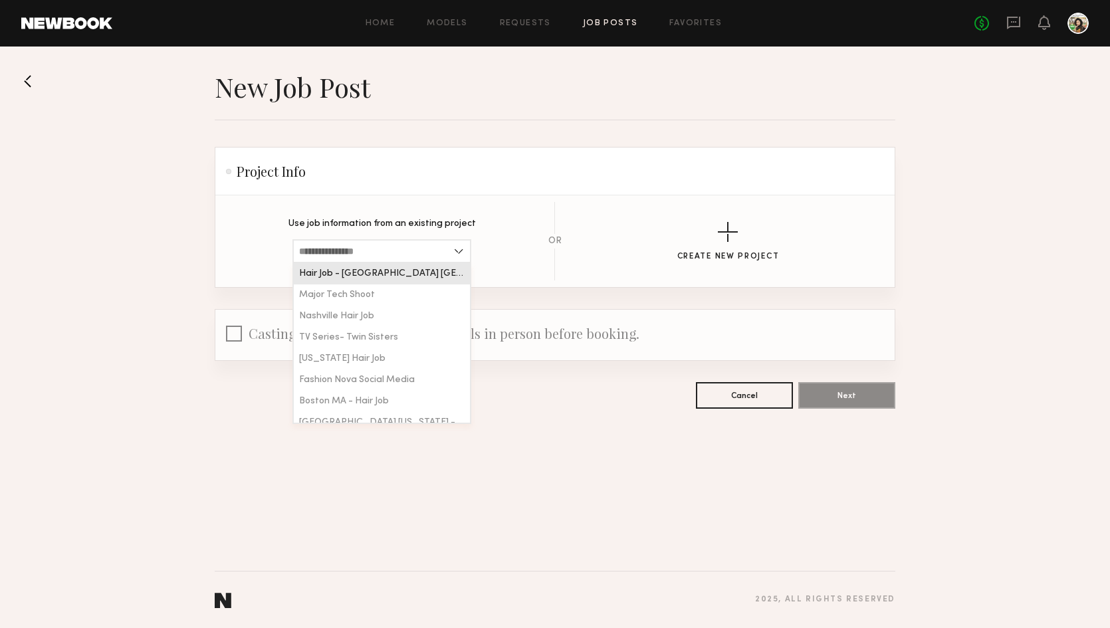
click at [484, 201] on section "Use job information from an existing project Hair Job - Philadelphia PA Major T…" at bounding box center [554, 241] width 679 height 92
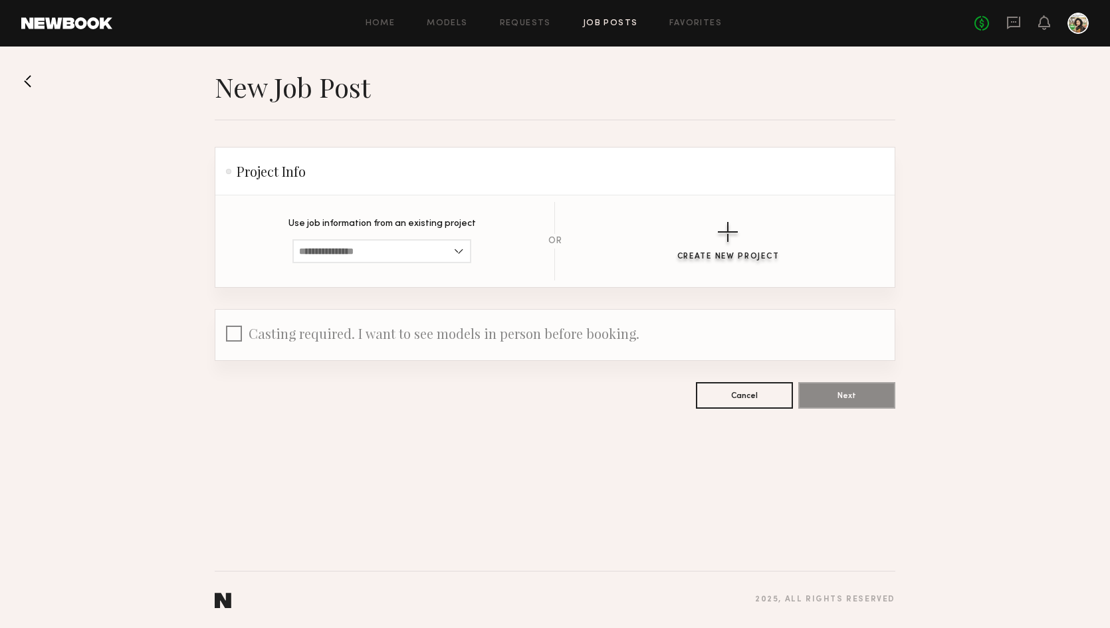
click at [711, 237] on button "Create New Project" at bounding box center [728, 241] width 102 height 39
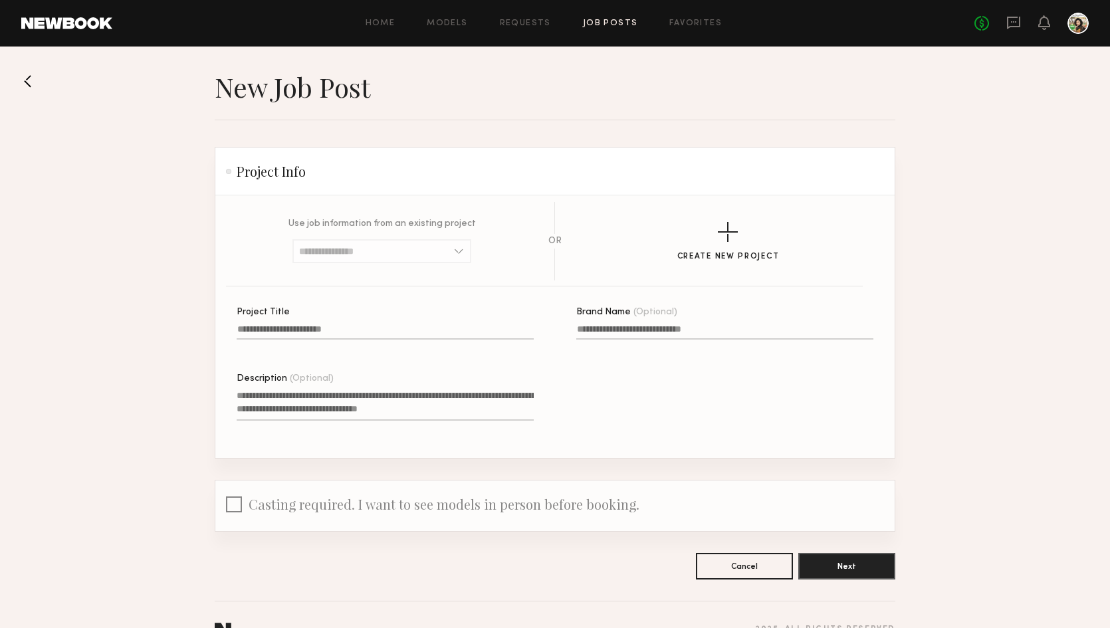
click at [357, 338] on input "Project Title" at bounding box center [385, 331] width 297 height 15
click at [1013, 15] on icon at bounding box center [1014, 22] width 15 height 15
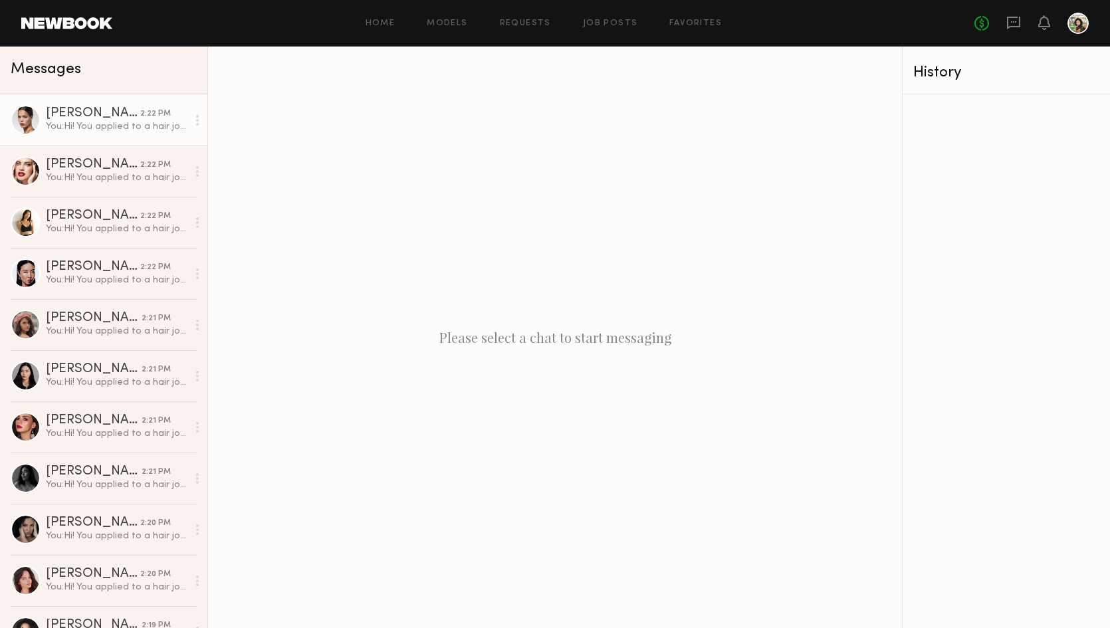
click at [152, 108] on div "2:22 PM" at bounding box center [155, 114] width 31 height 13
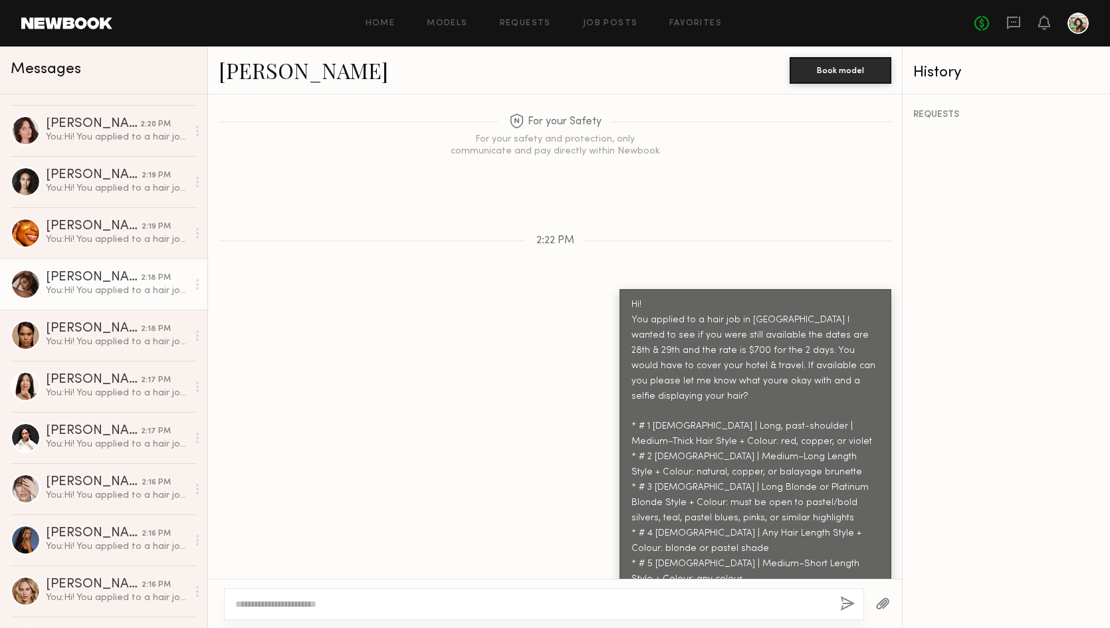
scroll to position [451, 0]
click at [103, 273] on div "Andreanna H." at bounding box center [93, 277] width 95 height 13
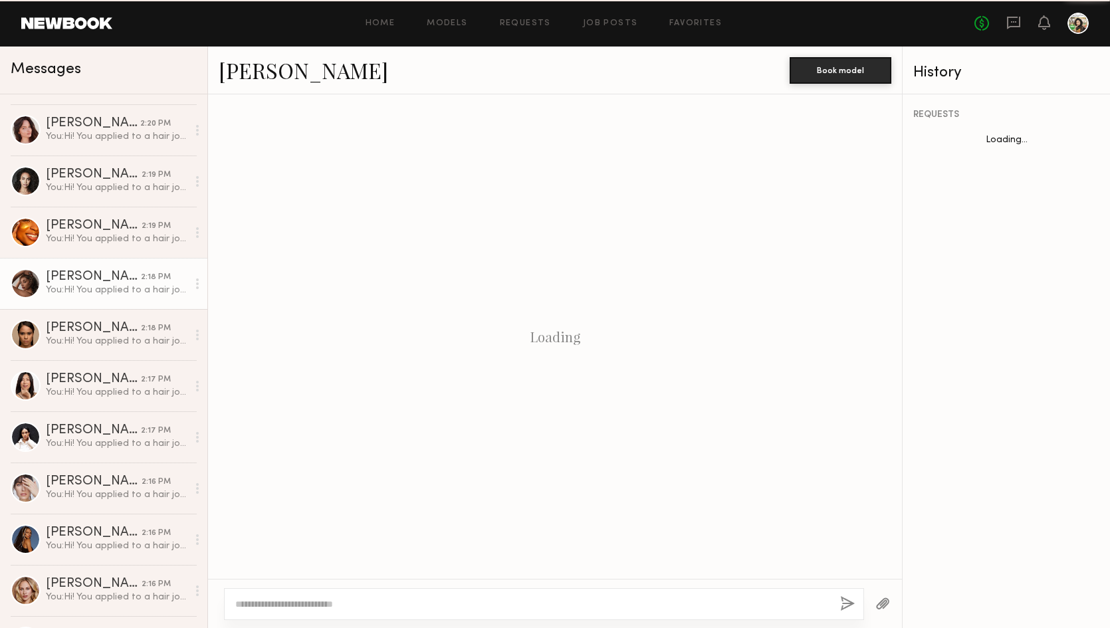
scroll to position [364, 0]
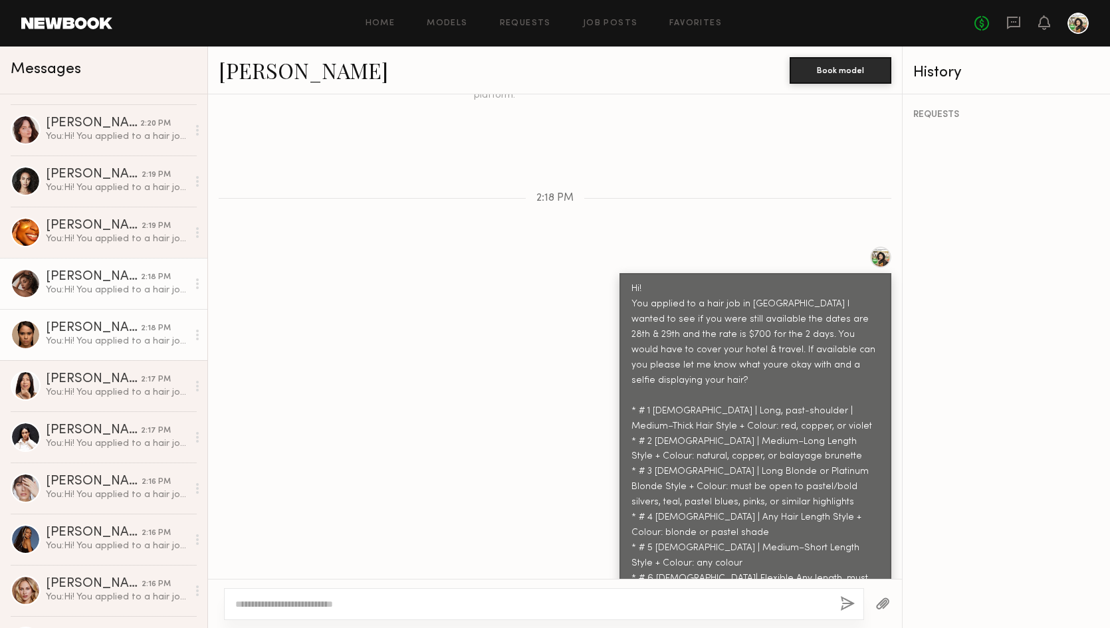
click at [158, 340] on div "You: Hi! You applied to a hair job in Philadelphia I wanted to see if you were …" at bounding box center [117, 341] width 142 height 13
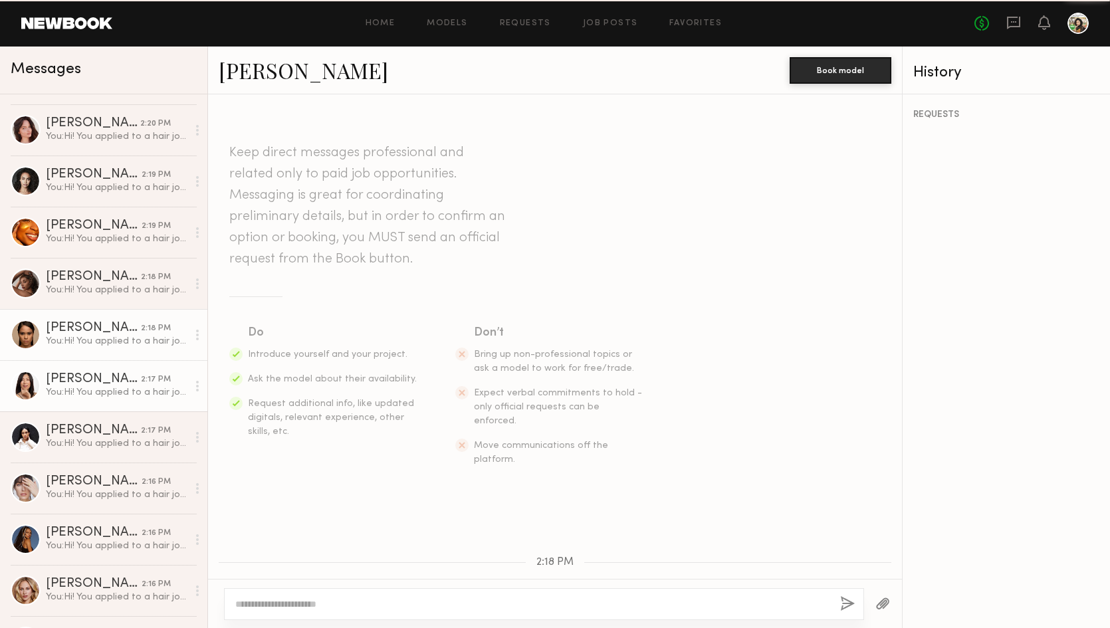
scroll to position [364, 0]
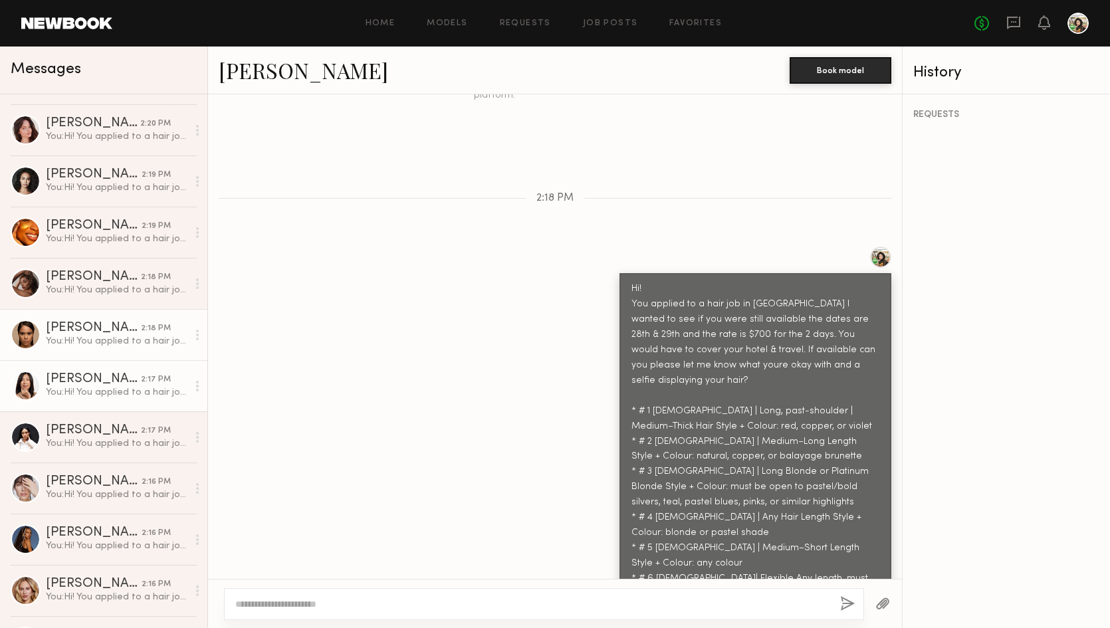
click at [134, 385] on div "Judy L." at bounding box center [93, 379] width 95 height 13
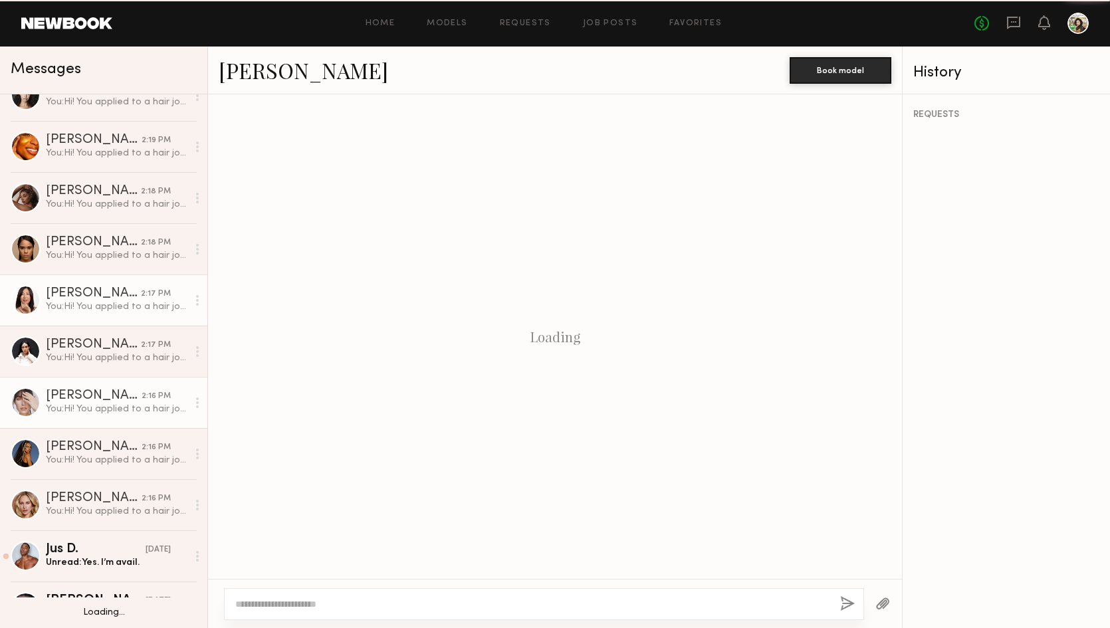
scroll to position [364, 0]
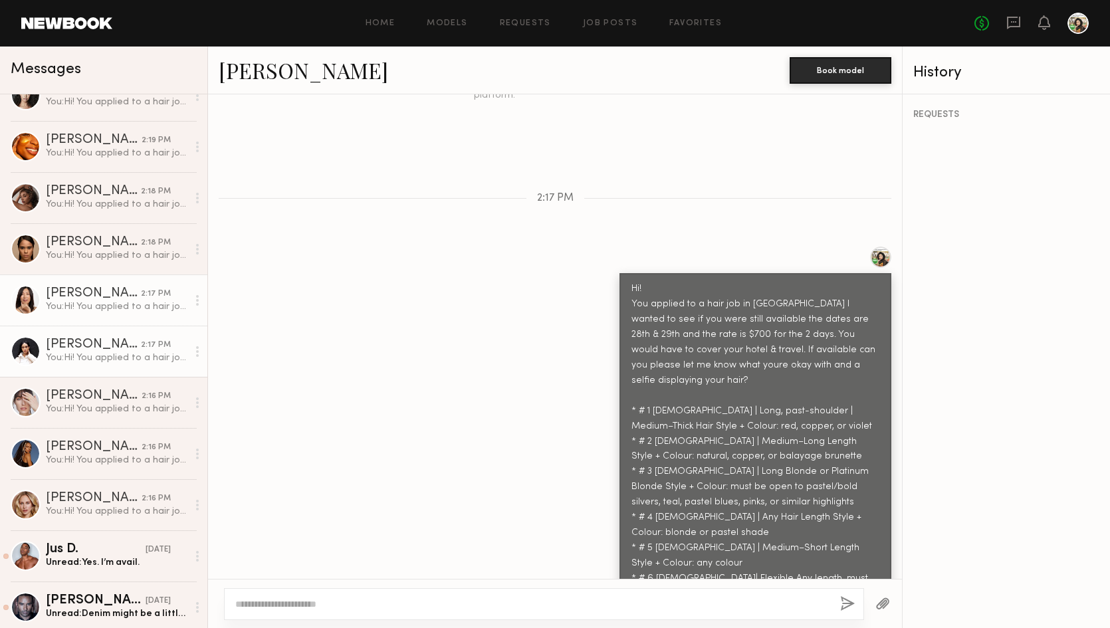
click at [134, 348] on div "Laura A." at bounding box center [93, 344] width 95 height 13
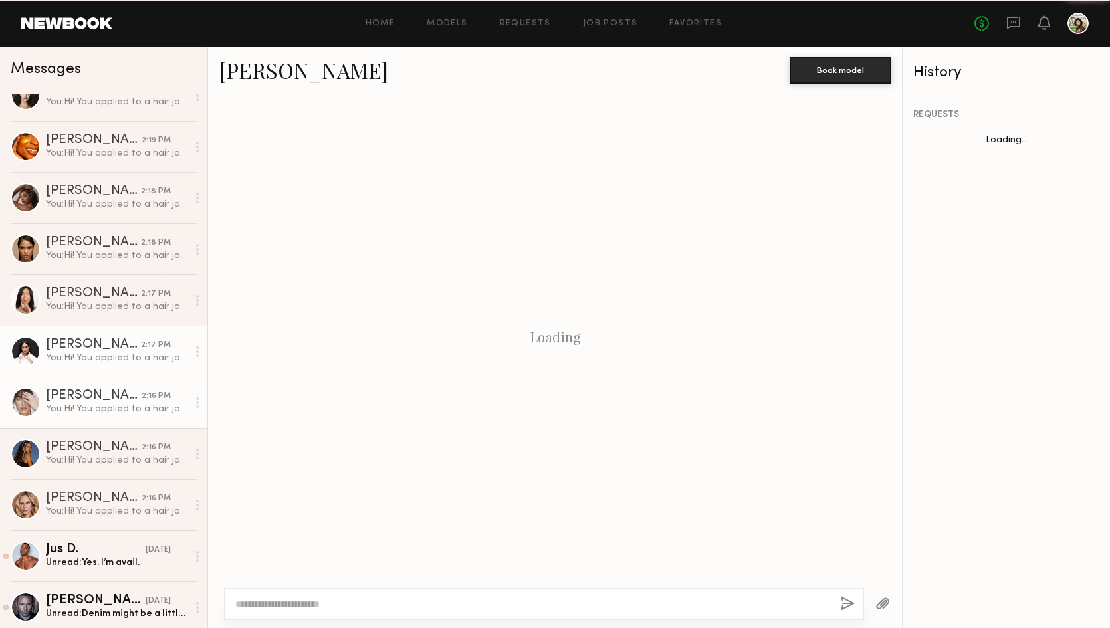
scroll to position [1221, 0]
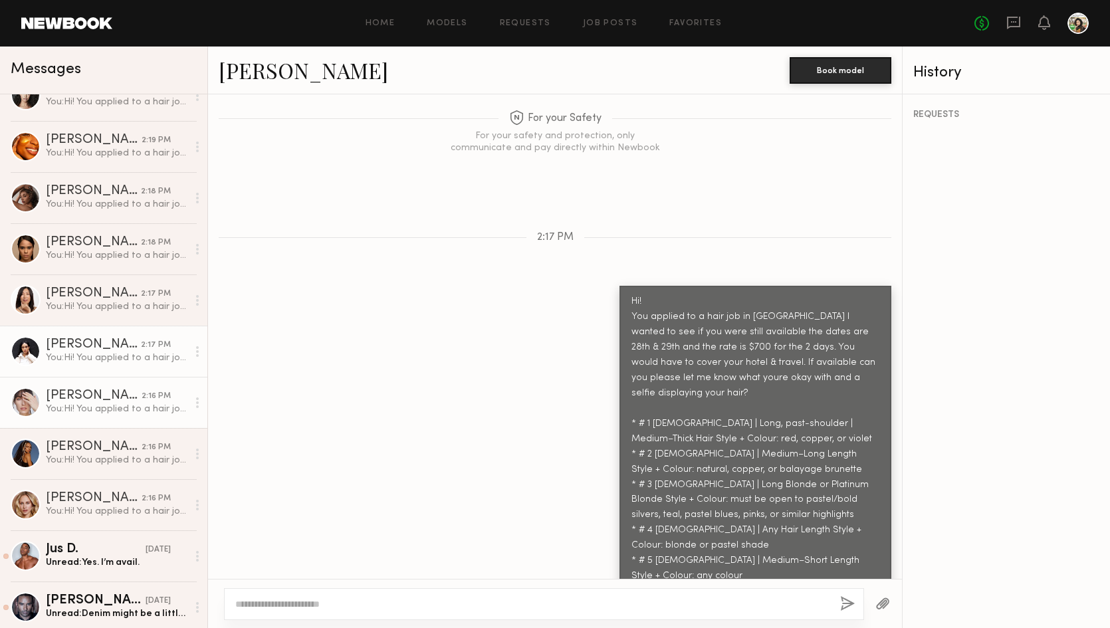
click at [120, 406] on div "You: Hi! You applied to a hair job in Philadelphia I wanted to see if you were …" at bounding box center [117, 409] width 142 height 13
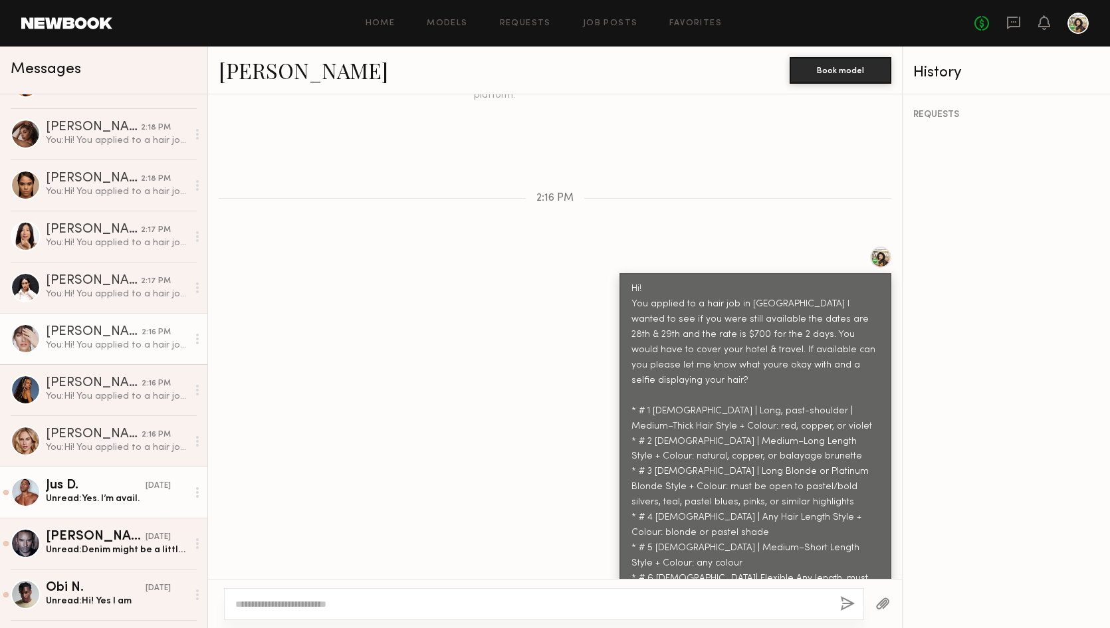
scroll to position [601, 0]
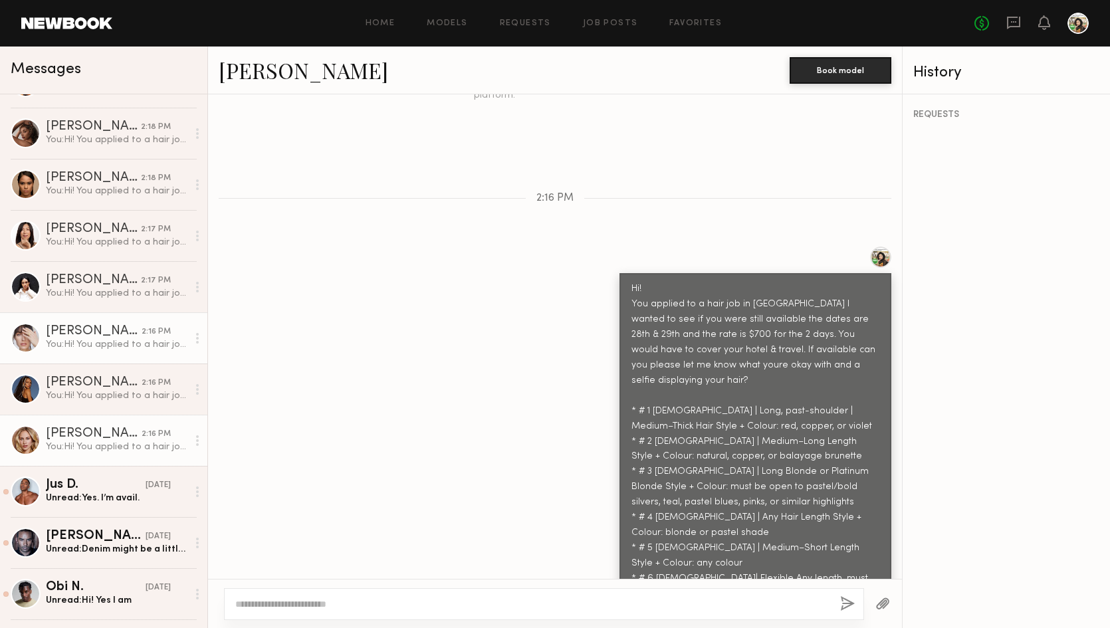
click at [106, 445] on div "You: Hi! You applied to a hair job in Philadelphia I wanted to see if you were …" at bounding box center [117, 447] width 142 height 13
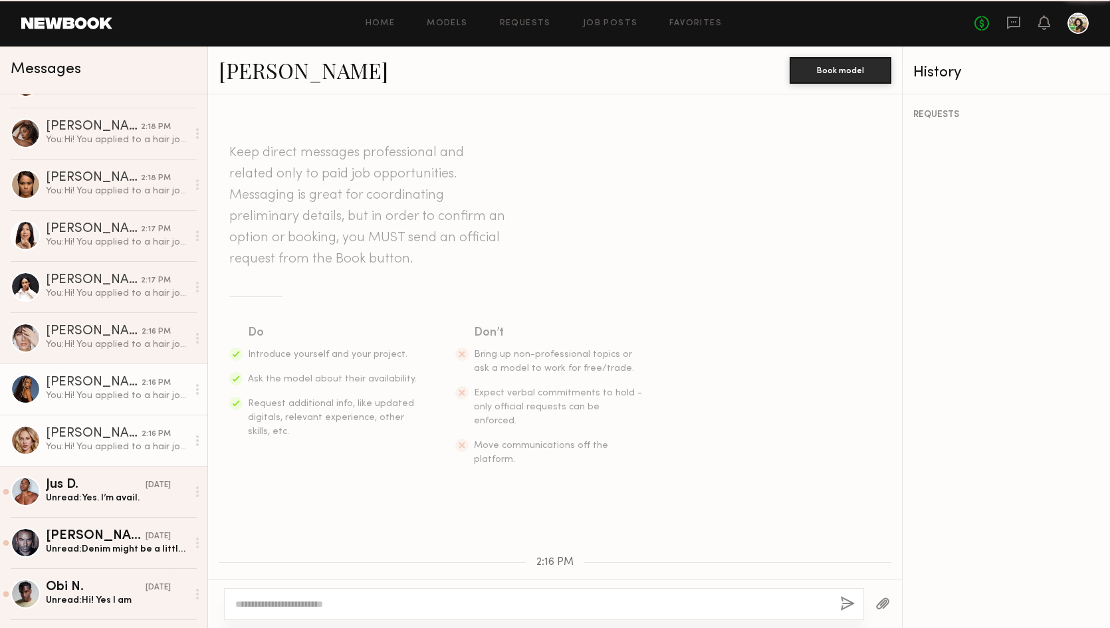
scroll to position [364, 0]
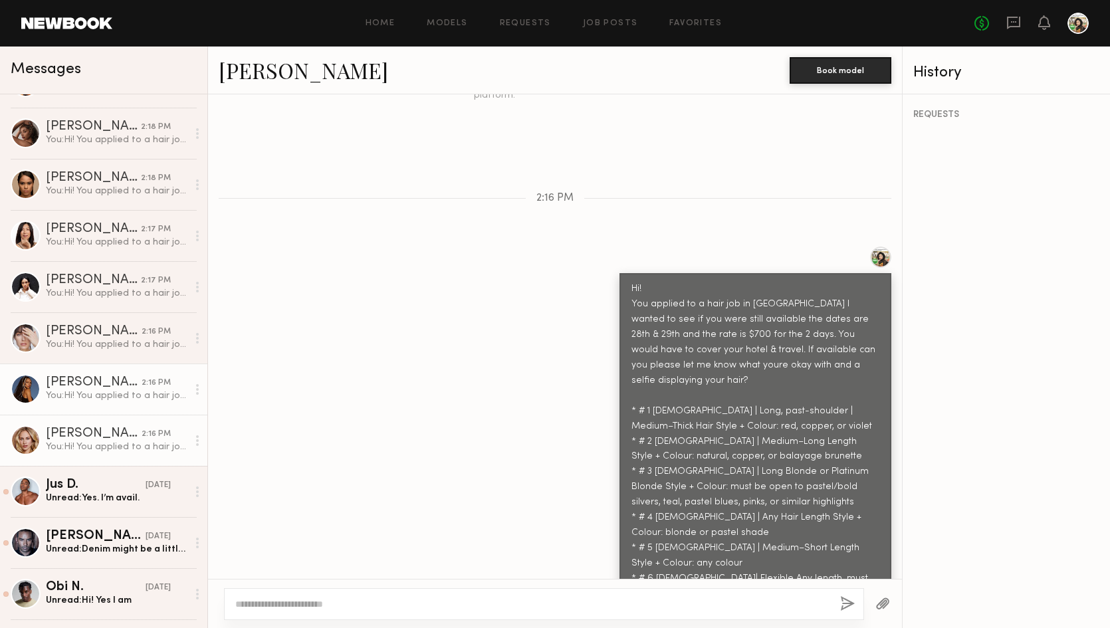
click at [114, 388] on div "Maria F." at bounding box center [94, 382] width 96 height 13
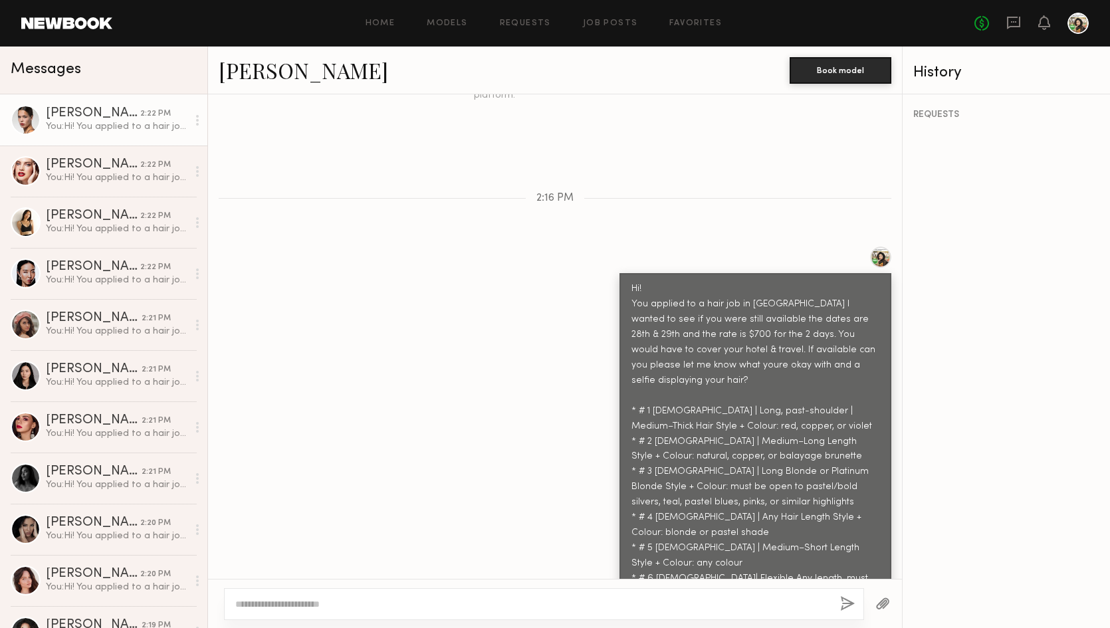
click at [160, 124] on div "You: Hi! You applied to a hair job in Philadelphia I wanted to see if you were …" at bounding box center [117, 126] width 142 height 13
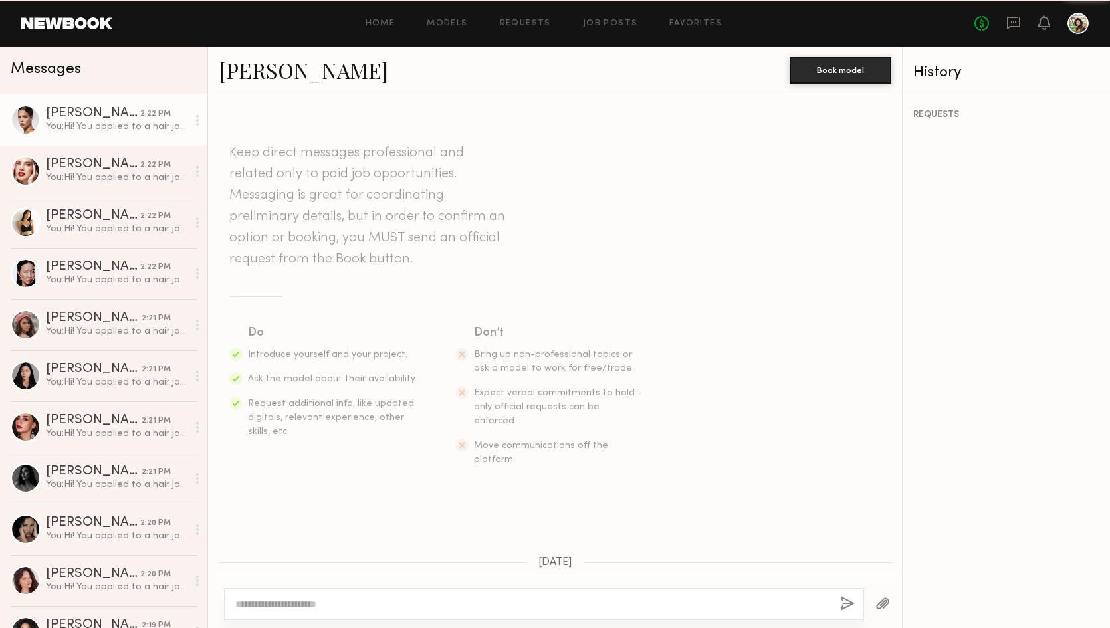
scroll to position [1249, 0]
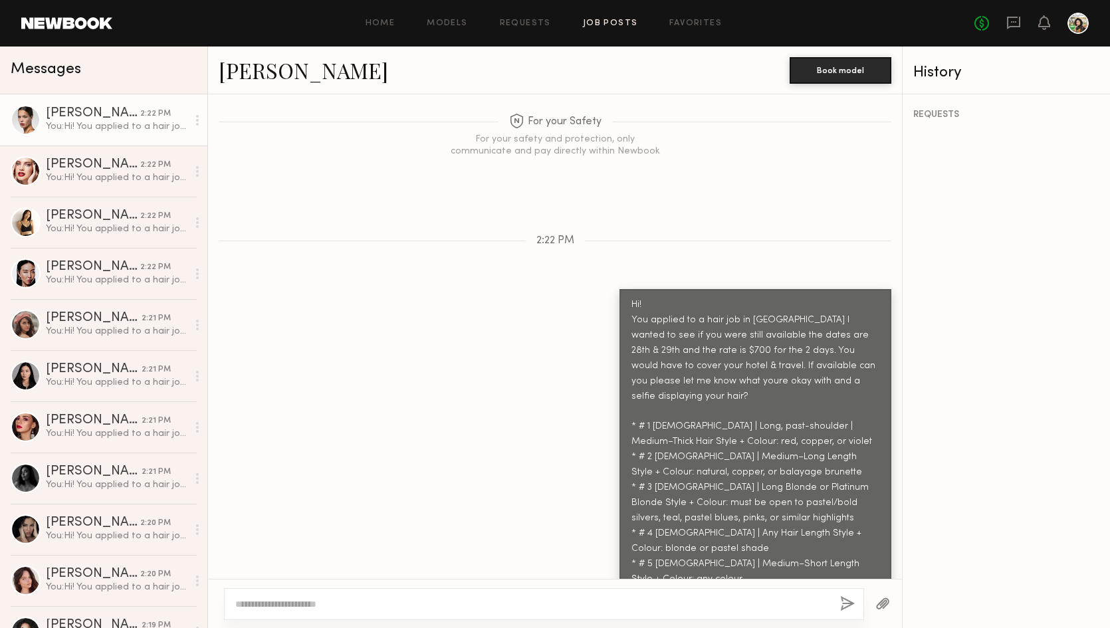
click at [621, 26] on link "Job Posts" at bounding box center [610, 23] width 55 height 9
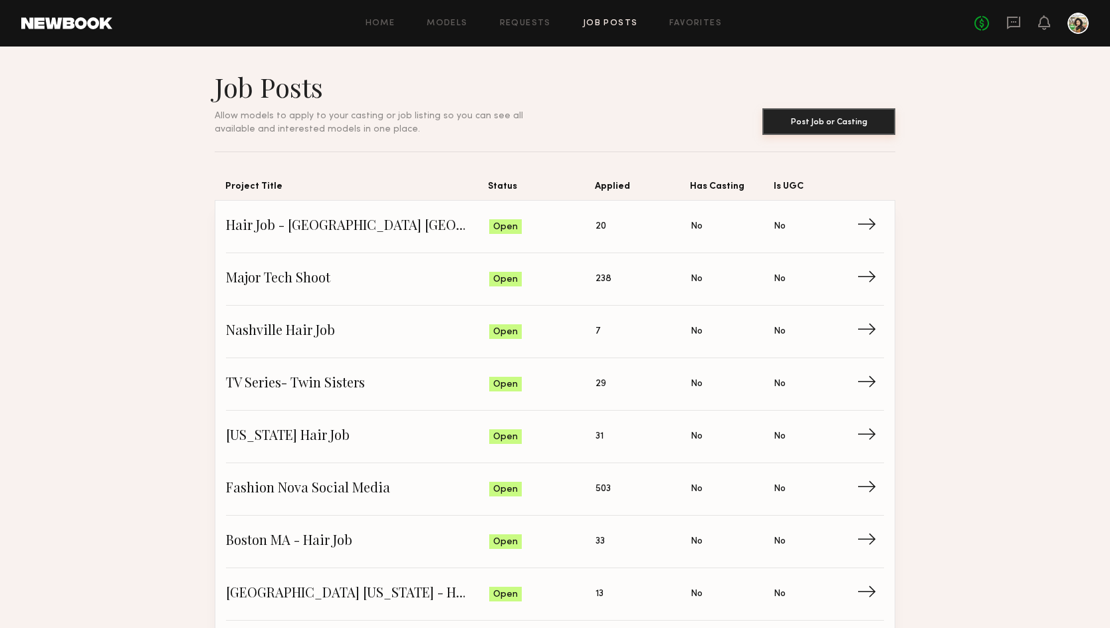
click at [842, 114] on button "Post Job or Casting" at bounding box center [829, 121] width 133 height 27
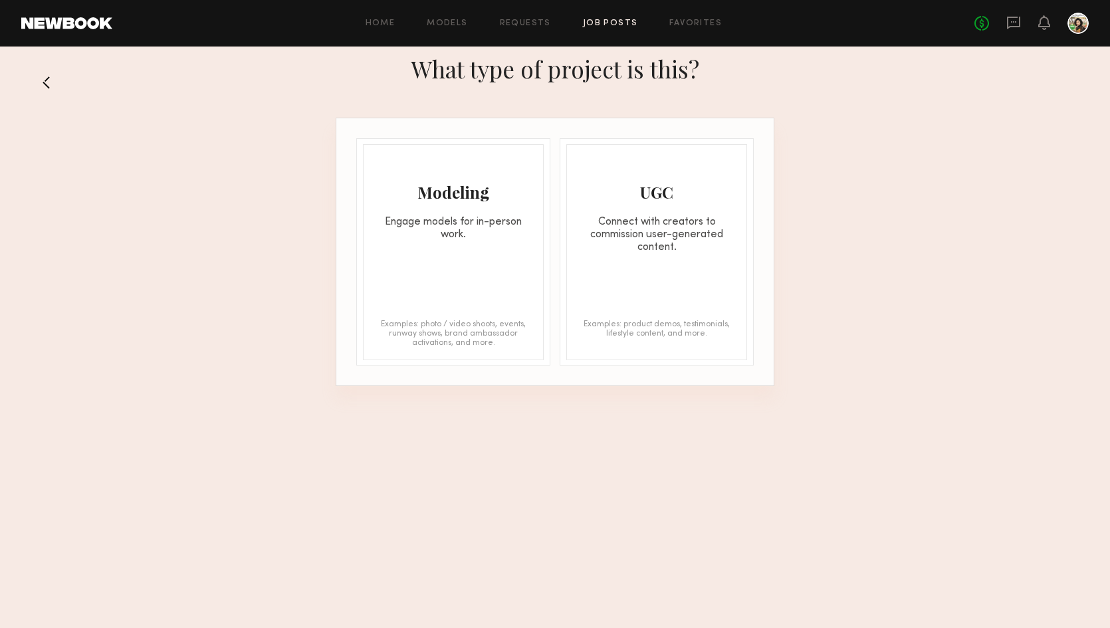
click at [480, 267] on div "Modeling Engage models for in-person work. Examples: photo / video shoots, even…" at bounding box center [453, 252] width 181 height 216
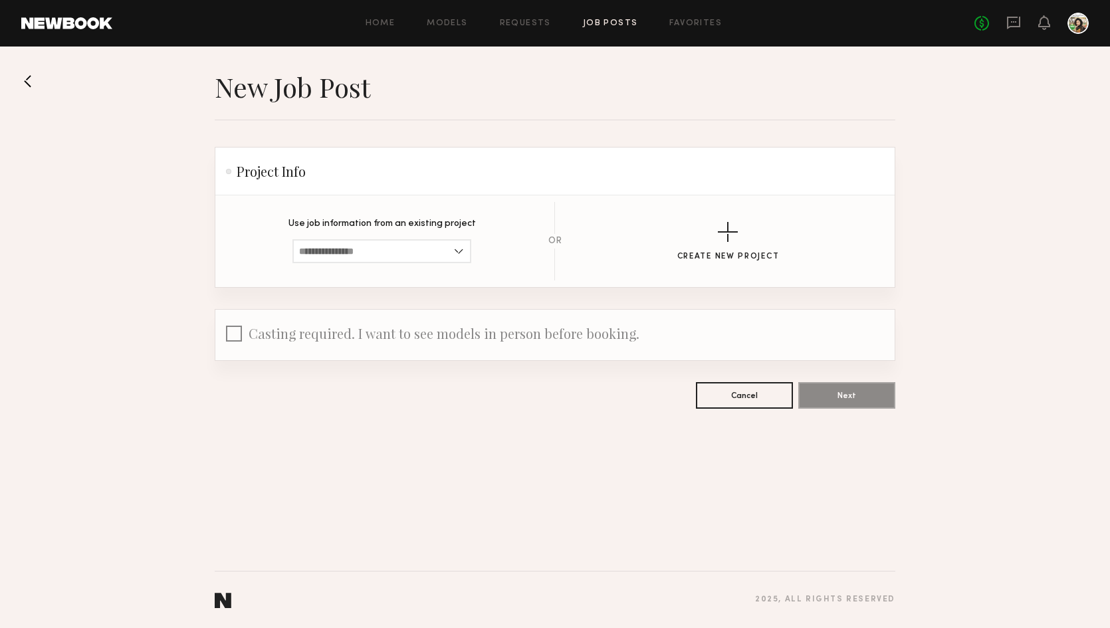
click at [409, 269] on section "Use job information from an existing project Hair Job - Philadelphia PA Major T…" at bounding box center [555, 241] width 637 height 78
click at [408, 253] on input at bounding box center [382, 251] width 179 height 24
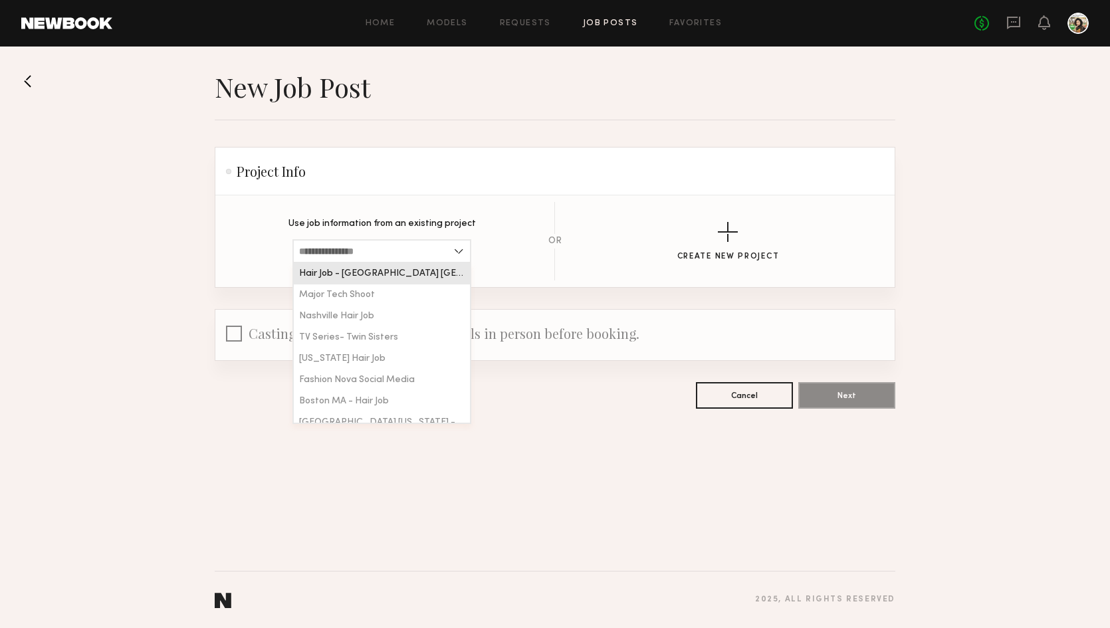
click at [574, 200] on section "Use job information from an existing project Hair Job - Philadelphia PA Major T…" at bounding box center [554, 241] width 679 height 92
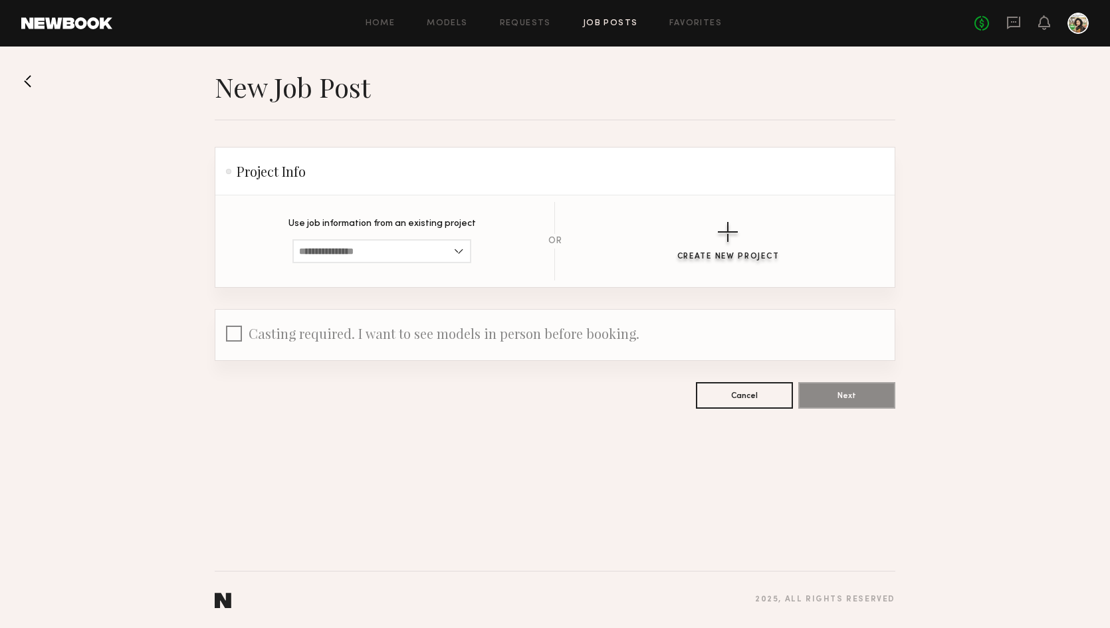
click at [704, 232] on button "Create New Project" at bounding box center [728, 241] width 102 height 39
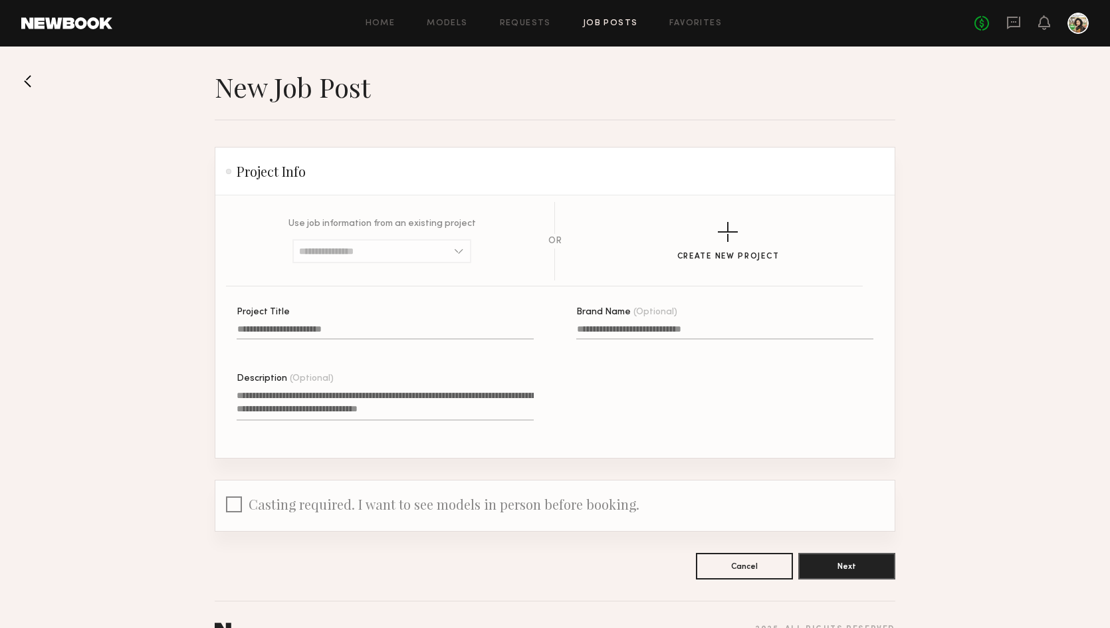
click at [390, 342] on div at bounding box center [385, 347] width 297 height 11
click at [390, 340] on input "Project Title" at bounding box center [385, 331] width 297 height 15
click at [390, 338] on input "Project Title" at bounding box center [385, 331] width 297 height 15
type input "**********"
click at [396, 389] on textarea "Description (Optional)" at bounding box center [385, 405] width 297 height 32
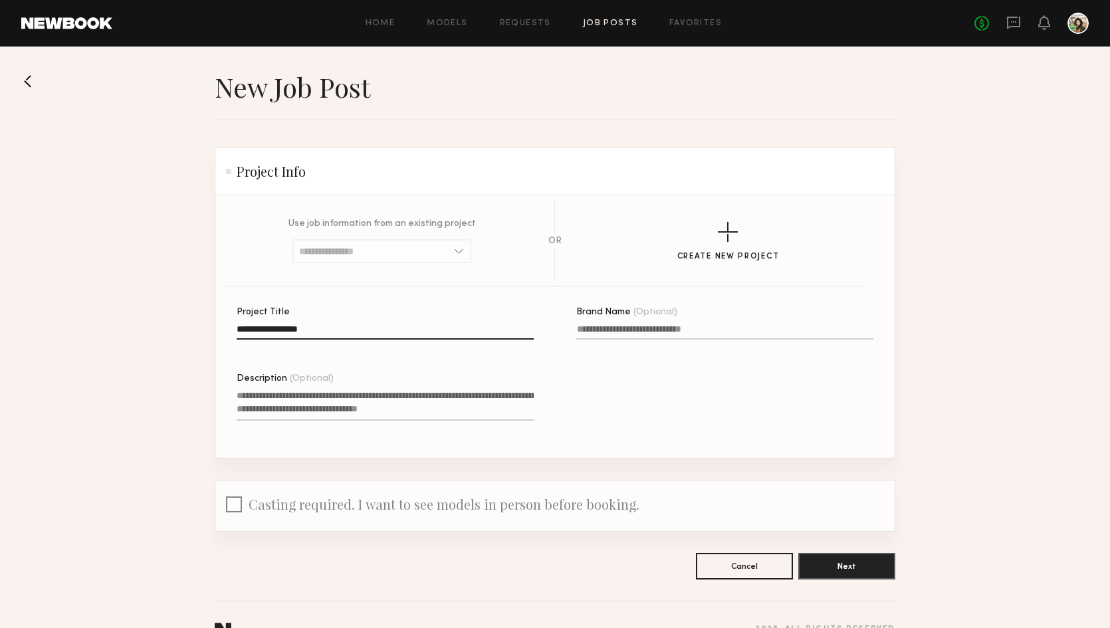
paste textarea "**********"
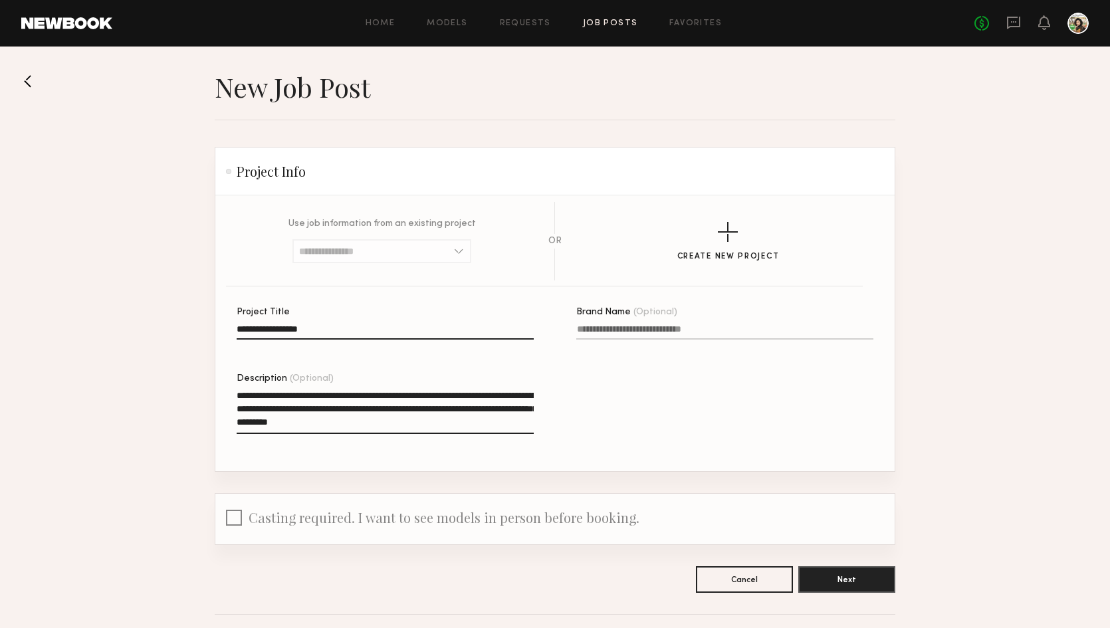
click at [318, 392] on textarea "**********" at bounding box center [385, 411] width 297 height 45
type textarea "**********"
click at [874, 588] on button "Next" at bounding box center [846, 579] width 97 height 27
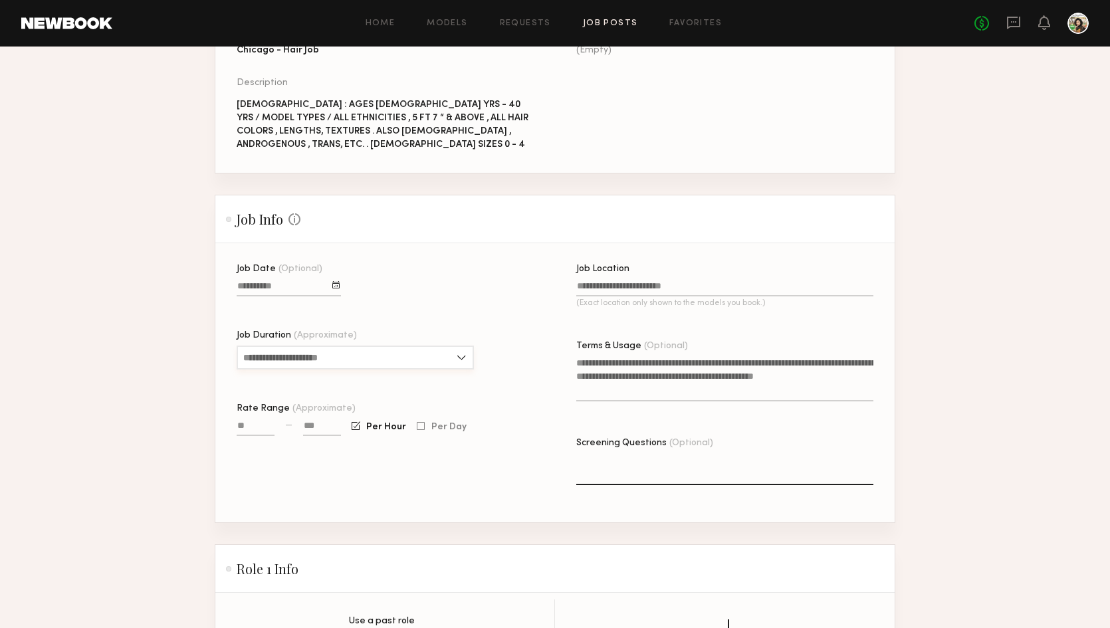
scroll to position [192, 0]
click at [336, 282] on div at bounding box center [335, 285] width 7 height 7
click at [391, 306] on button "button" at bounding box center [388, 310] width 8 height 8
click at [384, 341] on button "4" at bounding box center [381, 347] width 21 height 13
click at [296, 346] on input "Job Duration (Approximate)" at bounding box center [355, 358] width 237 height 24
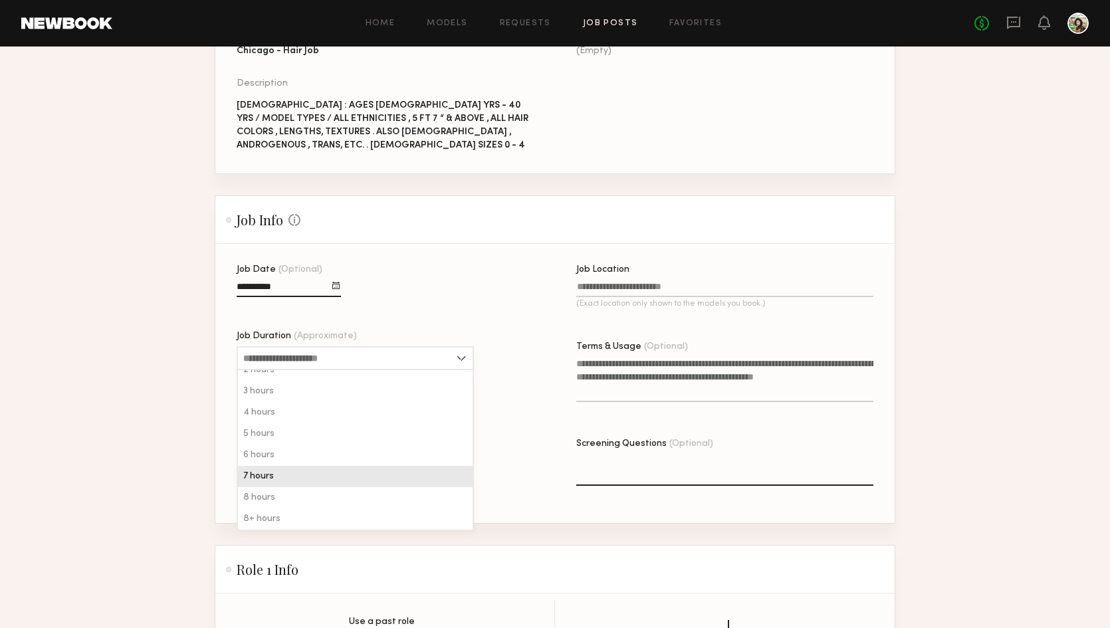
scroll to position [32, 0]
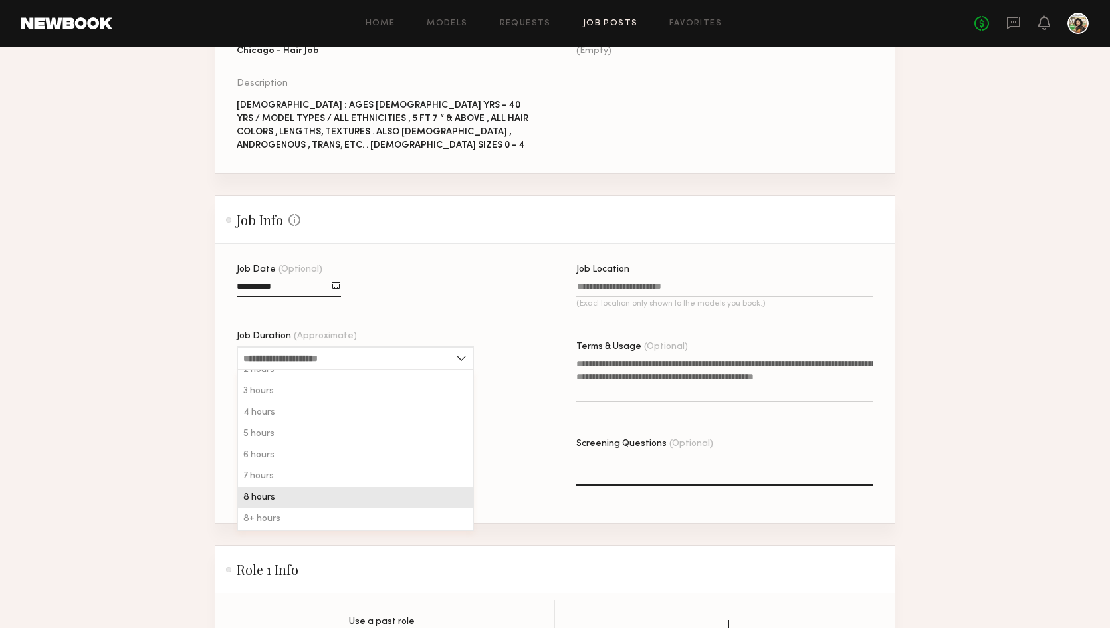
click at [291, 487] on div "8 hours" at bounding box center [355, 497] width 235 height 21
type input "*******"
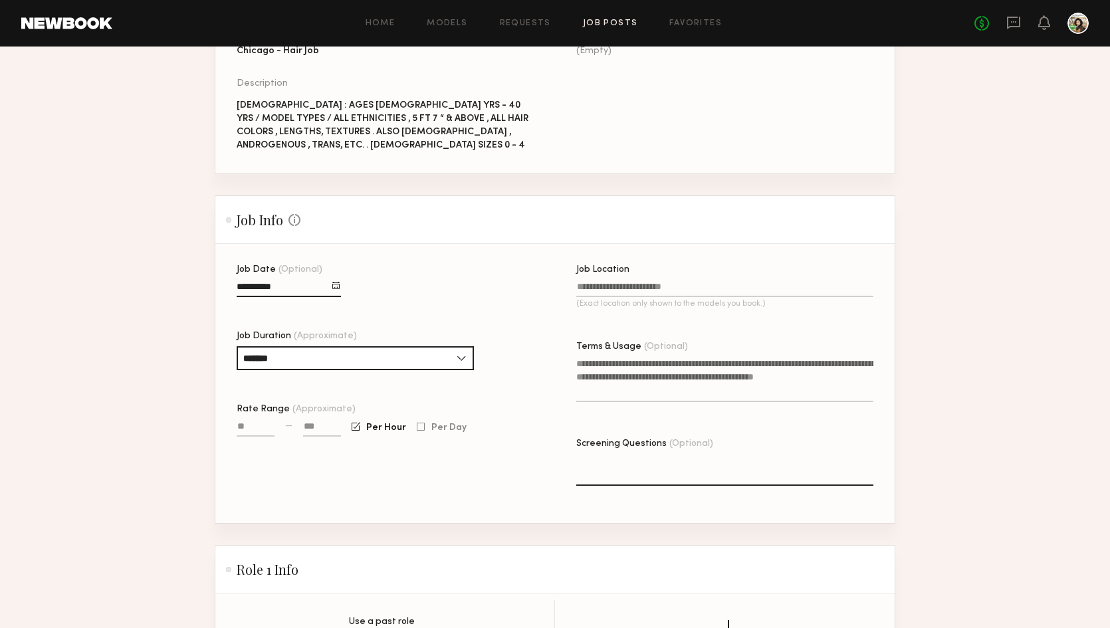
click at [644, 282] on input "Job Location (Exact location only shown to the models you book.)" at bounding box center [724, 289] width 297 height 15
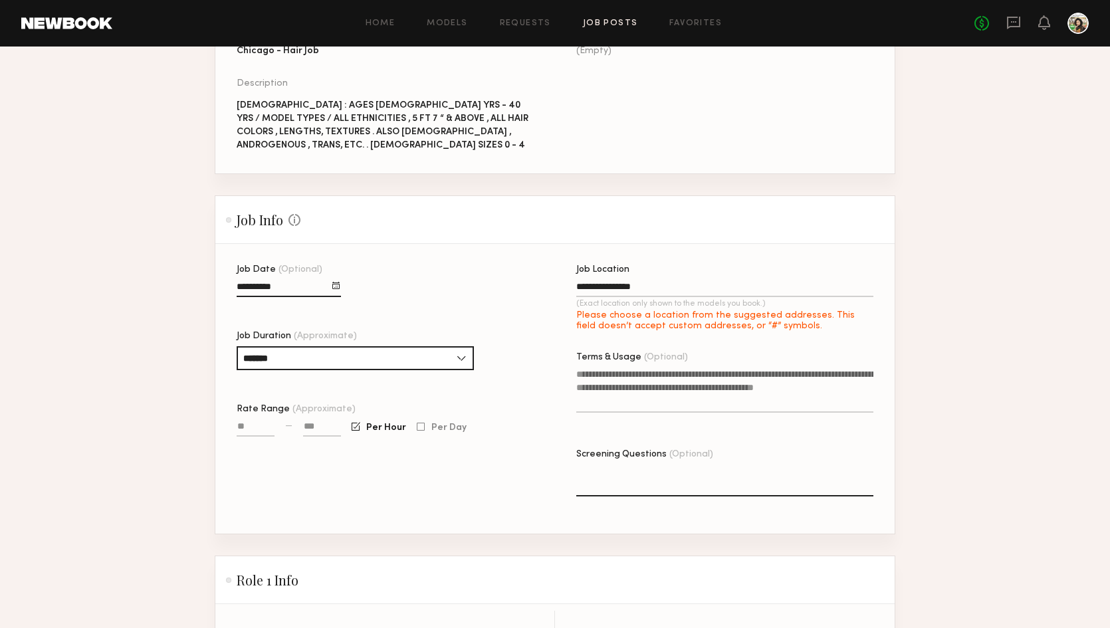
type input "**********"
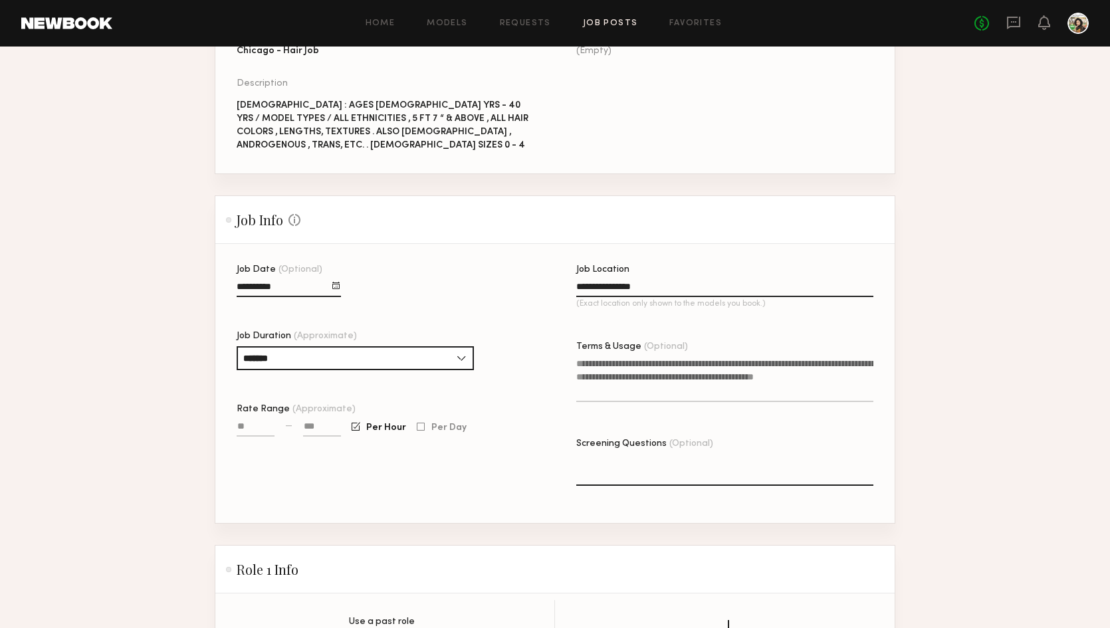
click at [625, 374] on textarea "Terms & Usage (Optional)" at bounding box center [724, 379] width 297 height 45
click at [265, 422] on input "Rate Range (Approximate)" at bounding box center [256, 429] width 38 height 15
type input "**"
type input "****"
click at [417, 423] on div at bounding box center [421, 427] width 8 height 9
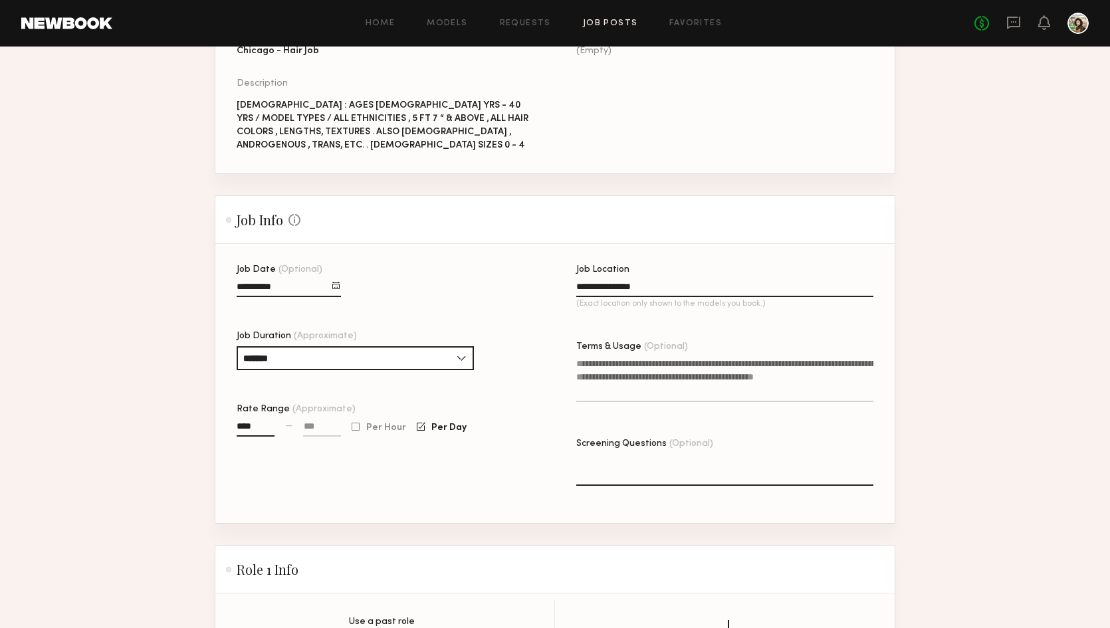
click at [307, 422] on input at bounding box center [322, 429] width 38 height 15
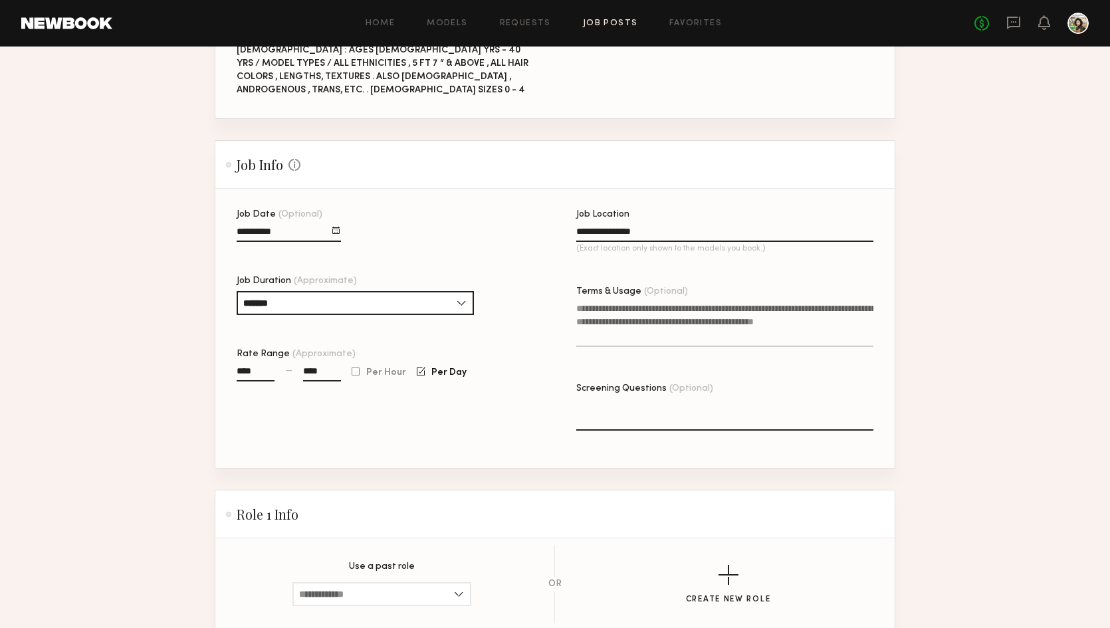
scroll to position [248, 0]
type input "****"
click at [642, 308] on textarea "Terms & Usage (Optional)" at bounding box center [724, 323] width 297 height 45
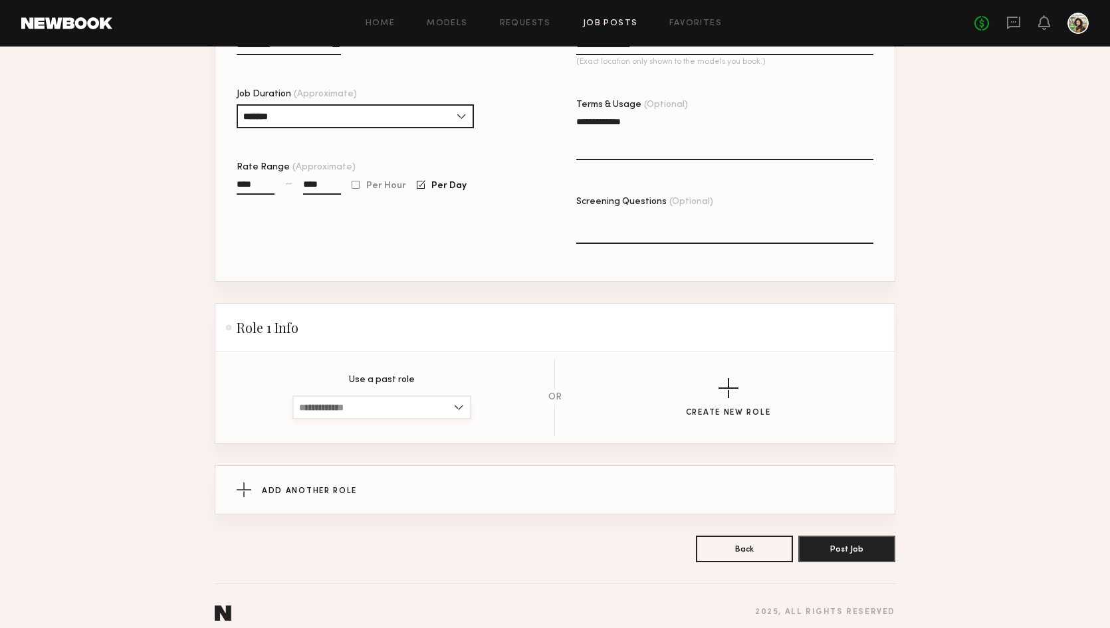
scroll to position [433, 0]
type textarea "**********"
click at [420, 400] on input at bounding box center [382, 408] width 179 height 24
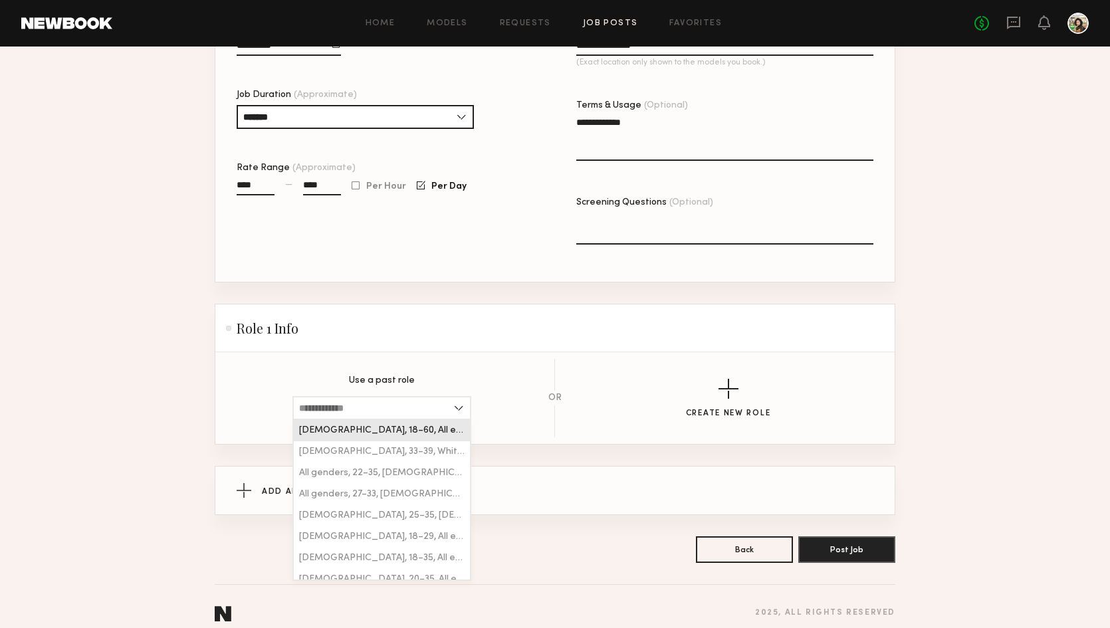
click at [420, 426] on span "Female, 18–60, All ethnicities" at bounding box center [382, 430] width 166 height 9
type input "**********"
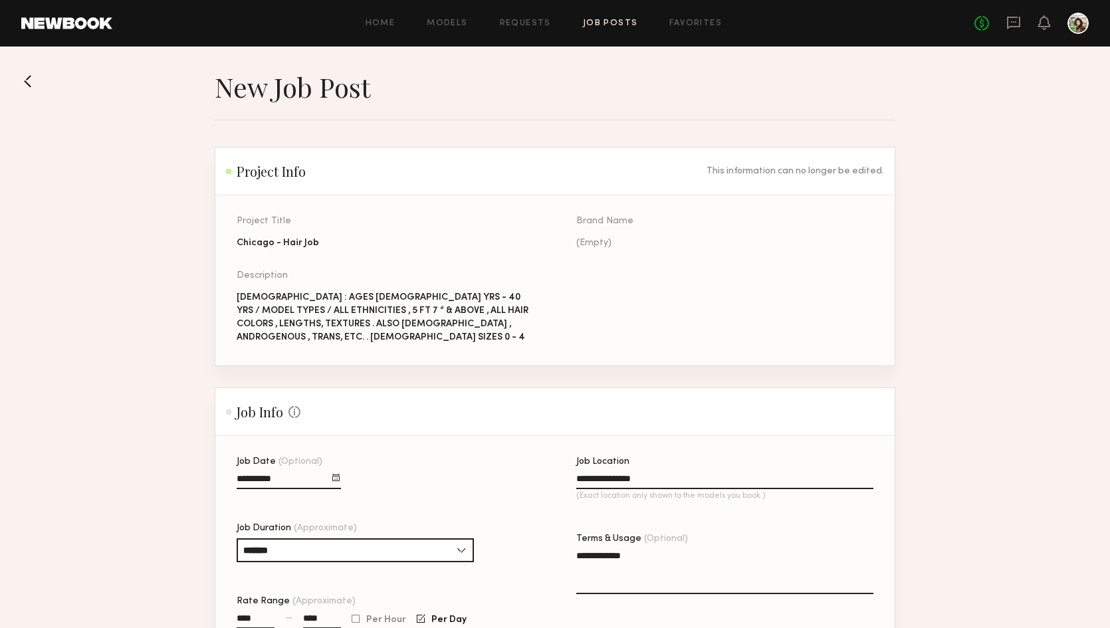
scroll to position [0, 0]
click at [529, 314] on div "FEMALES : AGES 18 YRS - 40 YRS / MODEL TYPES / ALL ETHNICITIES , 5 FT 7 “ & ABO…" at bounding box center [385, 317] width 297 height 53
click at [514, 323] on div "FEMALES : AGES 18 YRS - 40 YRS / MODEL TYPES / ALL ETHNICITIES , 5 FT 7 “ & ABO…" at bounding box center [385, 317] width 297 height 53
click at [524, 321] on div "FEMALES : AGES 18 YRS - 40 YRS / MODEL TYPES / ALL ETHNICITIES , 5 FT 7 “ & ABO…" at bounding box center [385, 317] width 297 height 53
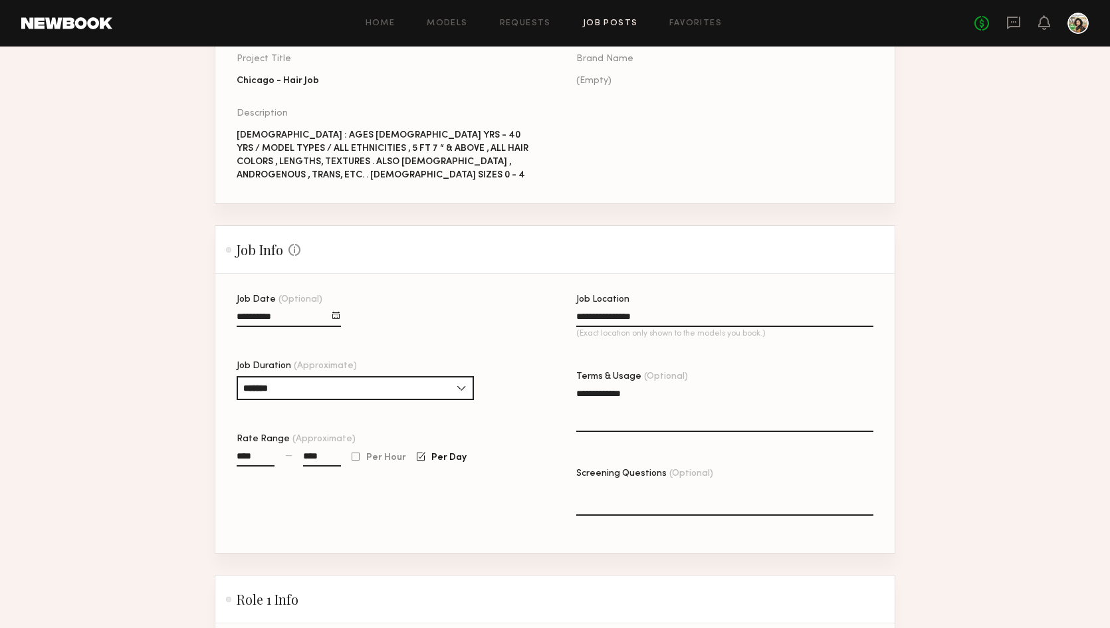
scroll to position [33, 0]
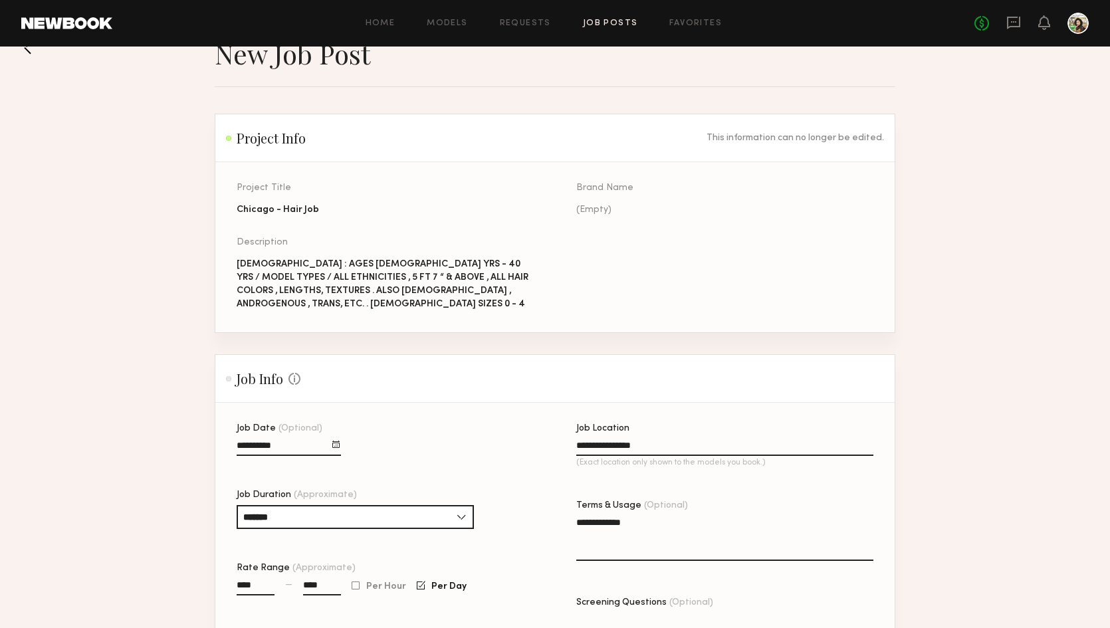
click at [521, 295] on div "FEMALES : AGES 18 YRS - 40 YRS / MODEL TYPES / ALL ETHNICITIES , 5 FT 7 “ & ABO…" at bounding box center [385, 284] width 297 height 53
click at [532, 289] on div "FEMALES : AGES 18 YRS - 40 YRS / MODEL TYPES / ALL ETHNICITIES , 5 FT 7 “ & ABO…" at bounding box center [385, 284] width 297 height 53
click at [527, 289] on div "FEMALES : AGES 18 YRS - 40 YRS / MODEL TYPES / ALL ETHNICITIES , 5 FT 7 “ & ABO…" at bounding box center [385, 284] width 297 height 53
click at [522, 292] on div "FEMALES : AGES 18 YRS - 40 YRS / MODEL TYPES / ALL ETHNICITIES , 5 FT 7 “ & ABO…" at bounding box center [385, 284] width 297 height 53
click at [525, 290] on div "FEMALES : AGES 18 YRS - 40 YRS / MODEL TYPES / ALL ETHNICITIES , 5 FT 7 “ & ABO…" at bounding box center [385, 284] width 297 height 53
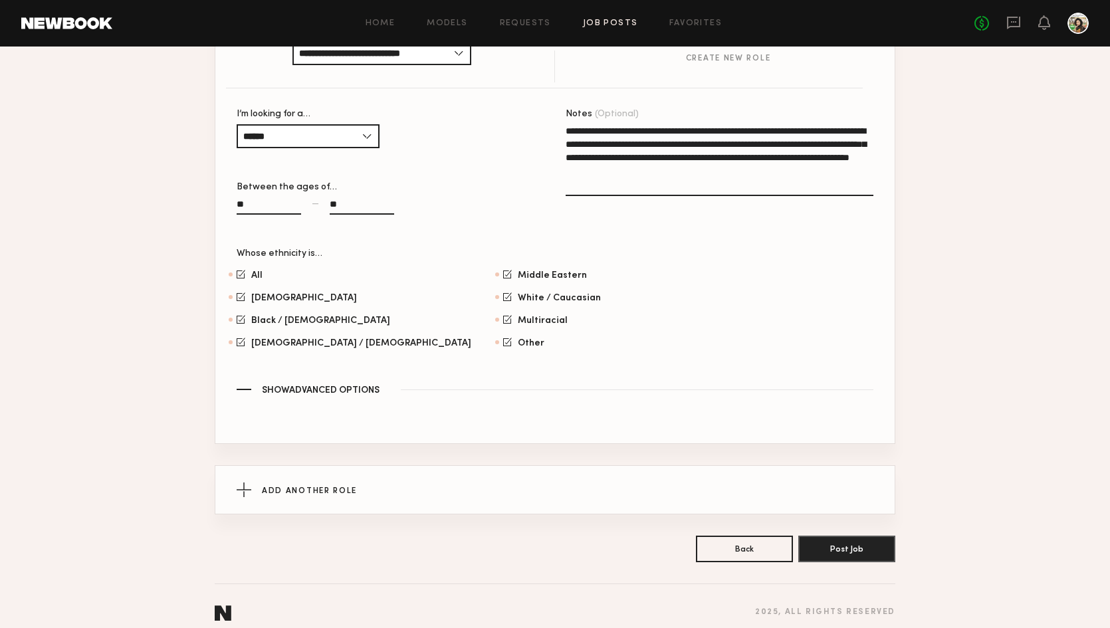
scroll to position [788, 0]
click at [880, 537] on button "Post Job" at bounding box center [846, 549] width 97 height 27
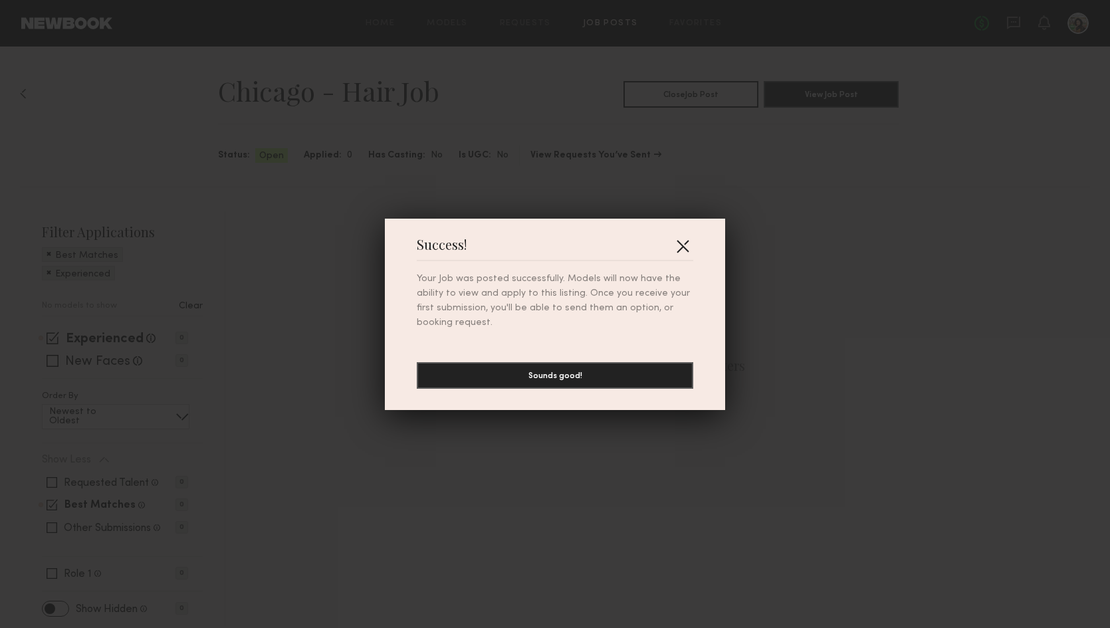
click at [681, 241] on button "button" at bounding box center [682, 245] width 21 height 21
